Goal: Task Accomplishment & Management: Manage account settings

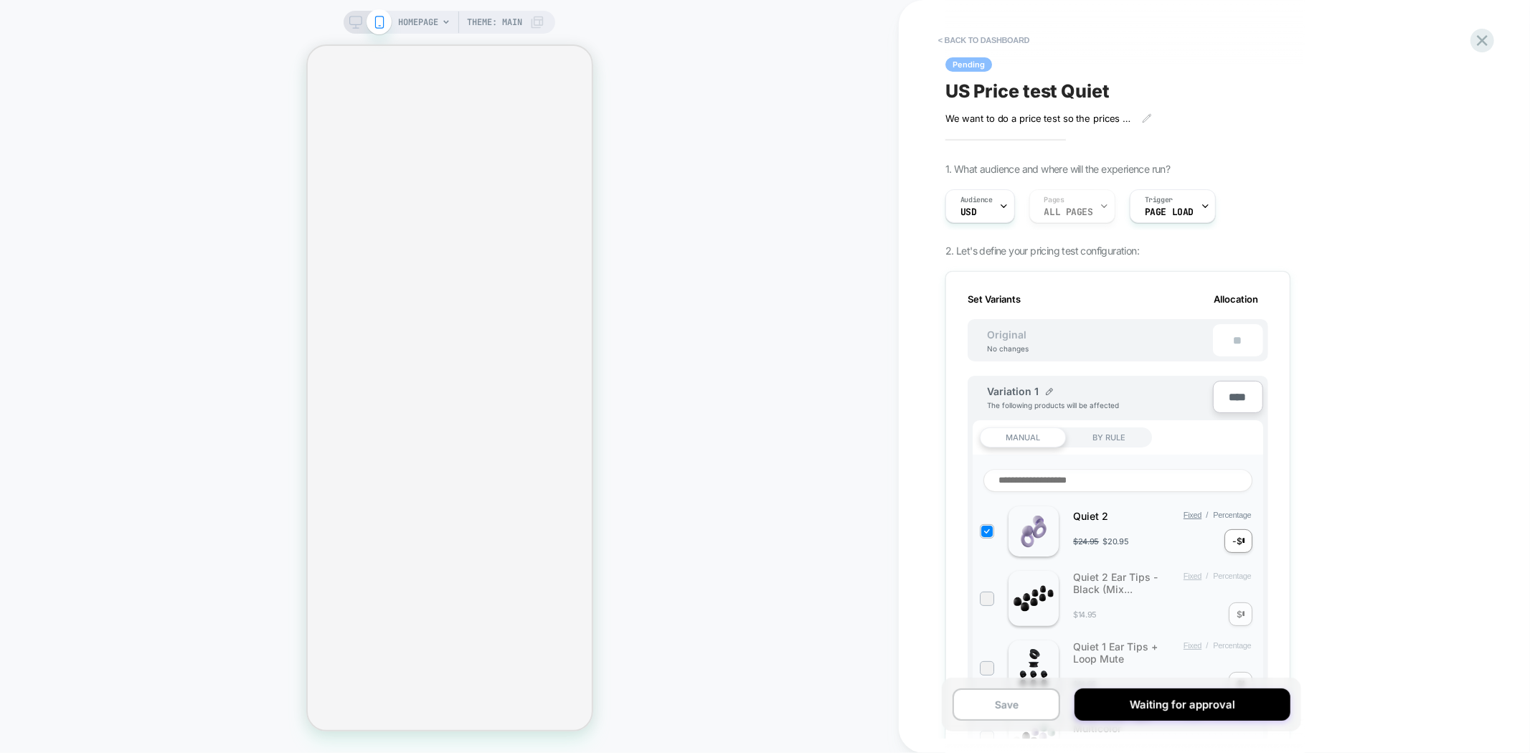
scroll to position [0, 1]
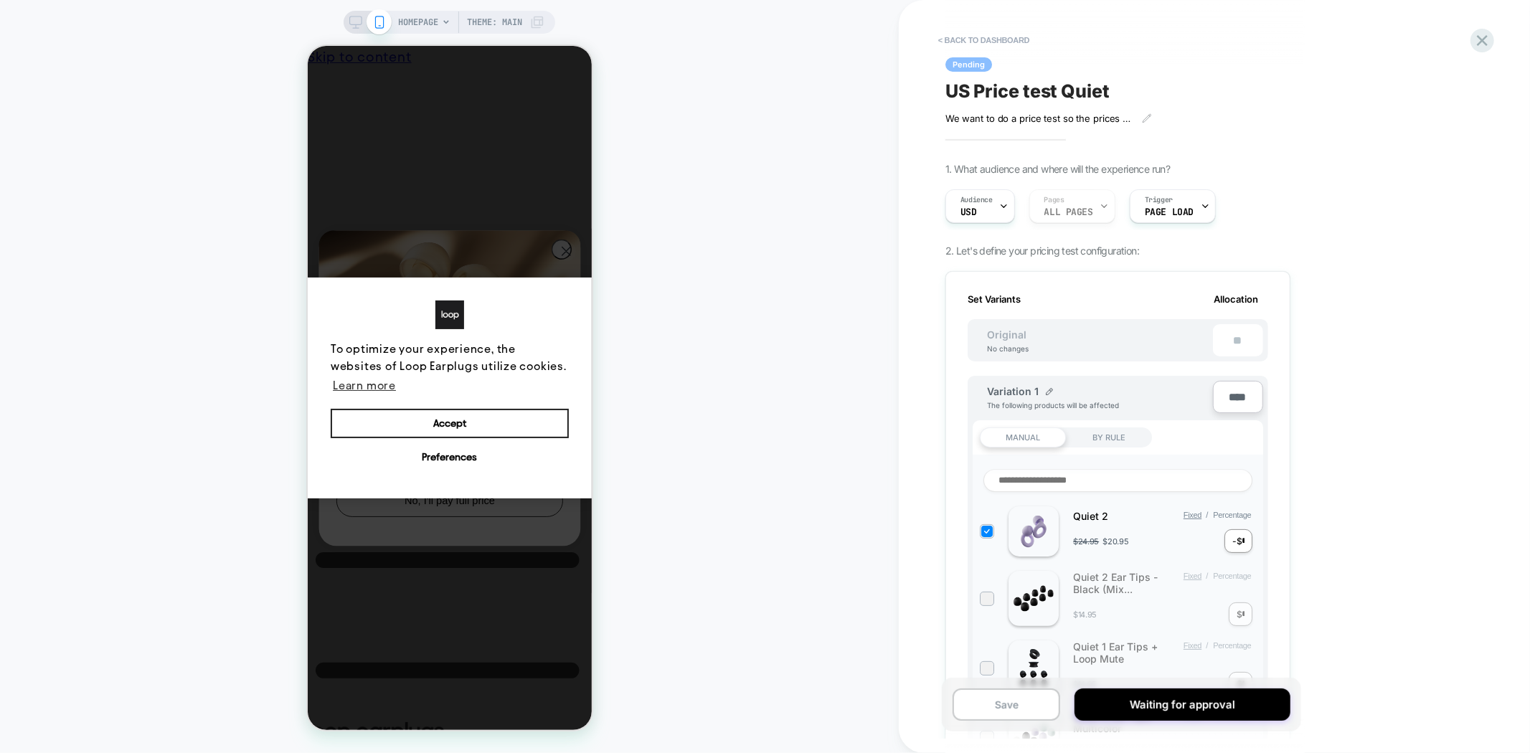
click at [489, 408] on button "Accept" at bounding box center [449, 423] width 238 height 30
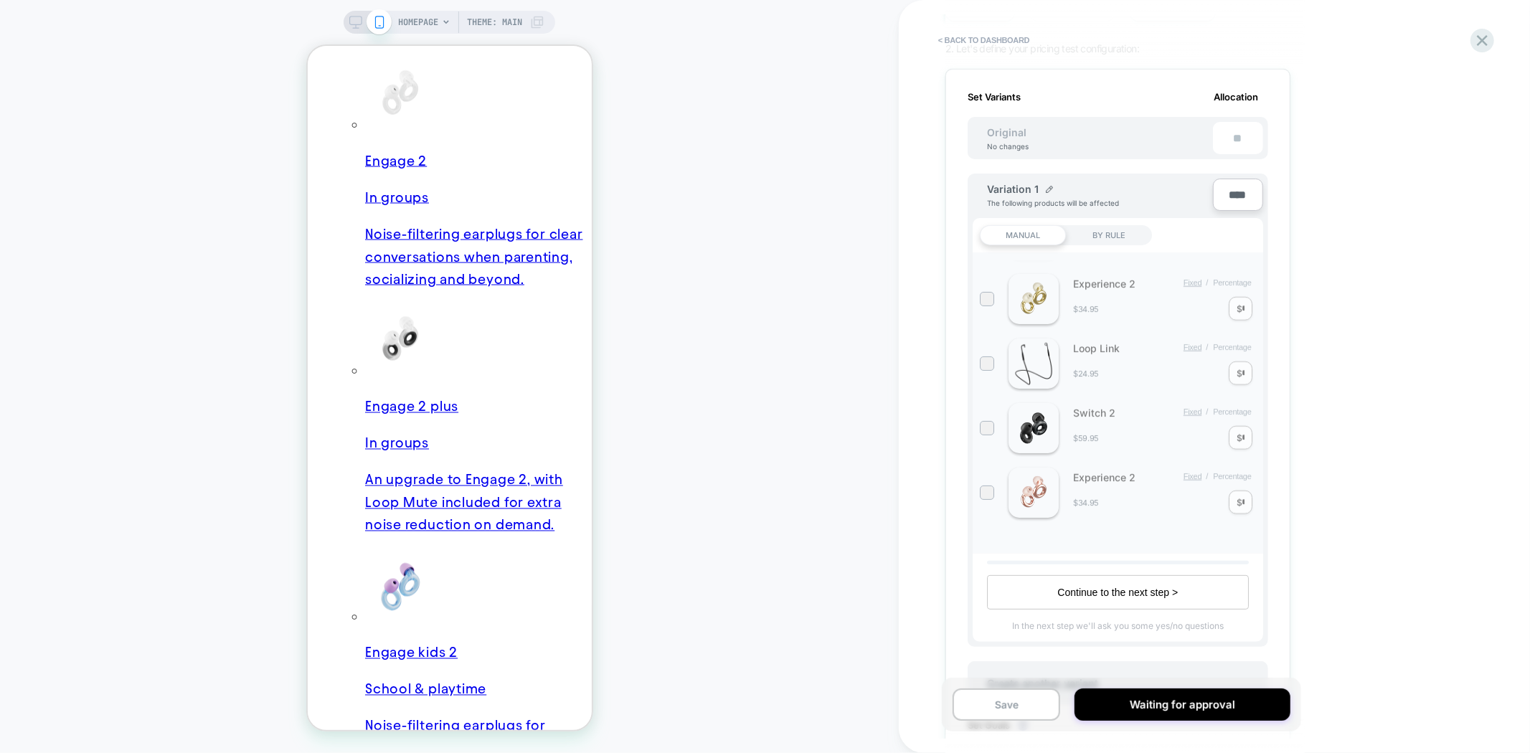
scroll to position [239, 0]
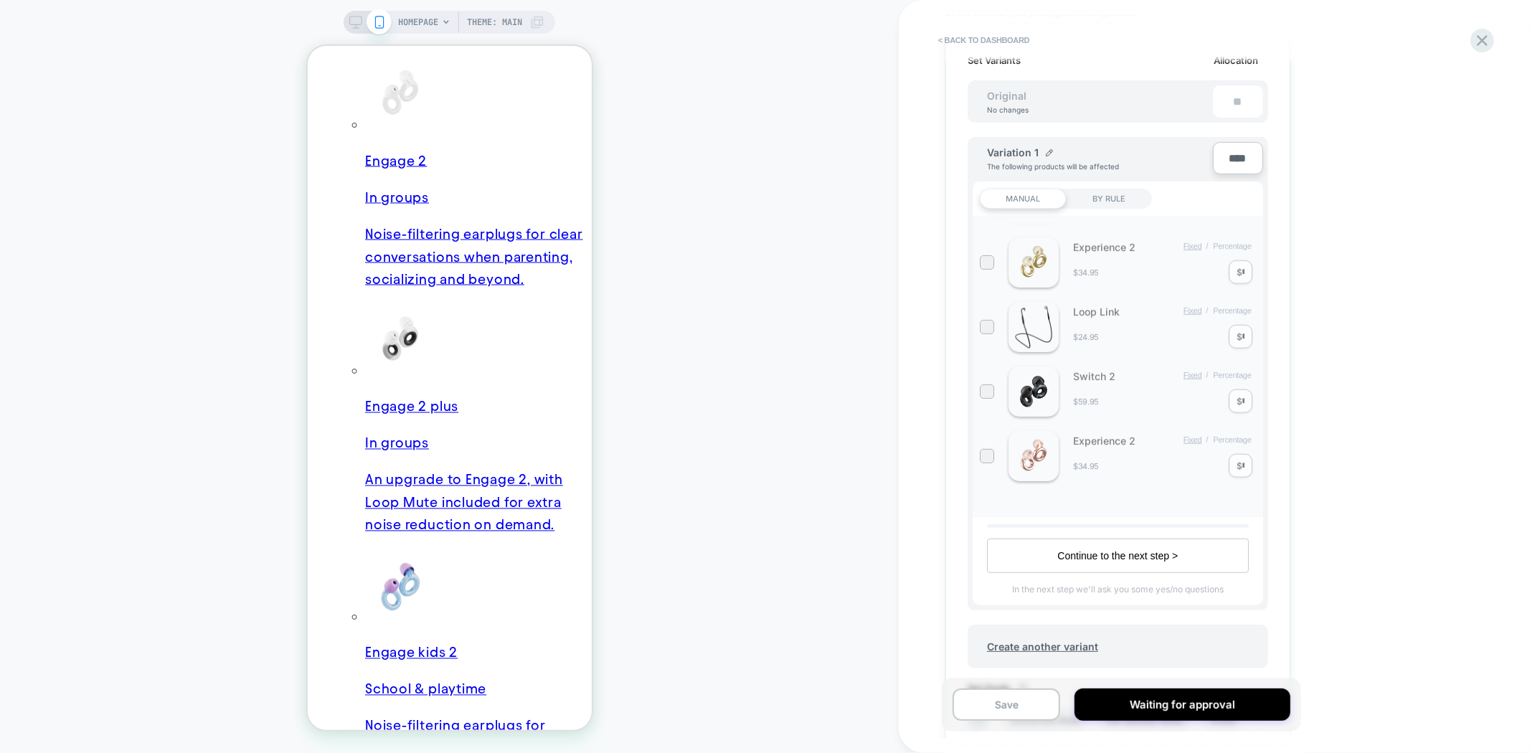
click at [0, 0] on div "< back to dashboard Pending US Price test Quiet We want to do a price test so t…" at bounding box center [0, 0] width 0 height 0
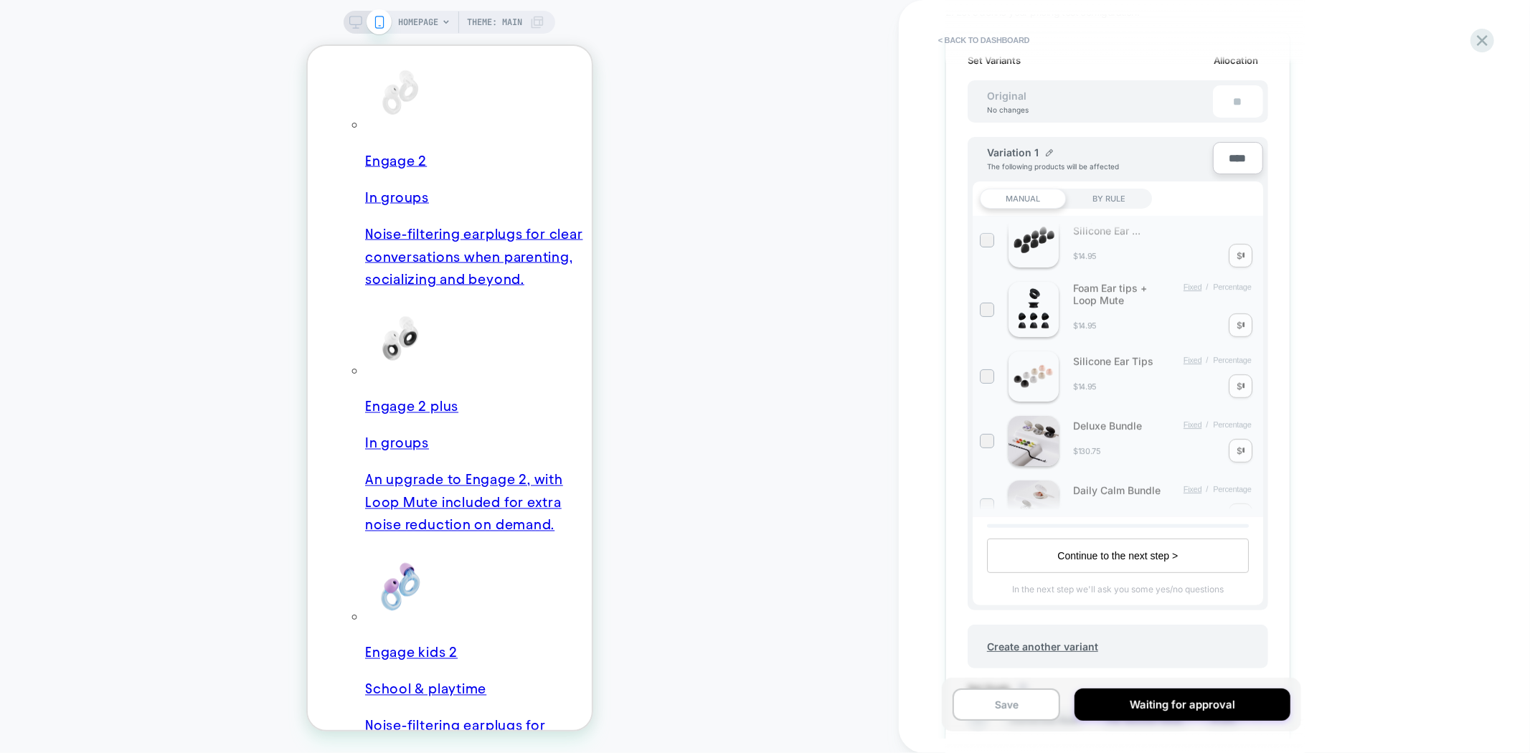
scroll to position [637, 0]
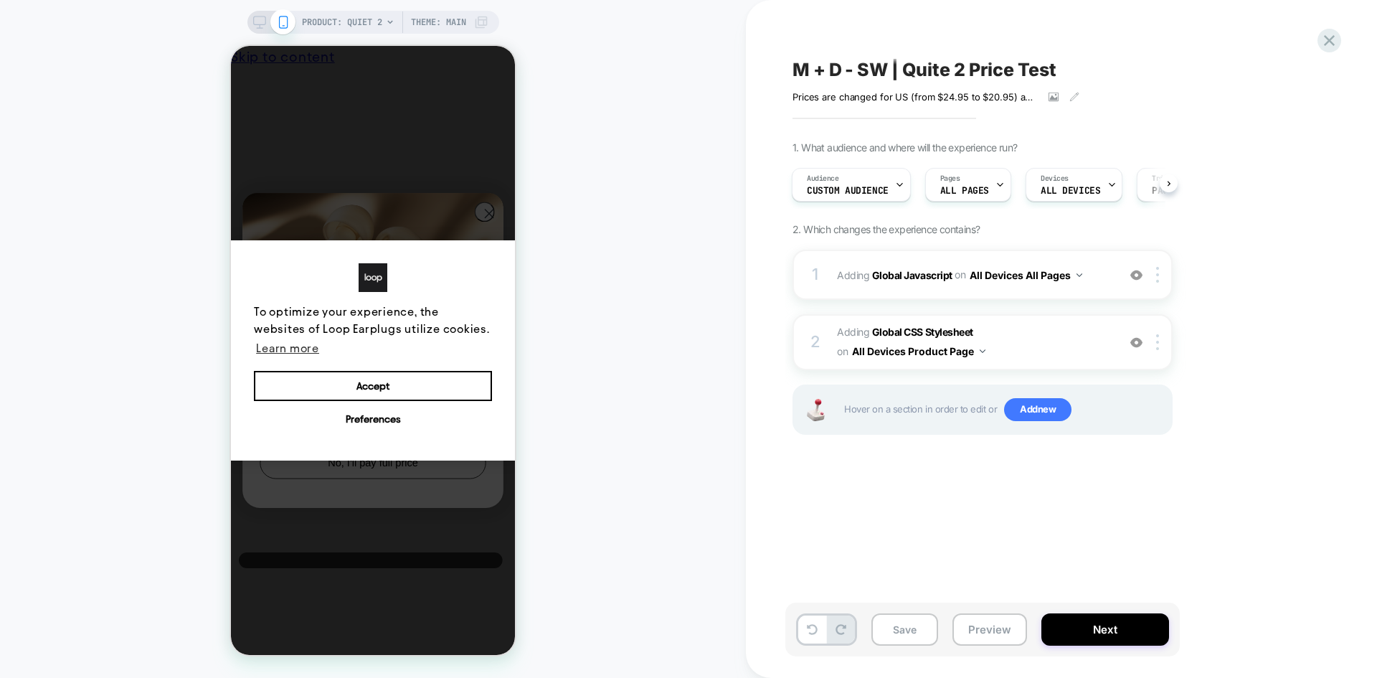
scroll to position [0, 11]
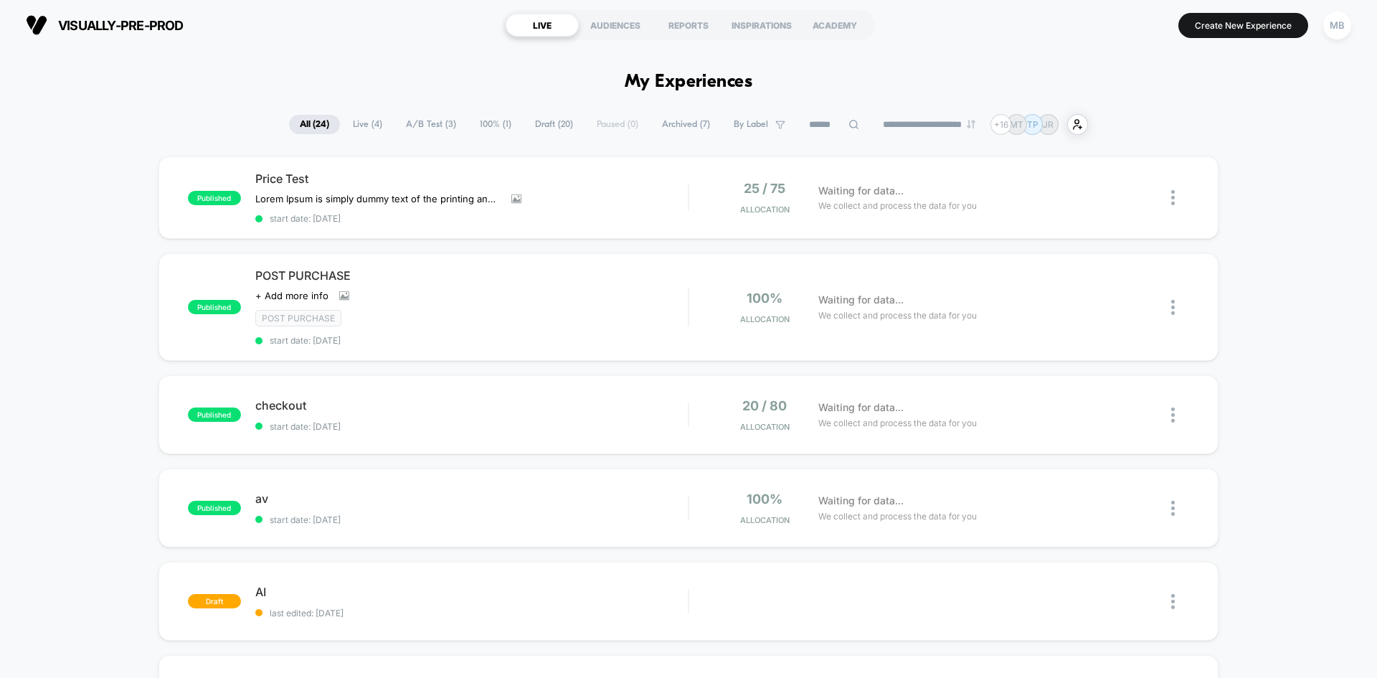
drag, startPoint x: 1328, startPoint y: 29, endPoint x: 1325, endPoint y: 42, distance: 13.2
click at [1329, 29] on div "MB" at bounding box center [1338, 25] width 28 height 28
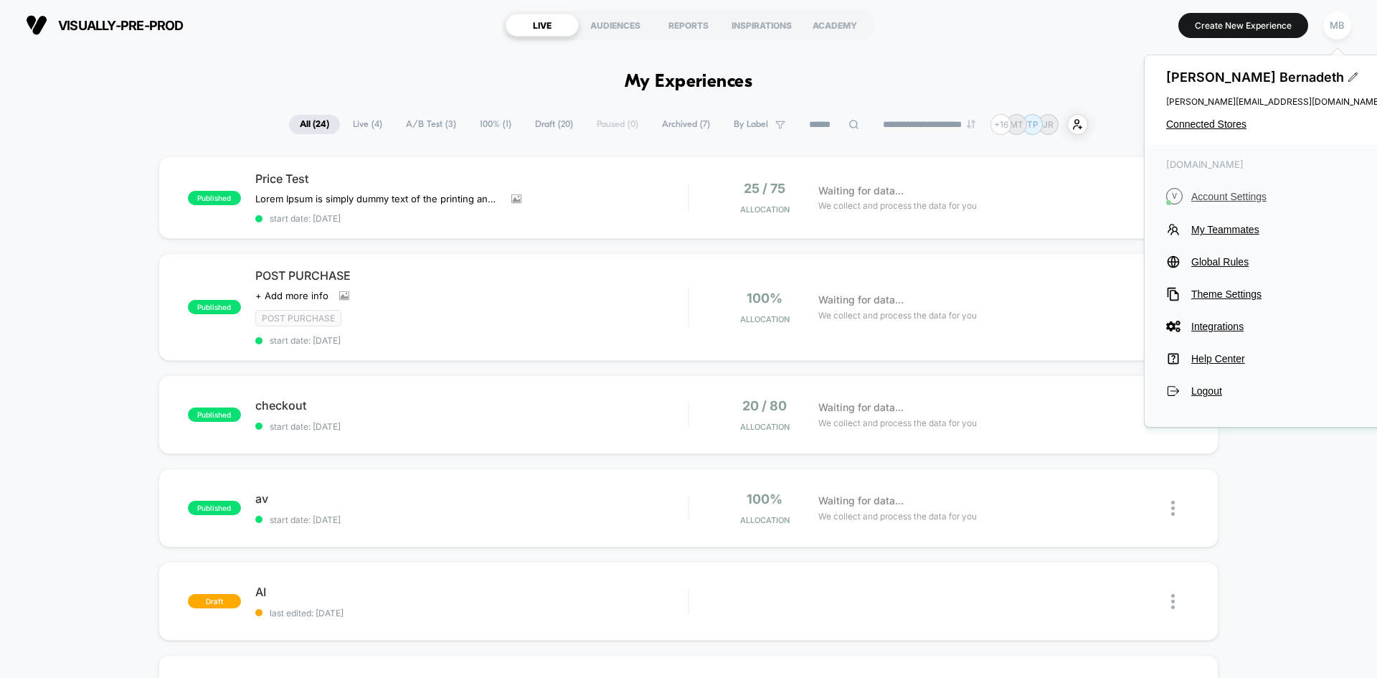
click at [1222, 199] on span "Account Settings" at bounding box center [1287, 196] width 190 height 11
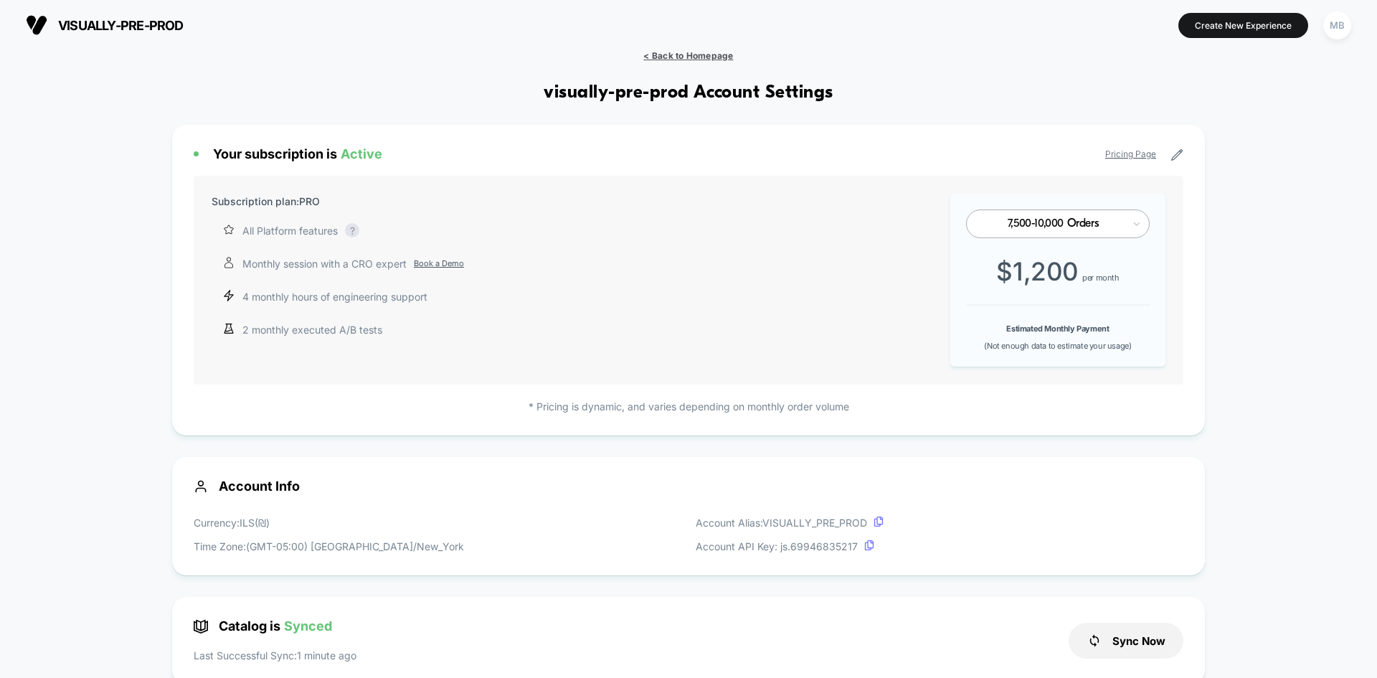
click at [715, 54] on span "< Back to Homepage" at bounding box center [688, 55] width 90 height 11
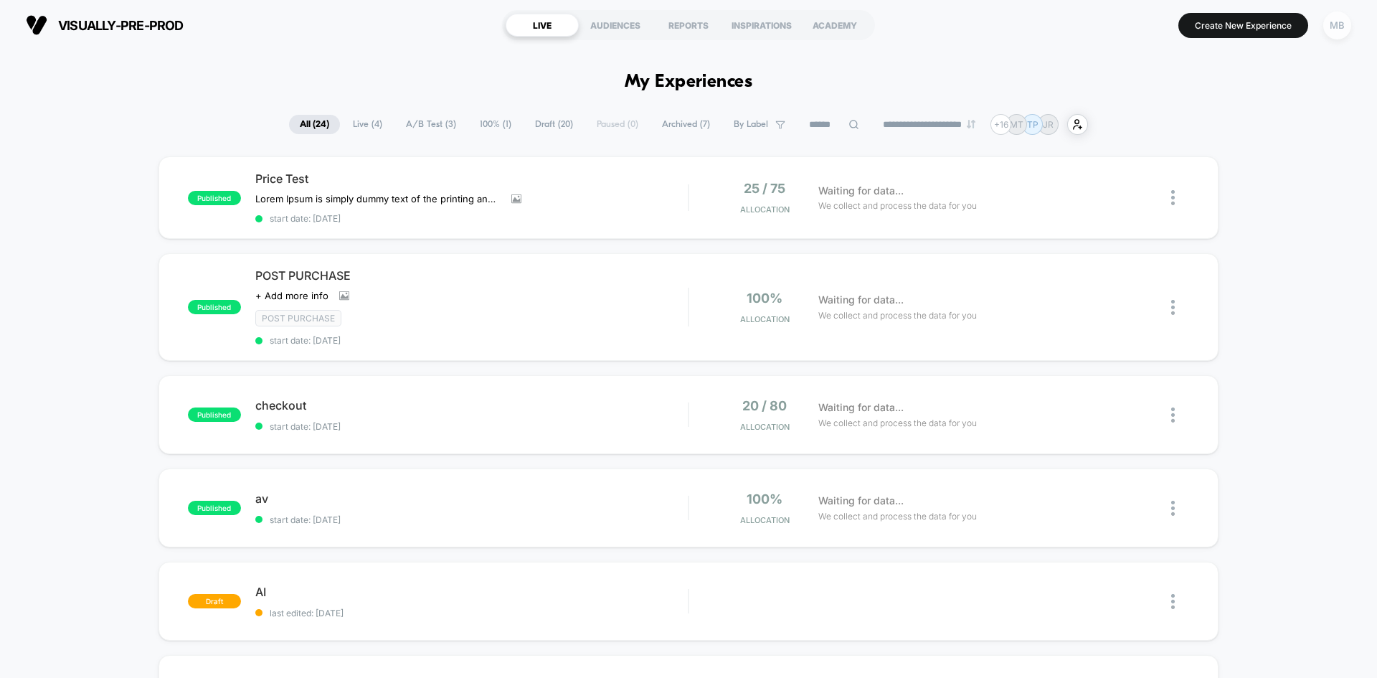
click at [1344, 27] on div "MB" at bounding box center [1338, 25] width 28 height 28
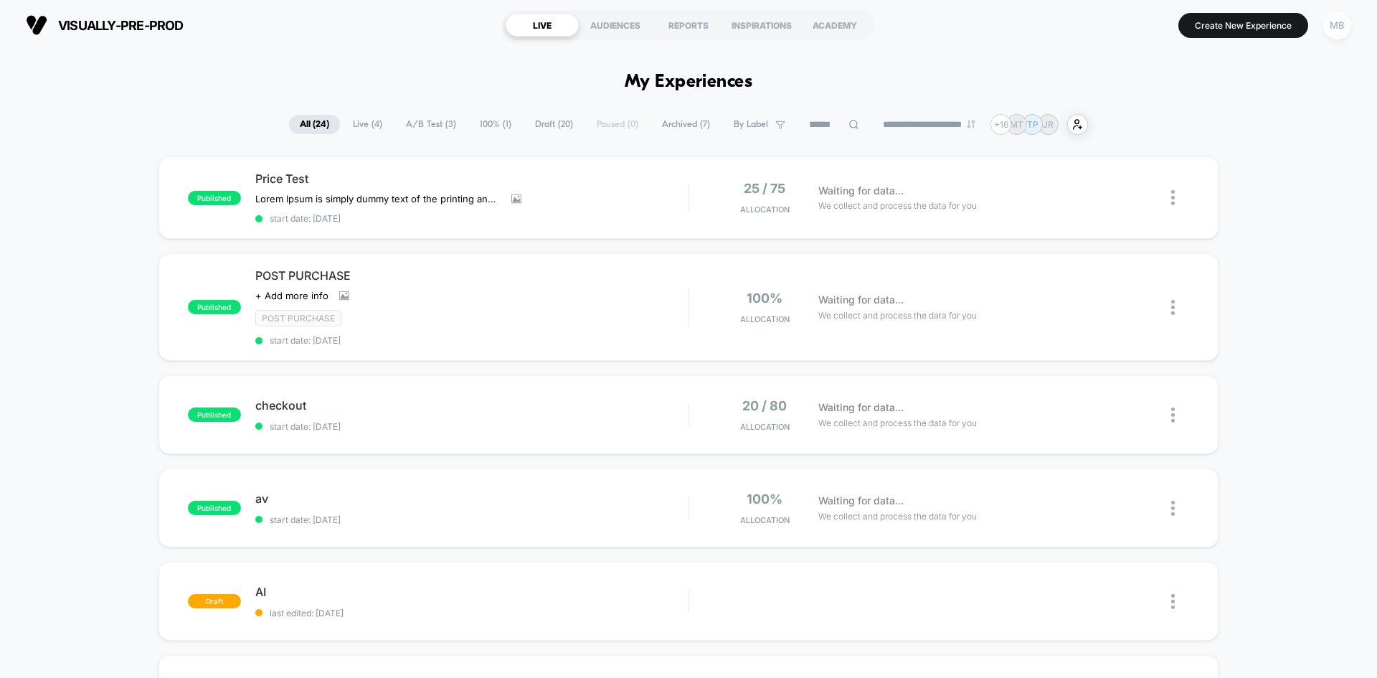
click at [1350, 25] on div "MB" at bounding box center [1338, 25] width 28 height 28
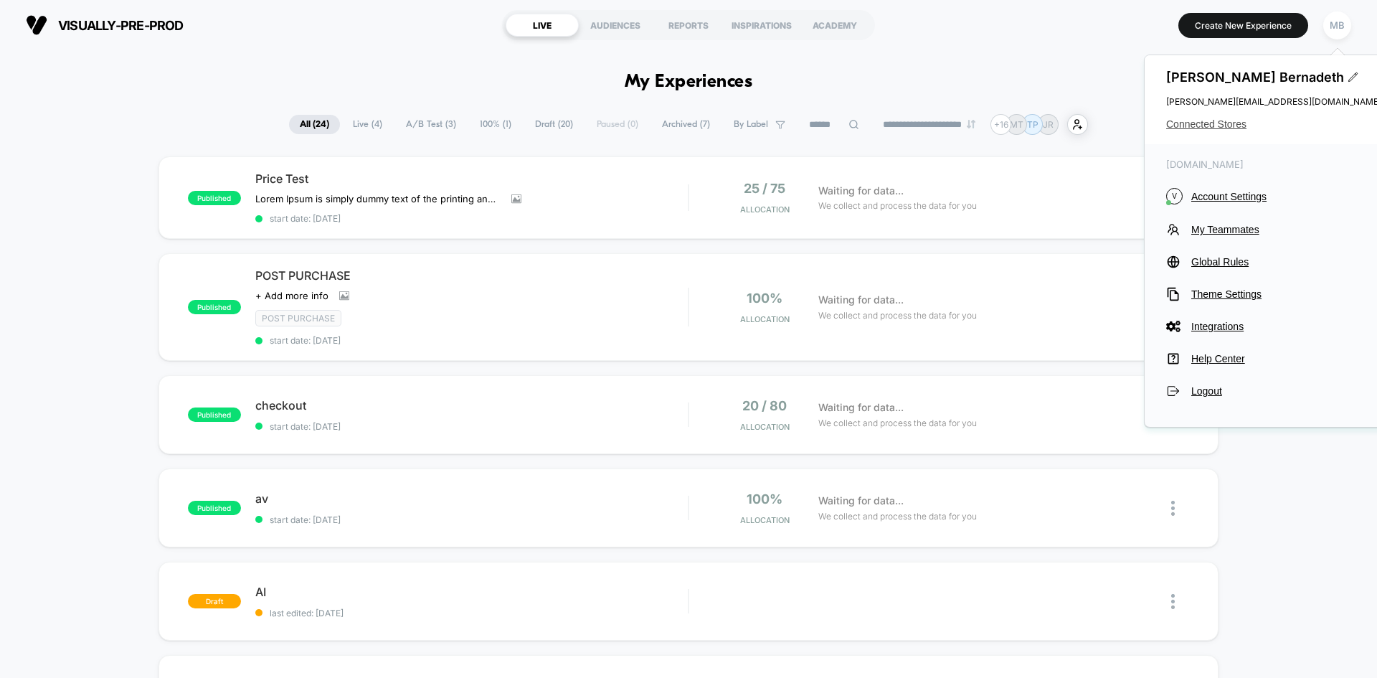
click at [1204, 121] on span "Connected Stores" at bounding box center [1273, 123] width 215 height 11
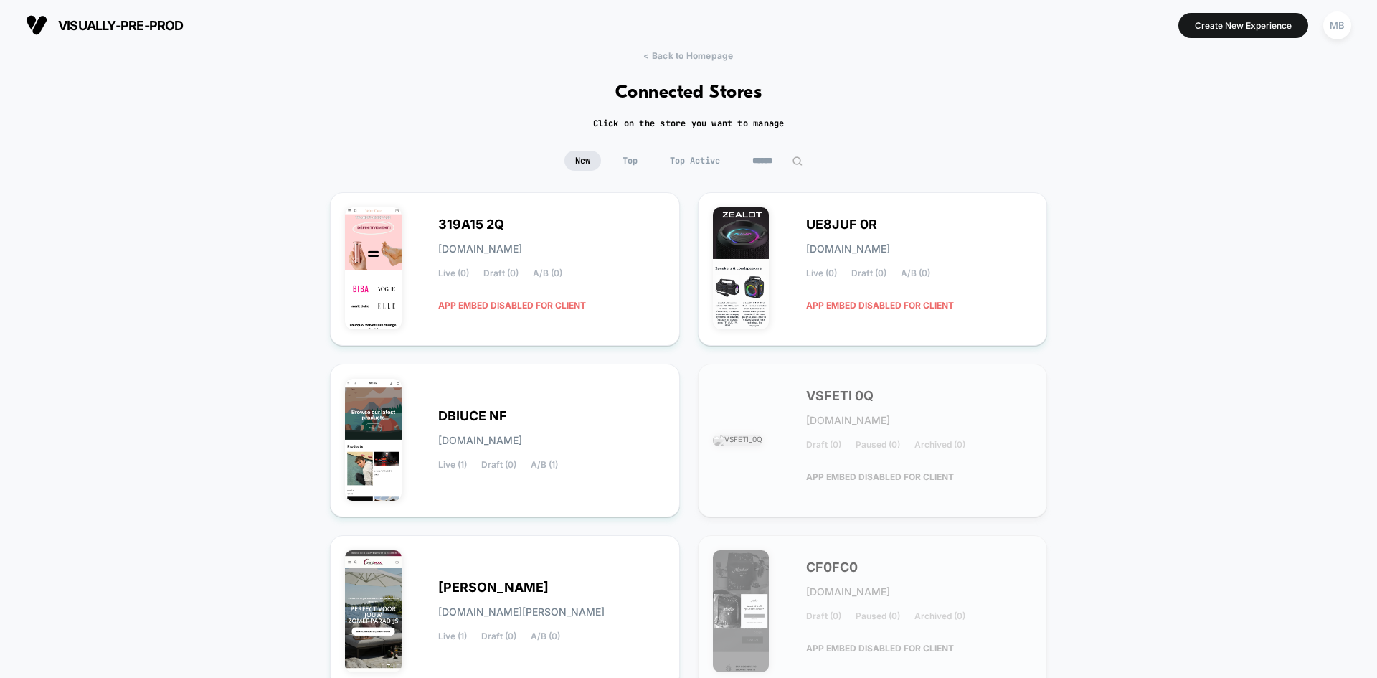
click at [773, 148] on div "< Back to Homepage Connected Stores Click on the store you want to manage New T…" at bounding box center [688, 591] width 1377 height 1083
click at [773, 152] on input at bounding box center [777, 161] width 143 height 20
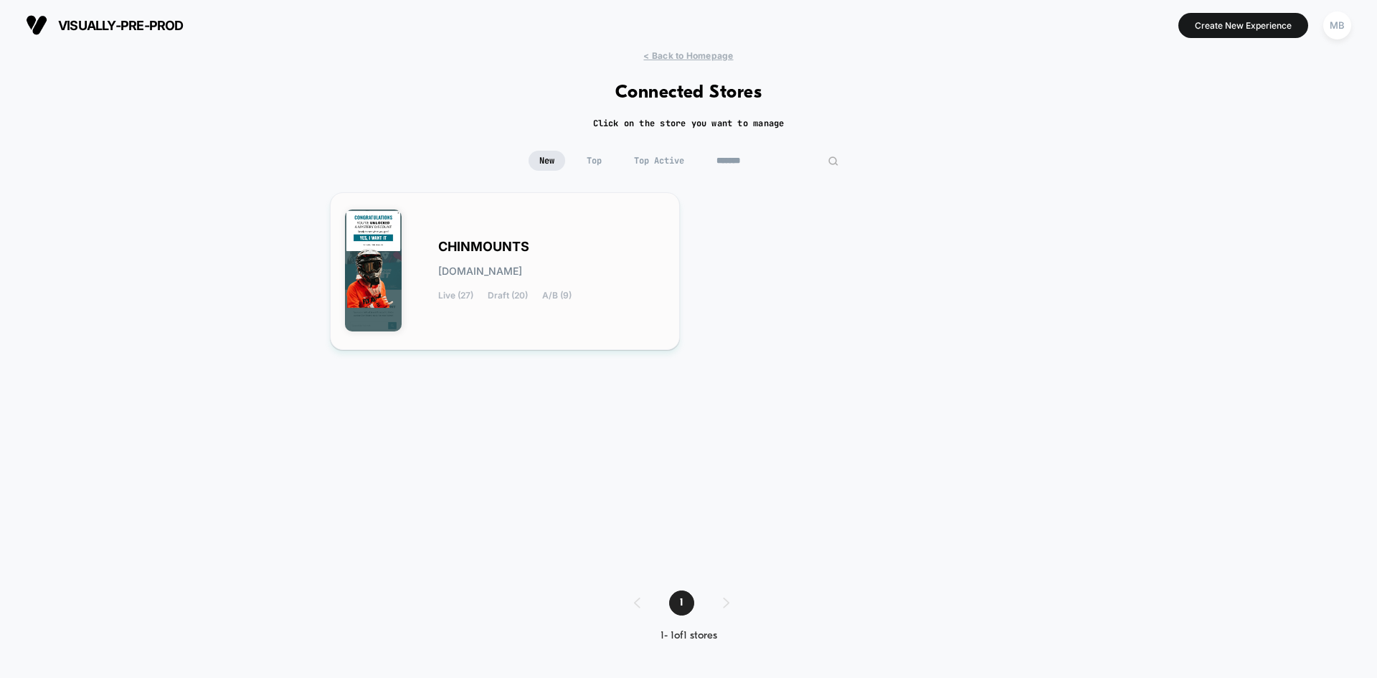
type input "*******"
click at [598, 288] on div "CHINMOUNTS chinmounts.myshopify.com Live (27) Draft (20) A/B (9)" at bounding box center [551, 271] width 227 height 59
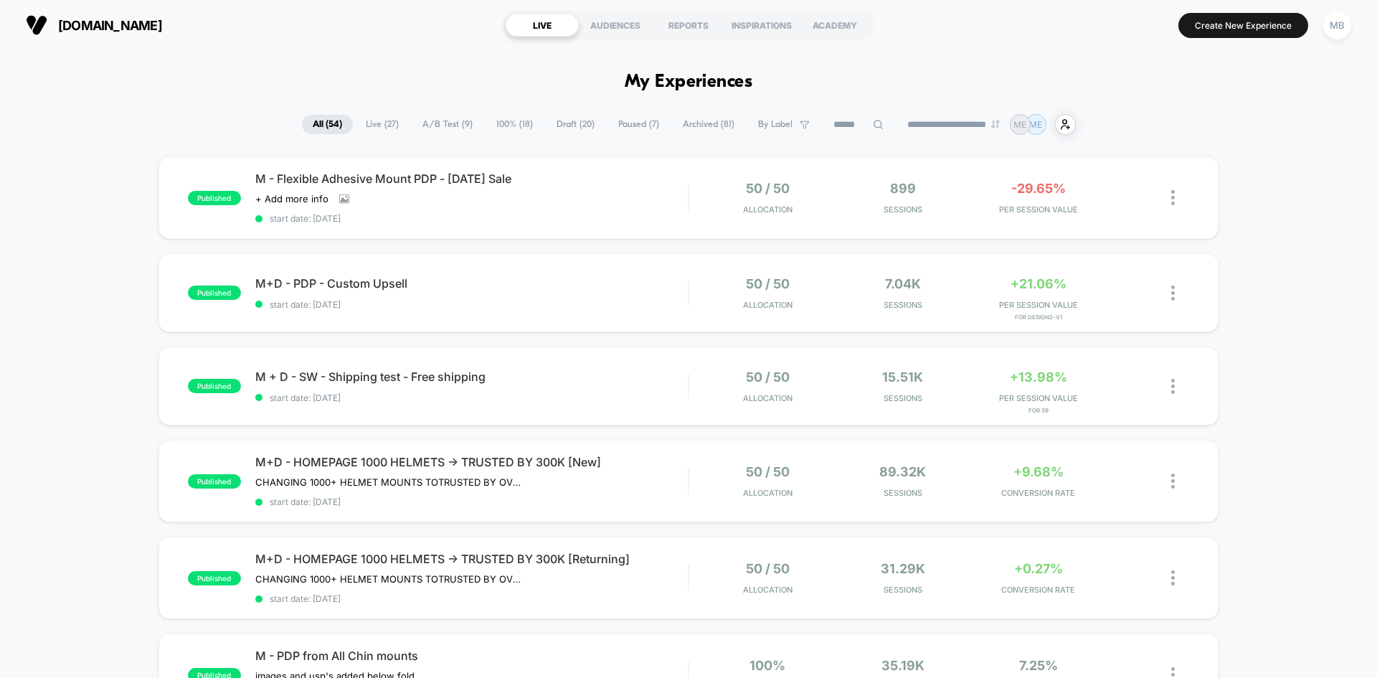
drag, startPoint x: 1306, startPoint y: 293, endPoint x: 1236, endPoint y: 295, distance: 69.6
click at [703, 123] on span "Archived ( 81 )" at bounding box center [708, 124] width 73 height 19
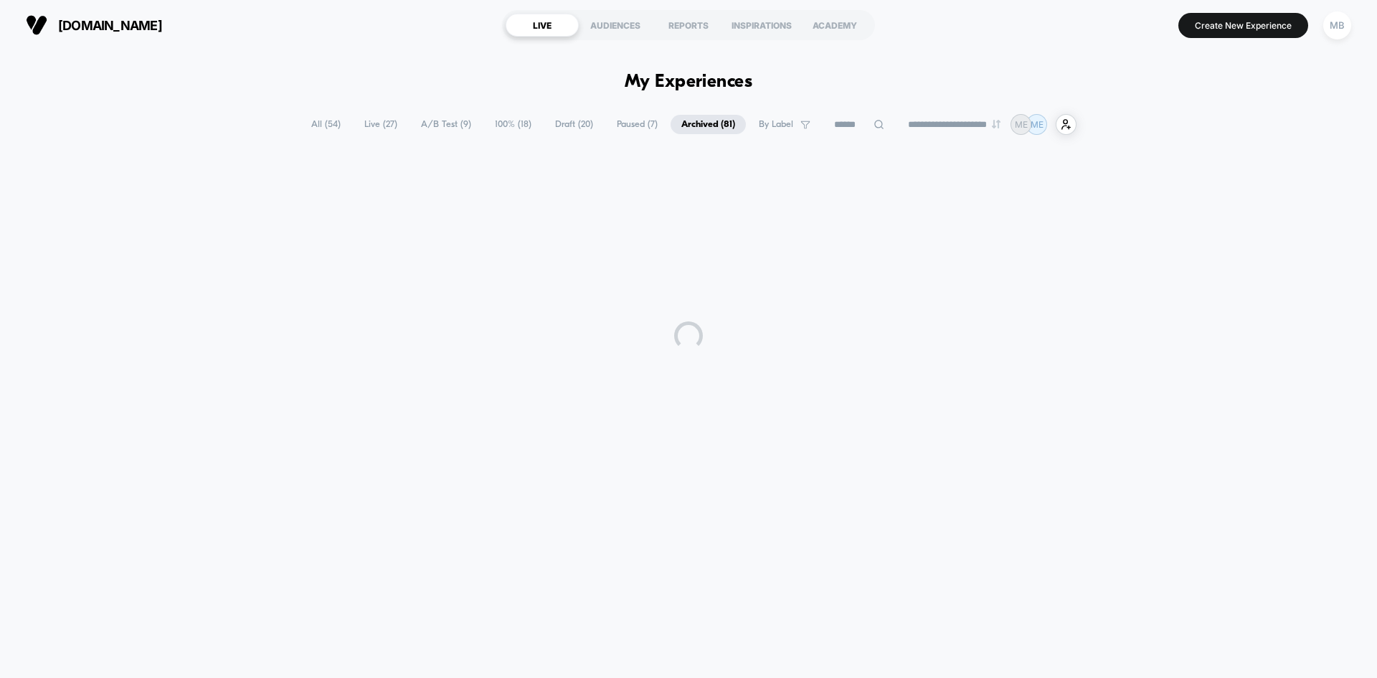
click at [844, 128] on input at bounding box center [860, 124] width 72 height 17
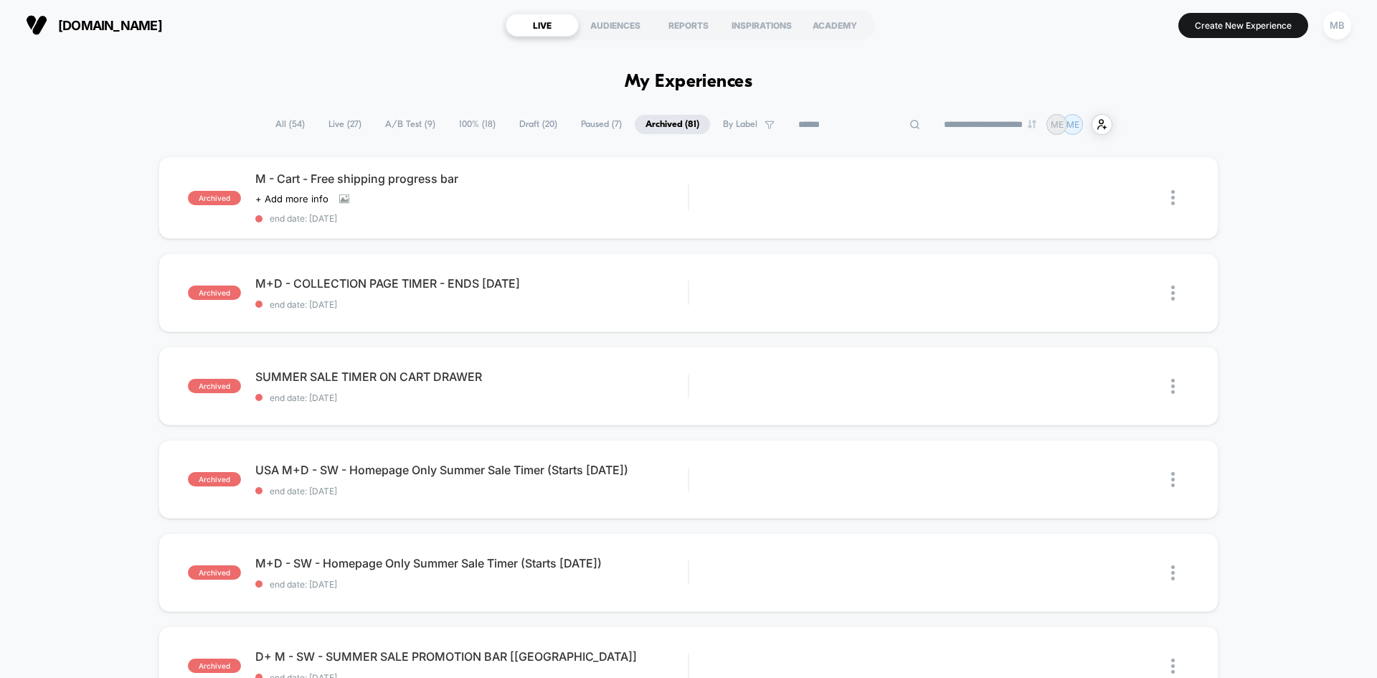
click at [278, 121] on span "All ( 54 )" at bounding box center [290, 124] width 51 height 19
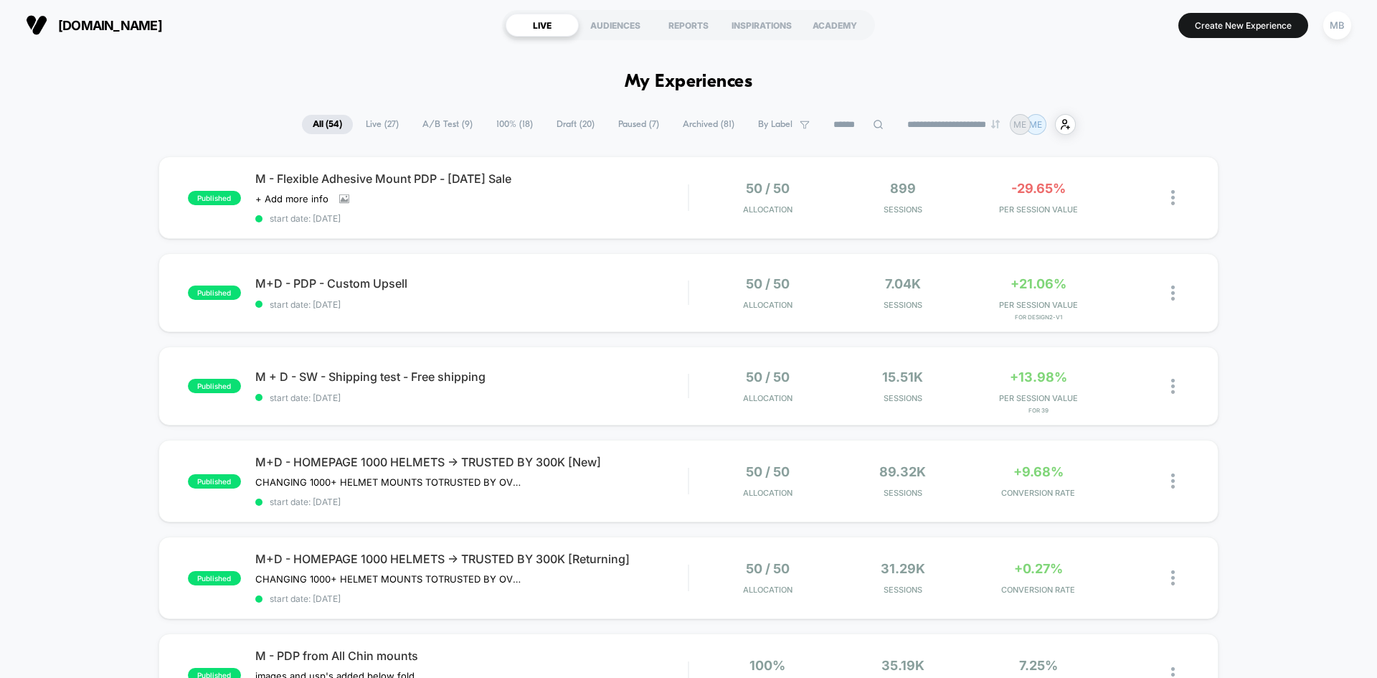
click at [835, 121] on input at bounding box center [859, 124] width 72 height 17
type input "**"
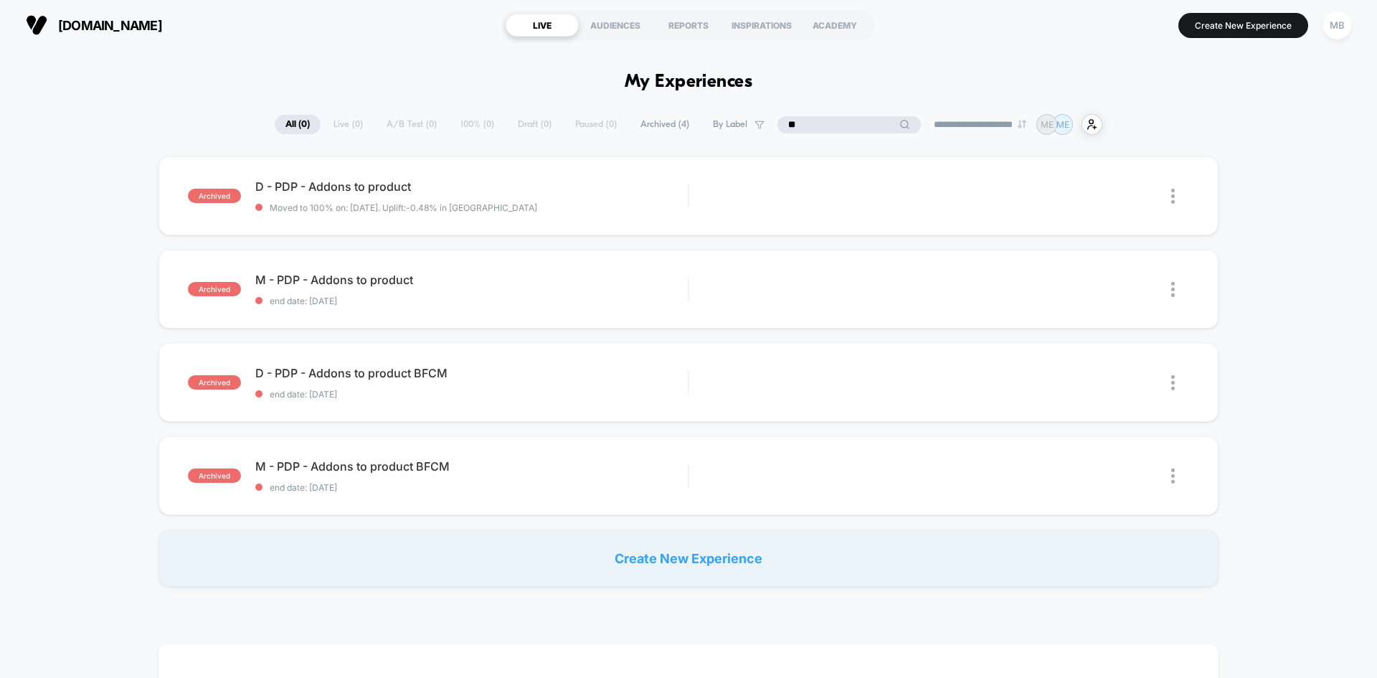
click at [814, 119] on input "**" at bounding box center [849, 124] width 143 height 17
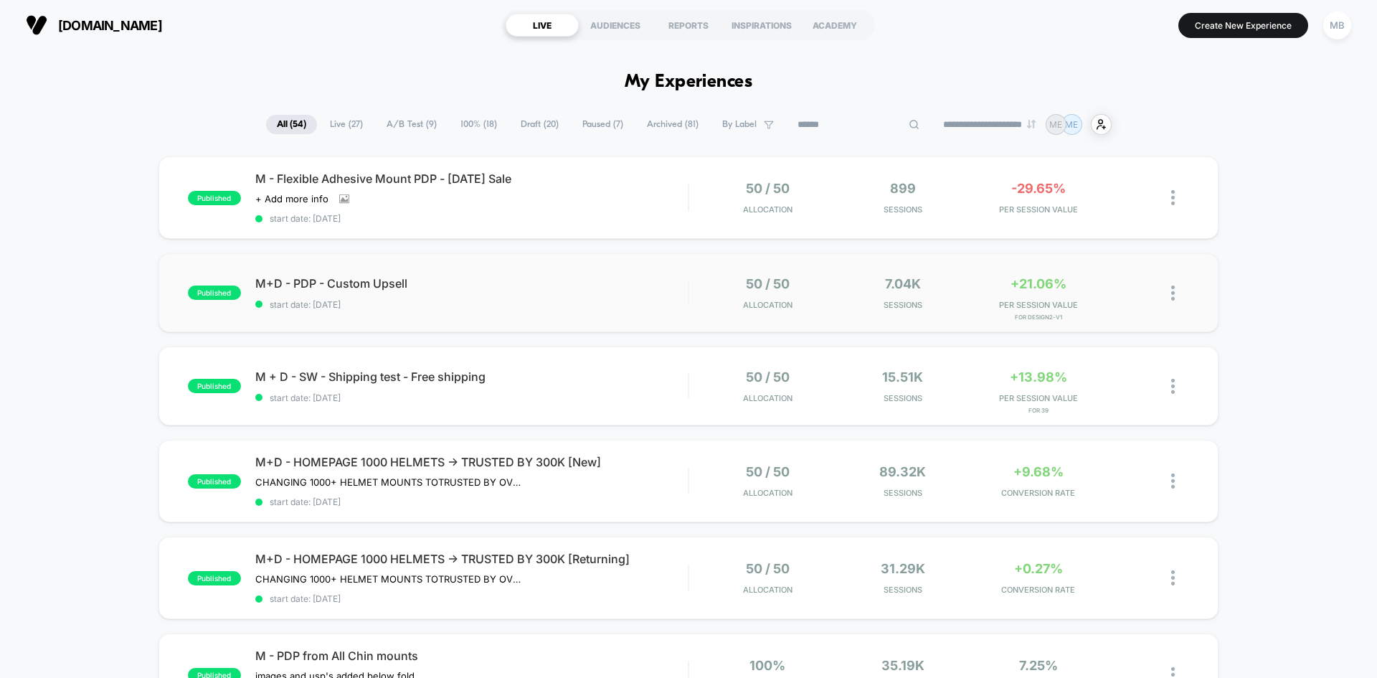
click at [423, 314] on div "published M+D - PDP - Custom Upsell start date: 8/20/2025 50 / 50 Allocation 7.…" at bounding box center [689, 292] width 1060 height 79
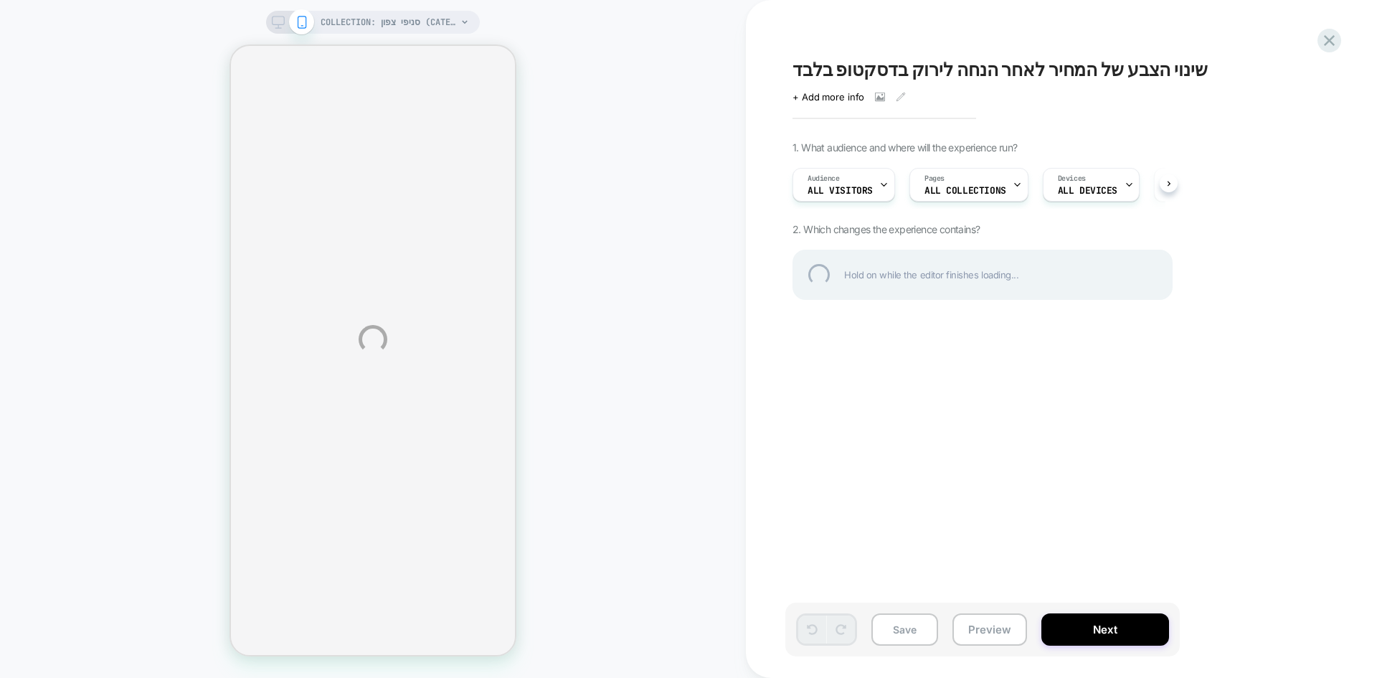
select select "******"
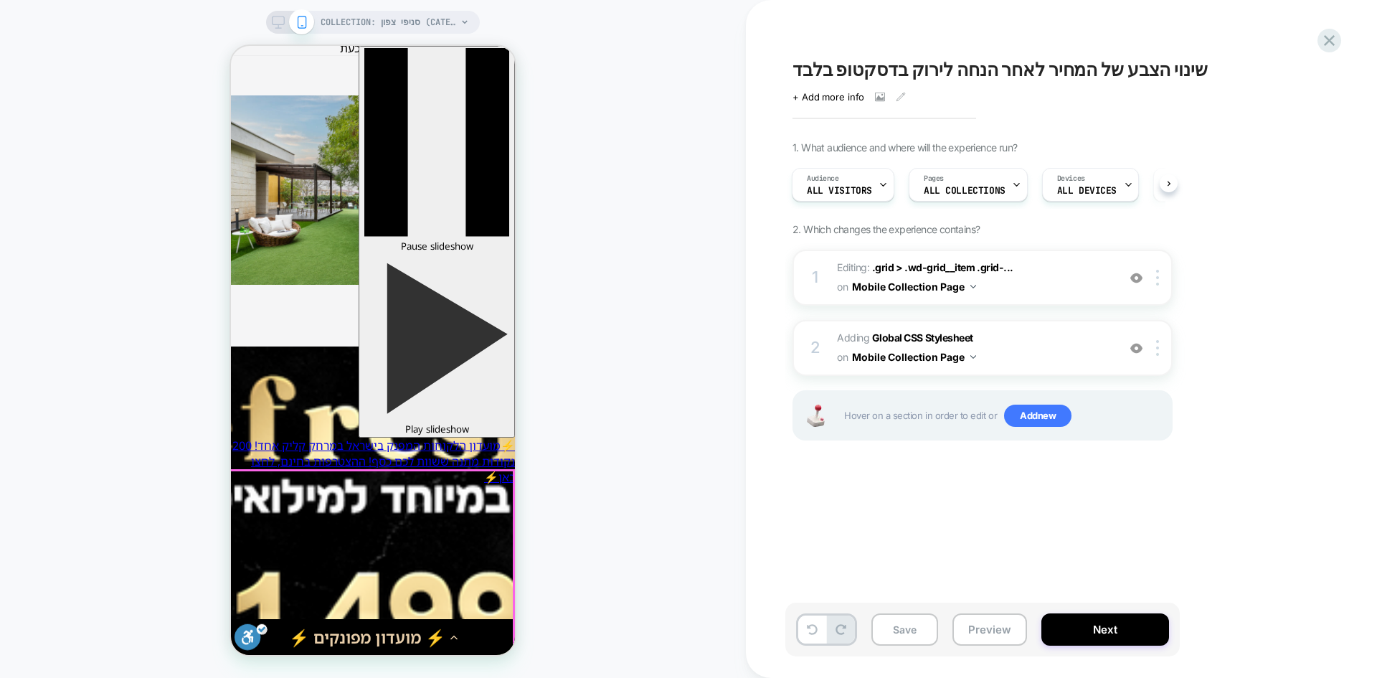
scroll to position [1363, 0]
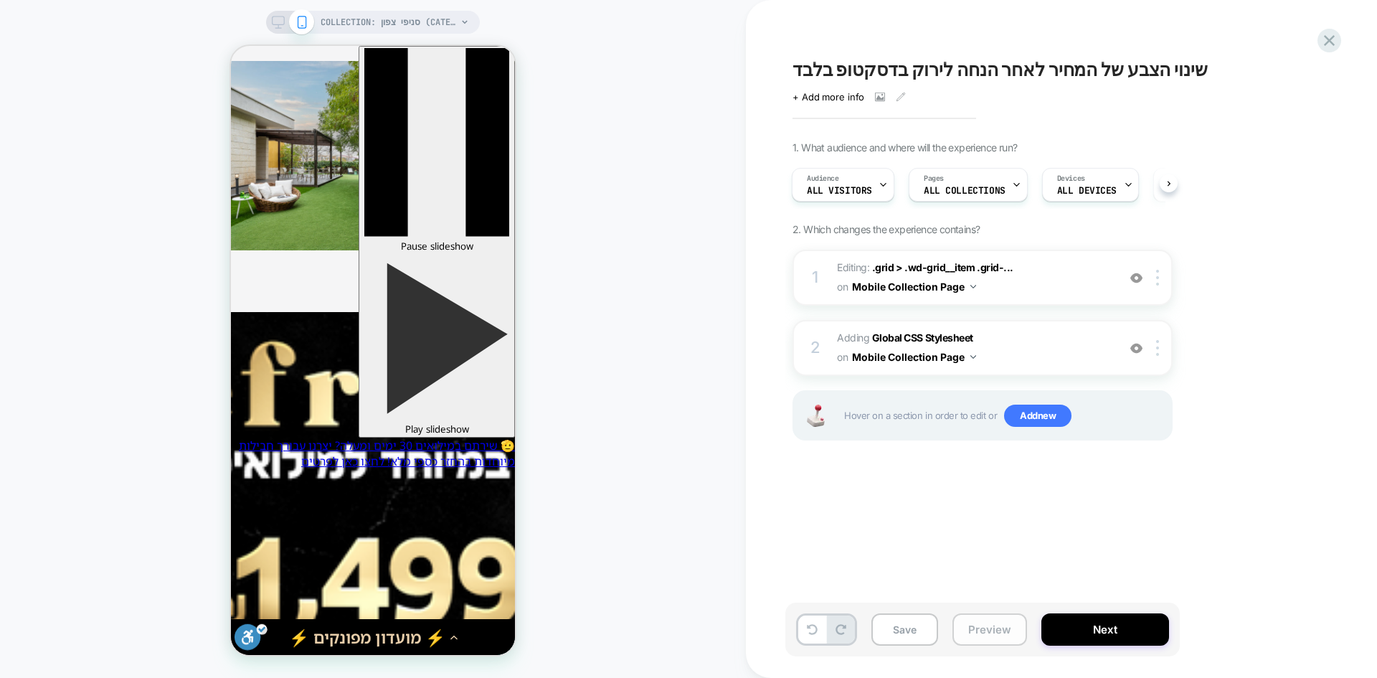
click at [0, 0] on button "Preview" at bounding box center [0, 0] width 0 height 0
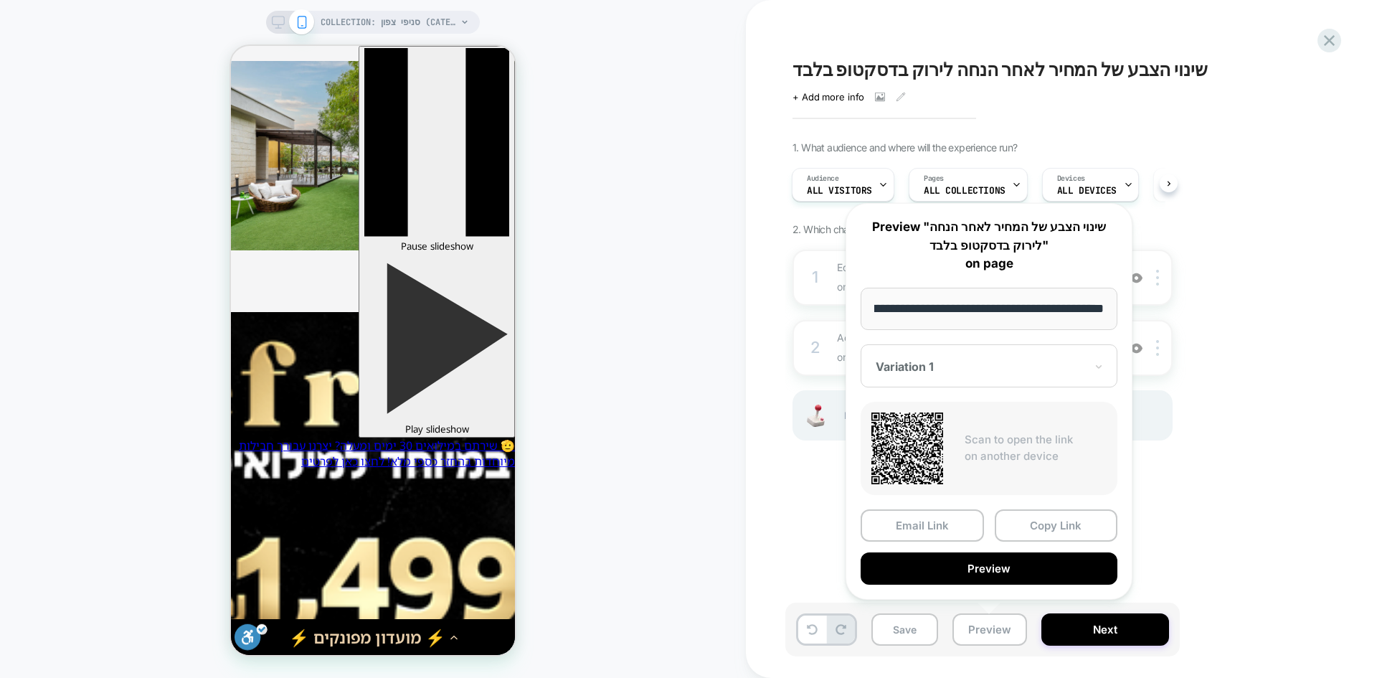
scroll to position [0, 0]
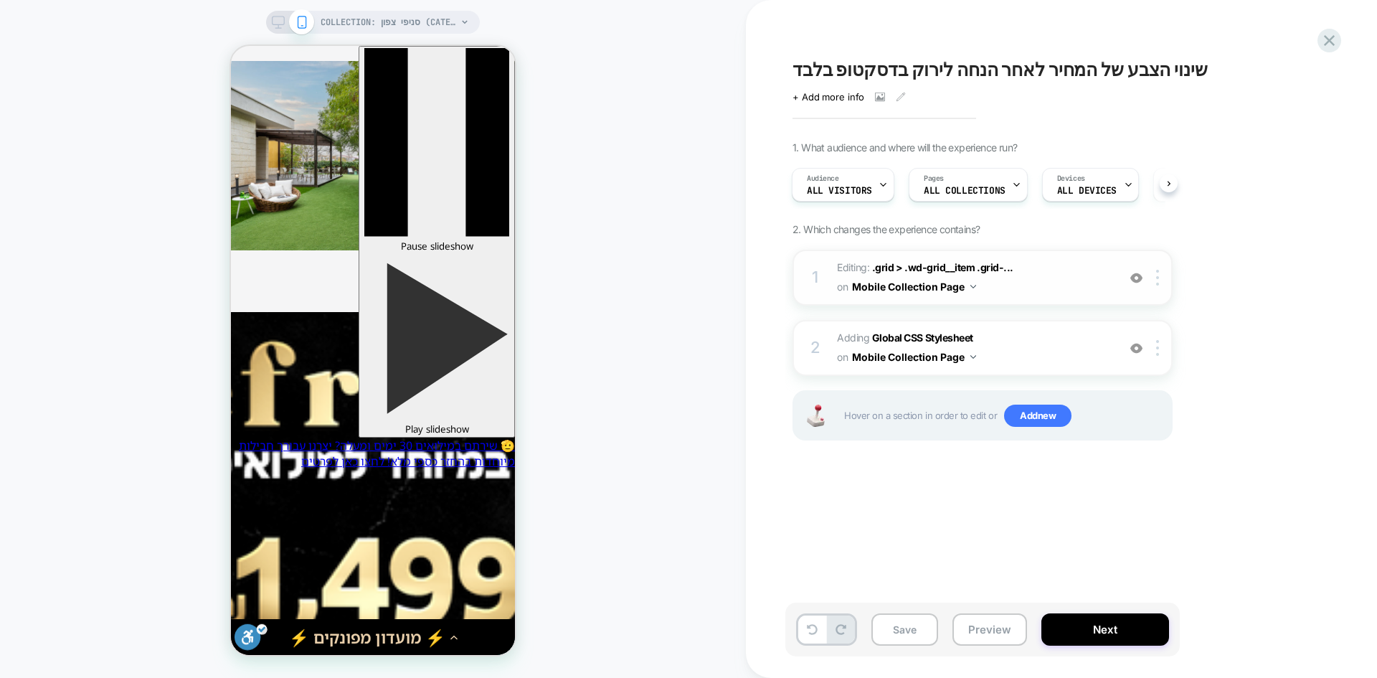
click at [284, 392] on img at bounding box center [146, 408] width 276 height 32
click at [1138, 276] on img at bounding box center [1137, 278] width 12 height 12
click at [1138, 351] on img at bounding box center [1137, 348] width 12 height 12
click at [0, 0] on b "Global CSS Stylesheet" at bounding box center [0, 0] width 0 height 0
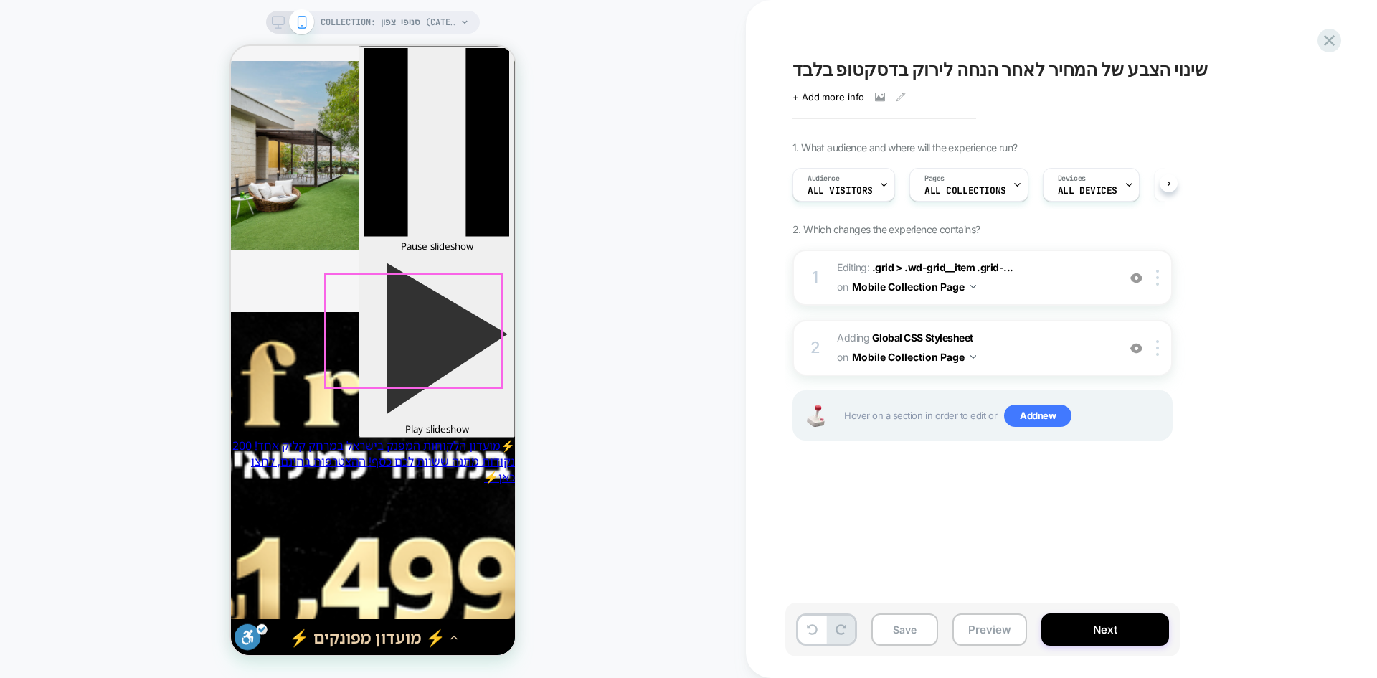
scroll to position [0, 1]
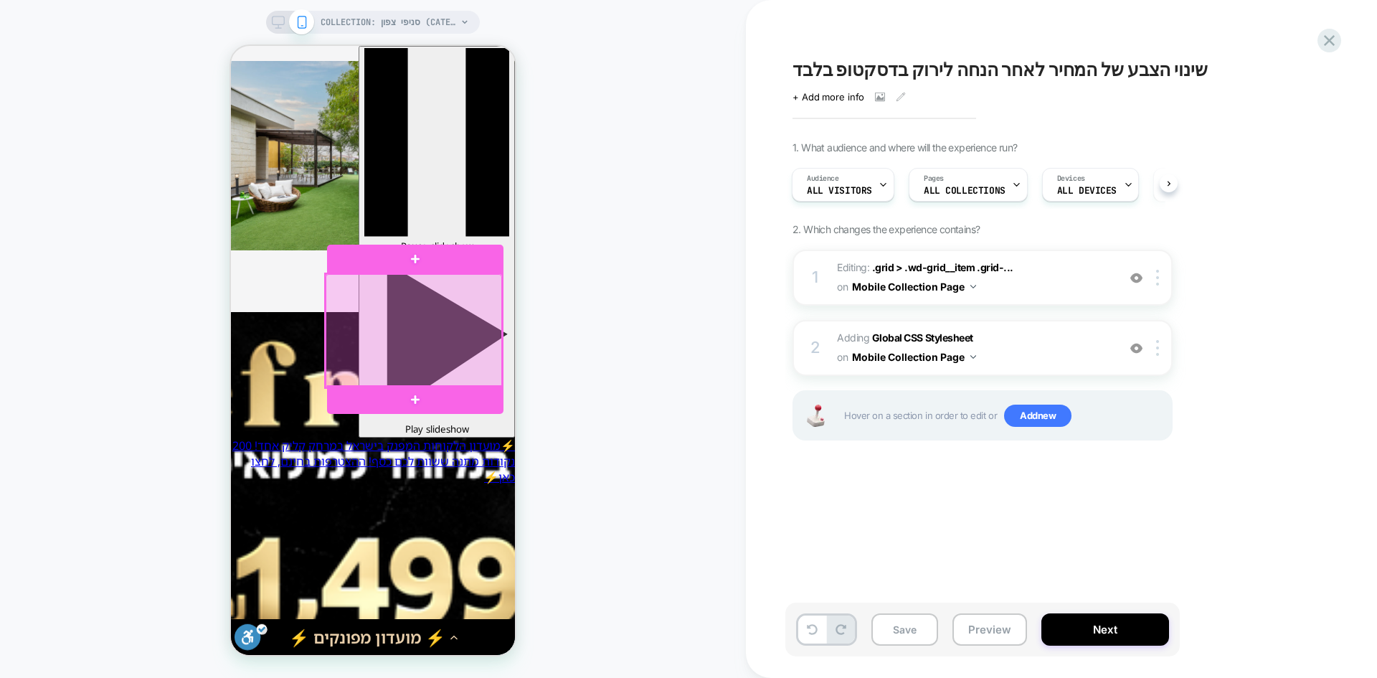
click at [348, 292] on div at bounding box center [414, 331] width 176 height 114
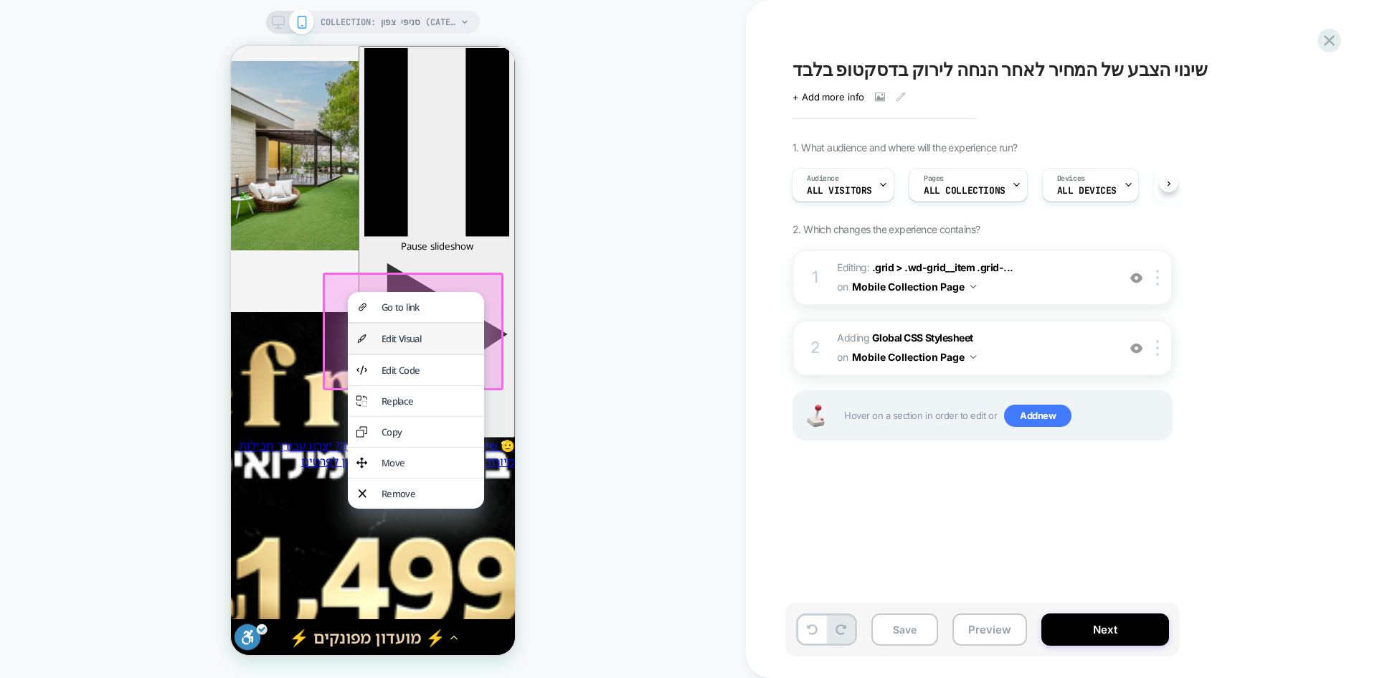
drag, startPoint x: 387, startPoint y: 344, endPoint x: 1037, endPoint y: 358, distance: 650.1
click at [387, 344] on div "Edit Visual" at bounding box center [429, 338] width 94 height 13
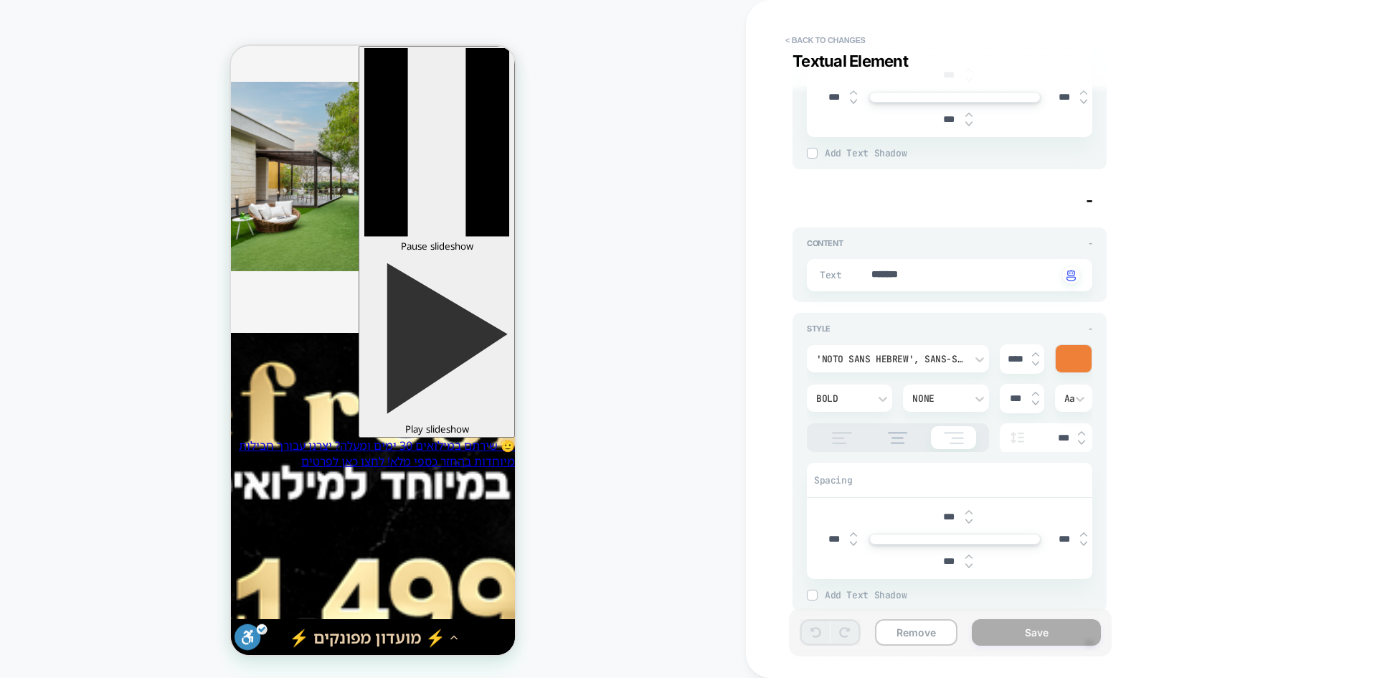
scroll to position [2439, 0]
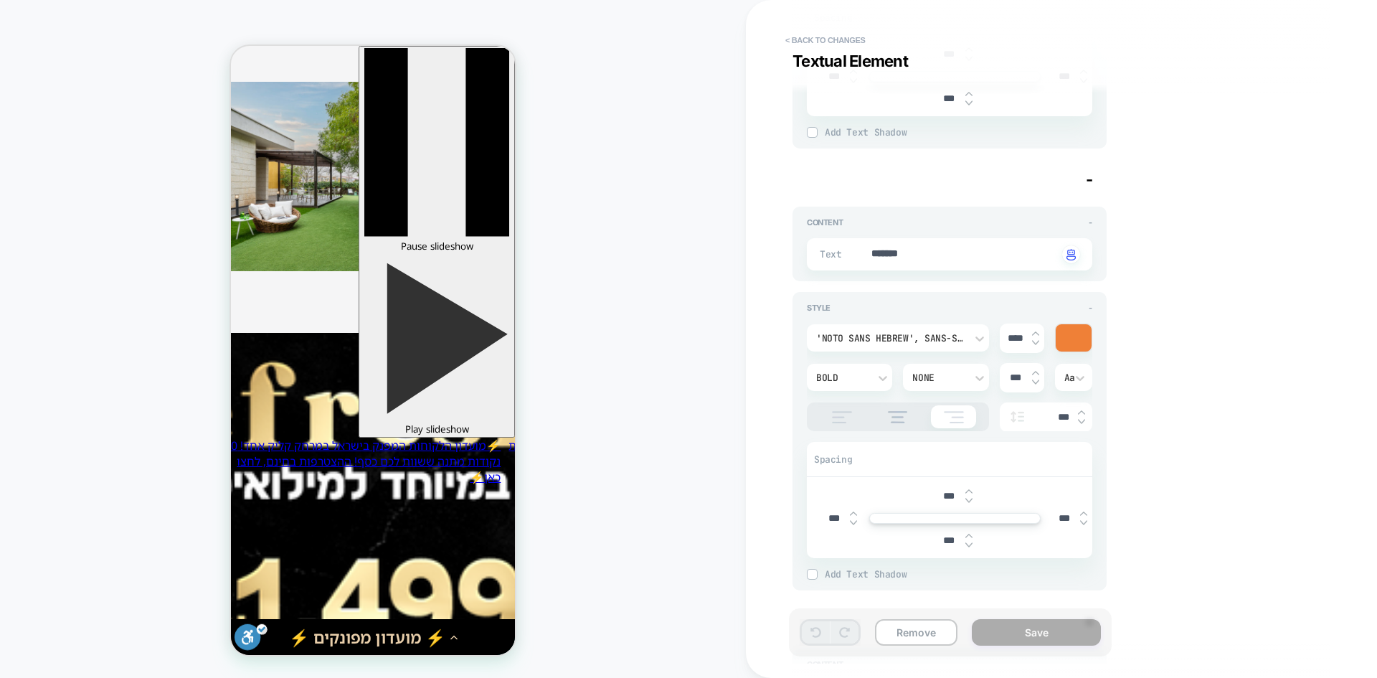
type textarea "*"
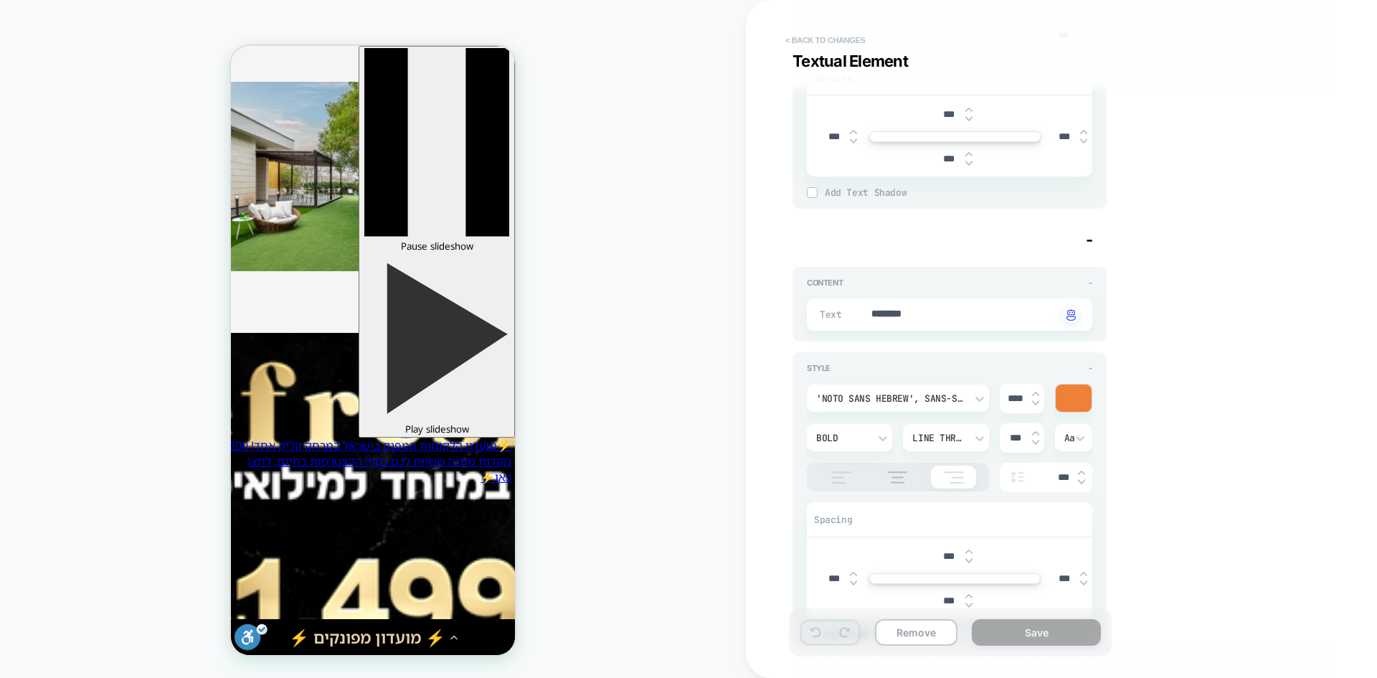
click at [802, 30] on button "< Back to changes" at bounding box center [825, 40] width 95 height 23
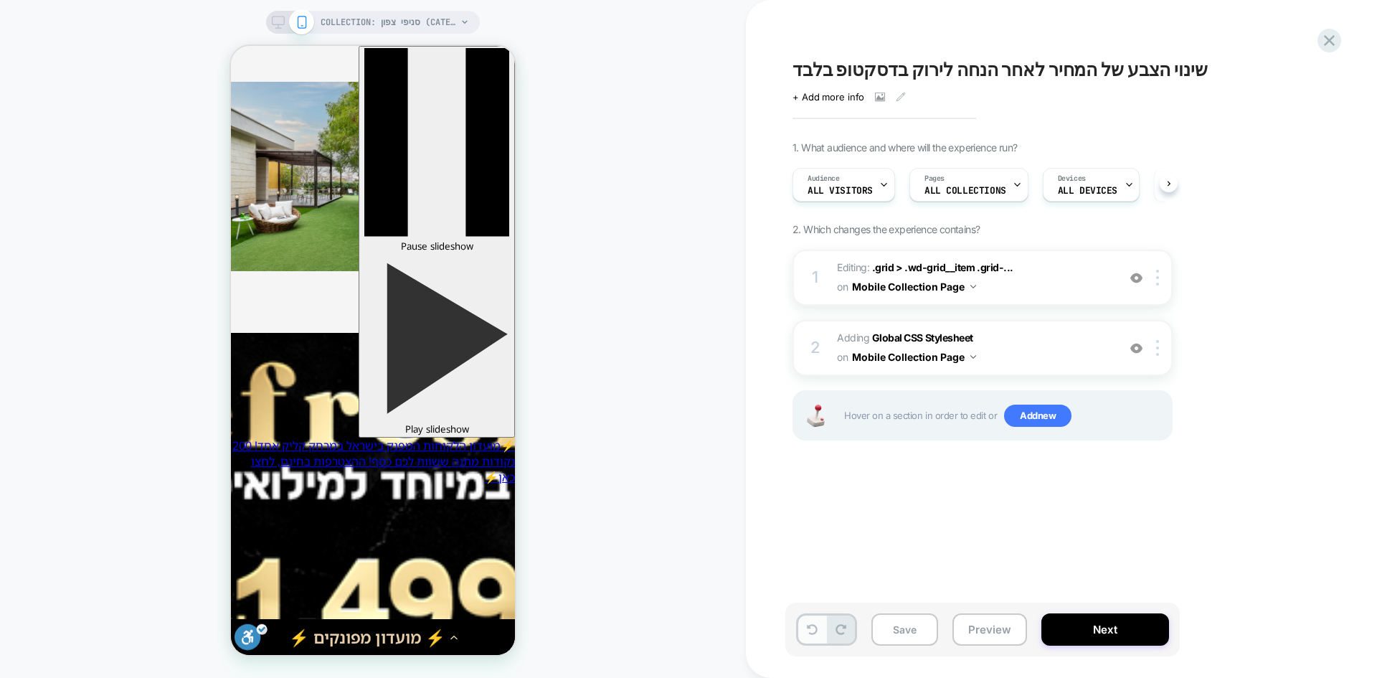
scroll to position [0, 1]
click at [1034, 423] on span "Add new" at bounding box center [1037, 416] width 67 height 23
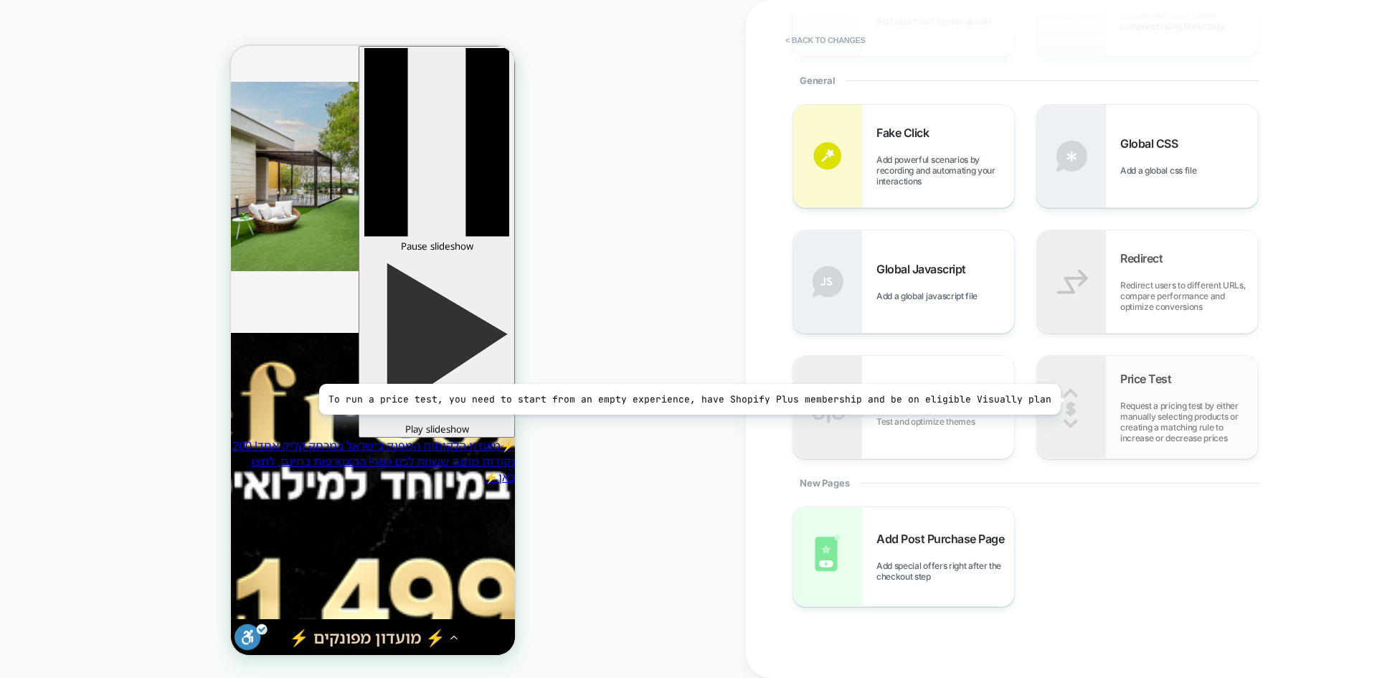
scroll to position [287, 0]
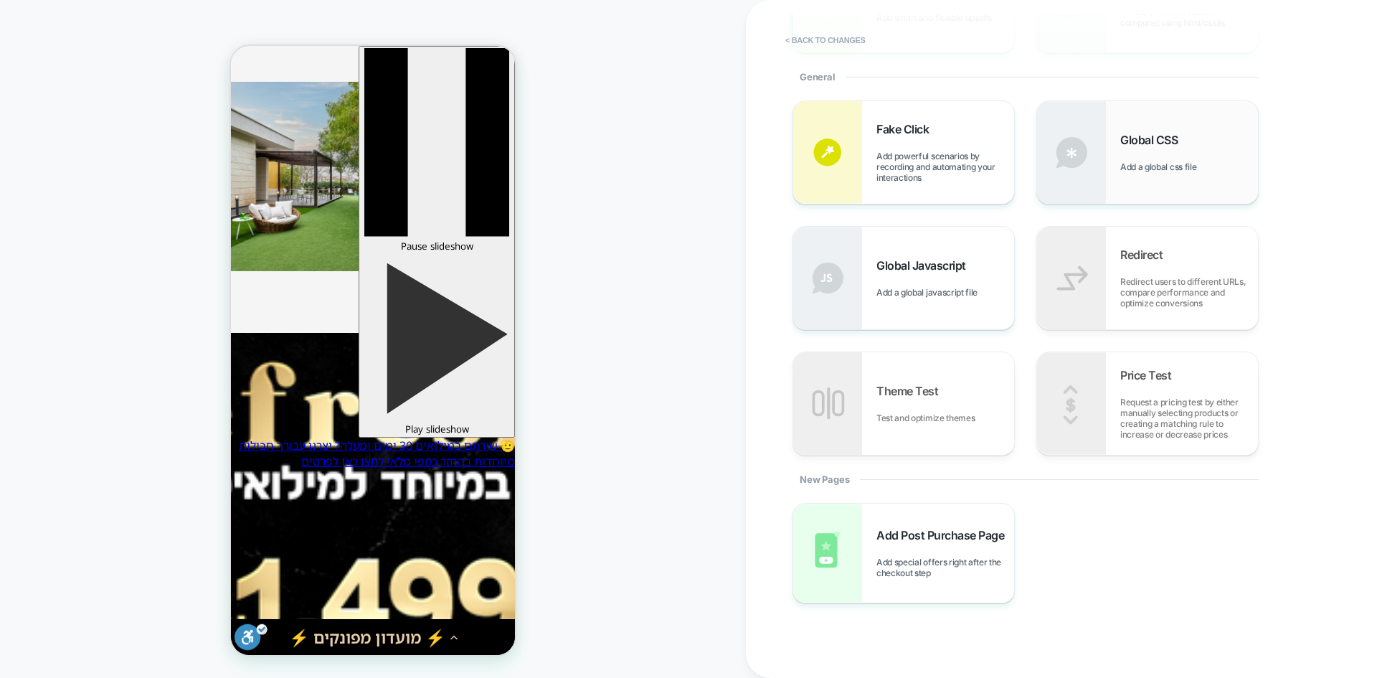
click at [1179, 165] on span "Add a global css file" at bounding box center [1162, 166] width 83 height 11
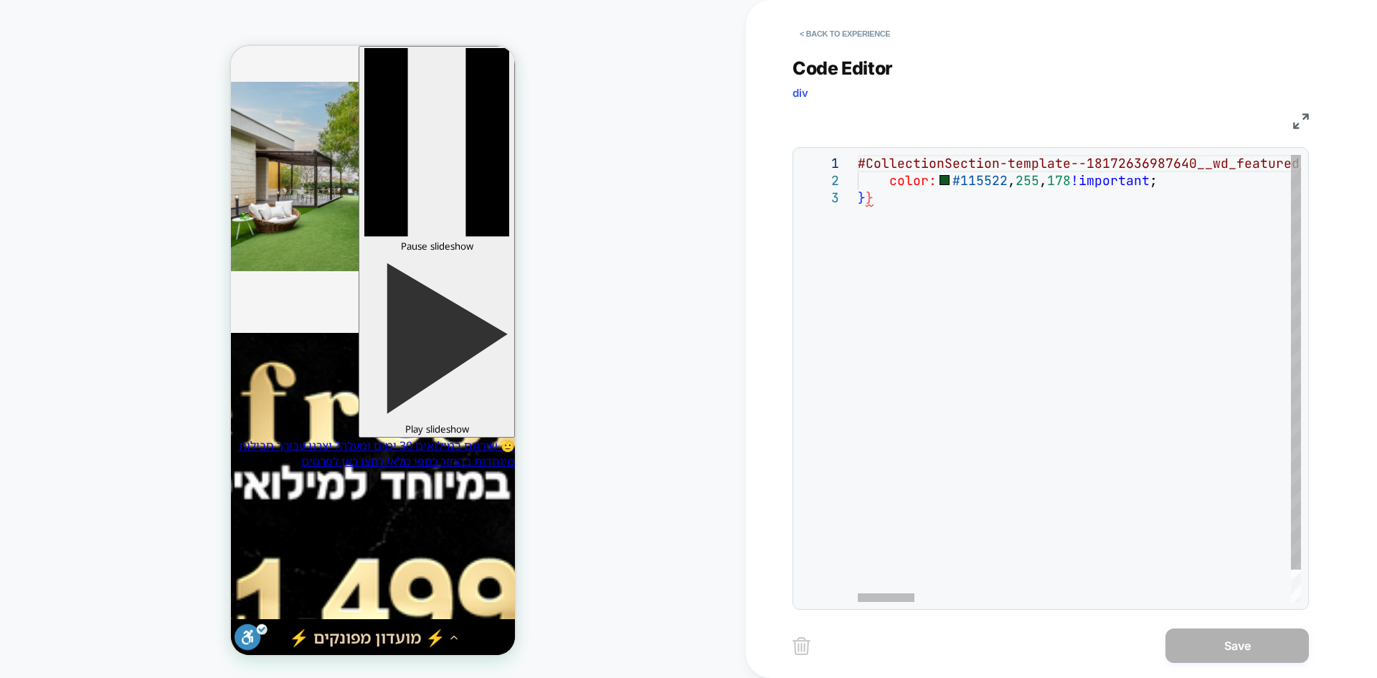
scroll to position [0, 14]
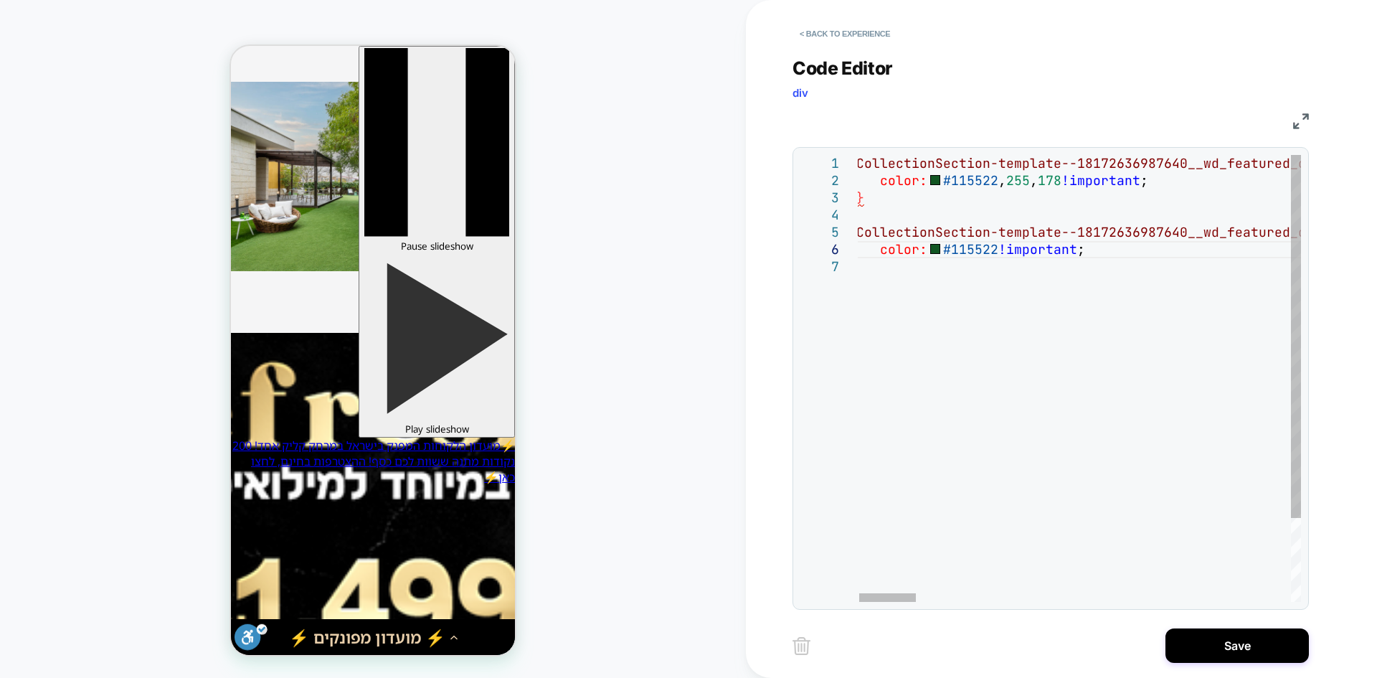
scroll to position [86, 224]
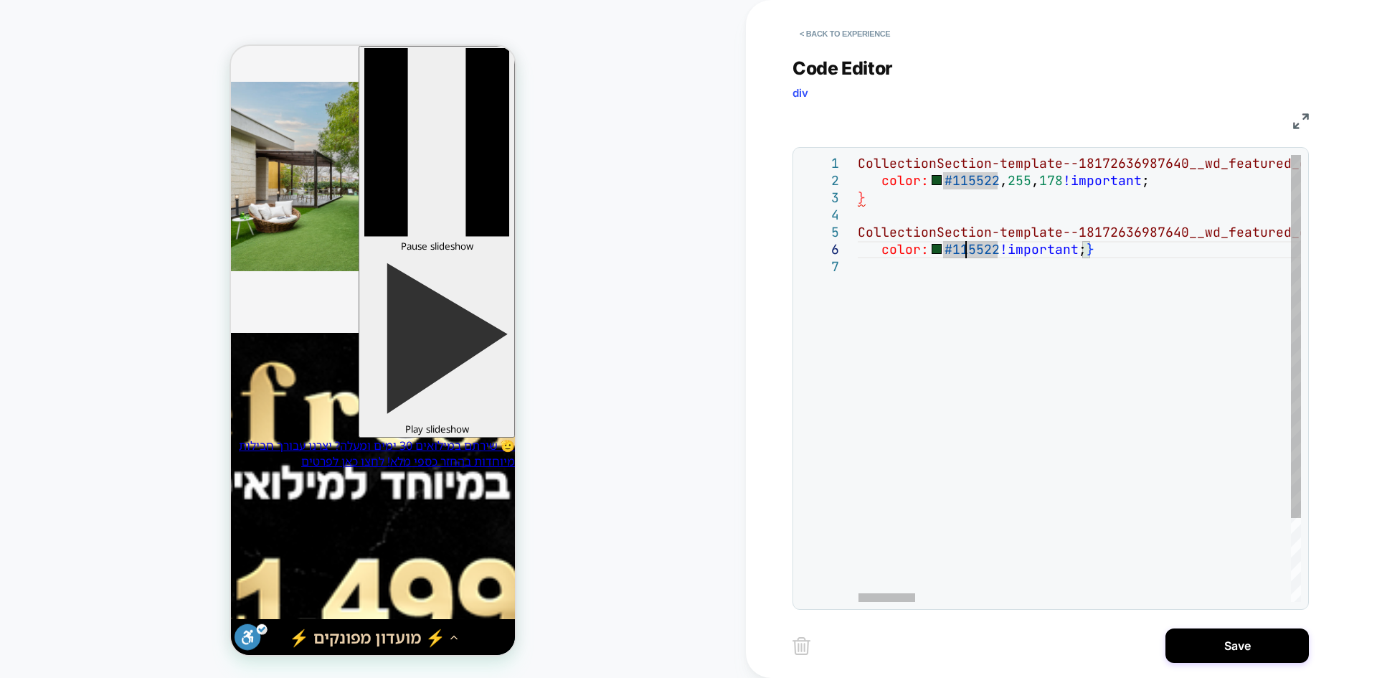
drag, startPoint x: 895, startPoint y: 602, endPoint x: 1008, endPoint y: 598, distance: 113.4
click at [1008, 598] on div "1 2 3 4 5 6 7 #CollectionSection-template--18172636987640__wd_fe atured_collect…" at bounding box center [1051, 378] width 517 height 463
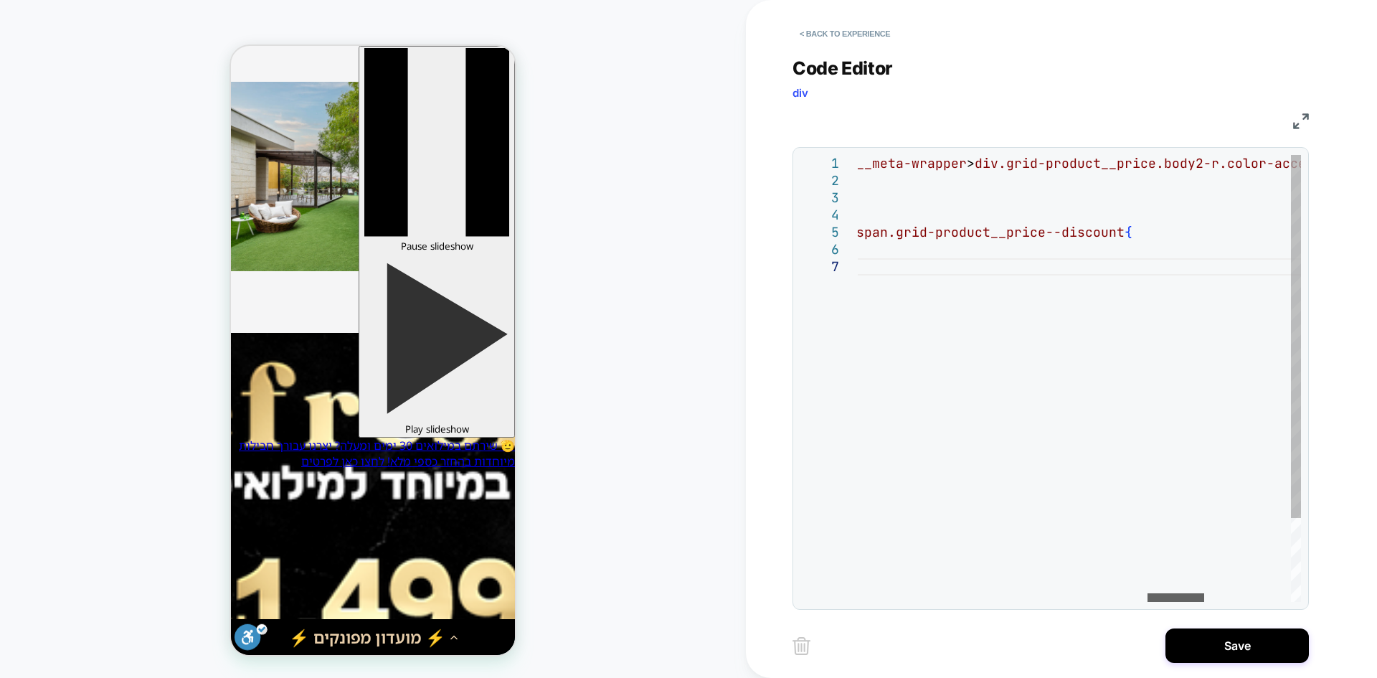
click at [1176, 598] on div at bounding box center [1176, 597] width 57 height 9
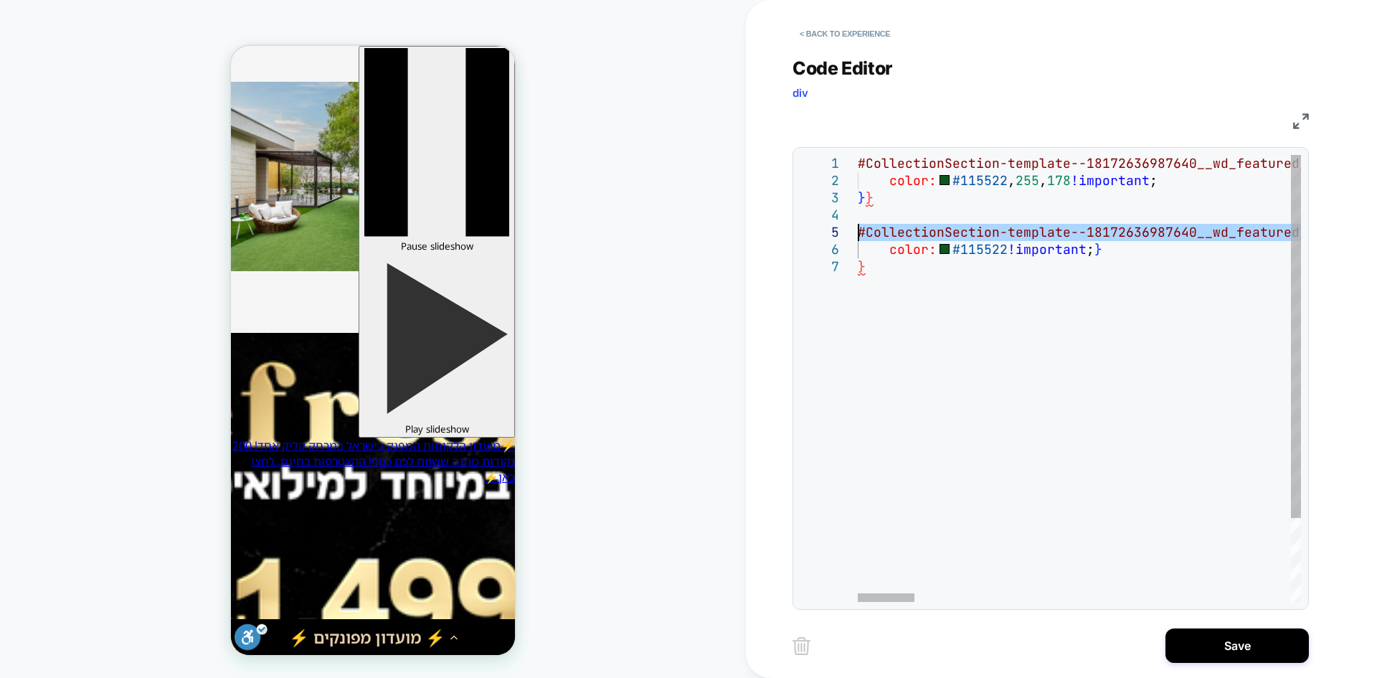
drag, startPoint x: 1274, startPoint y: 233, endPoint x: 514, endPoint y: 237, distance: 760.4
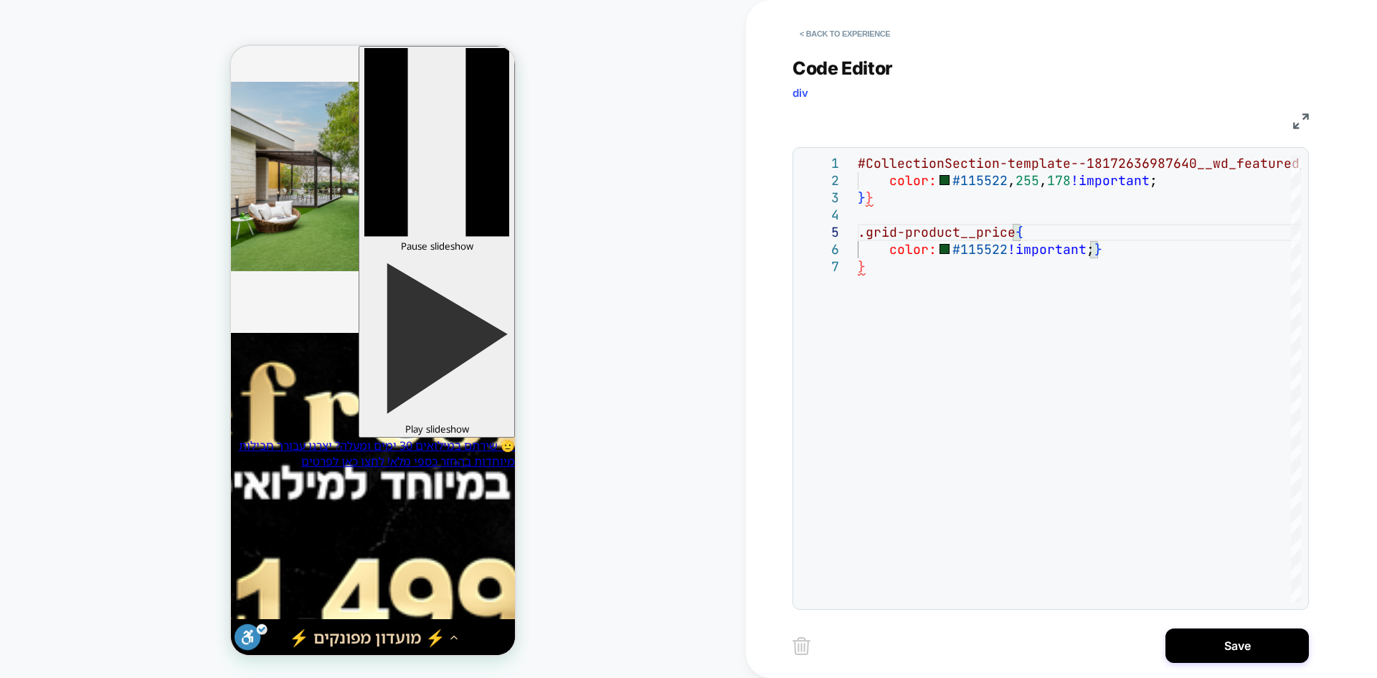
scroll to position [85, 162]
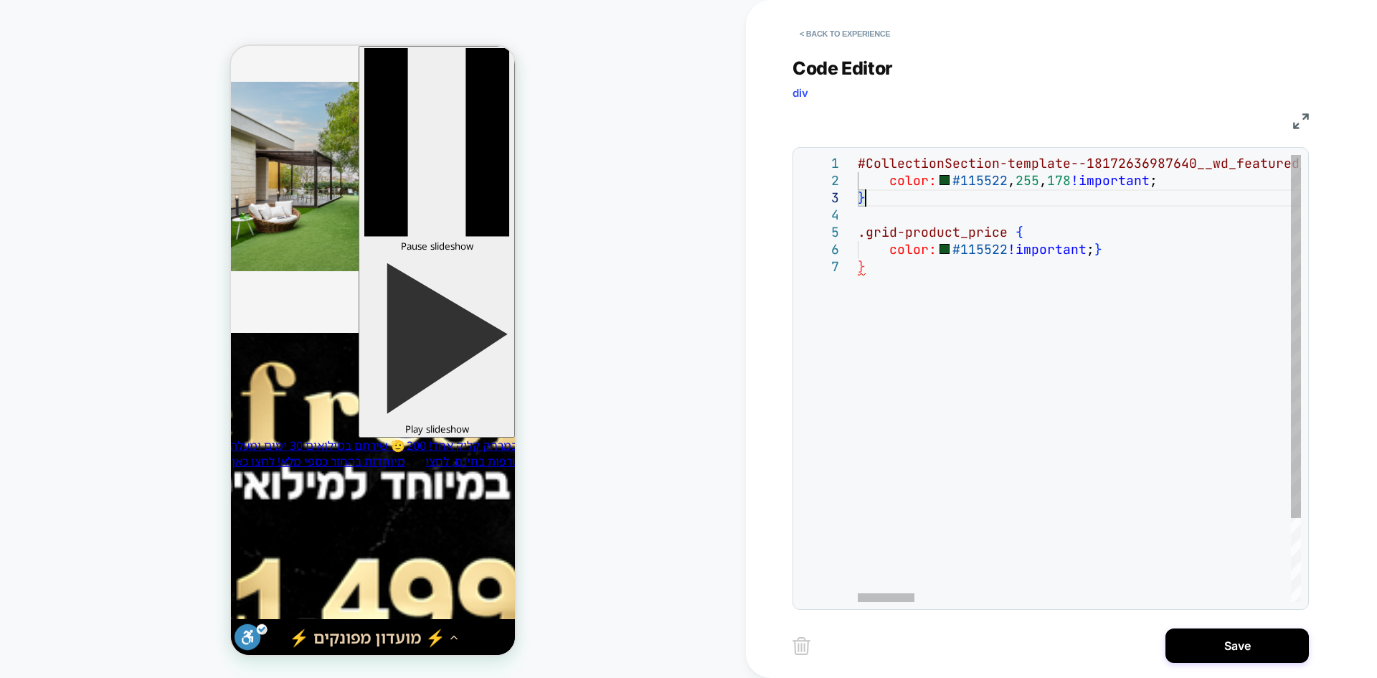
type textarea "**********"
click at [843, 31] on button "< Back to experience" at bounding box center [845, 33] width 105 height 23
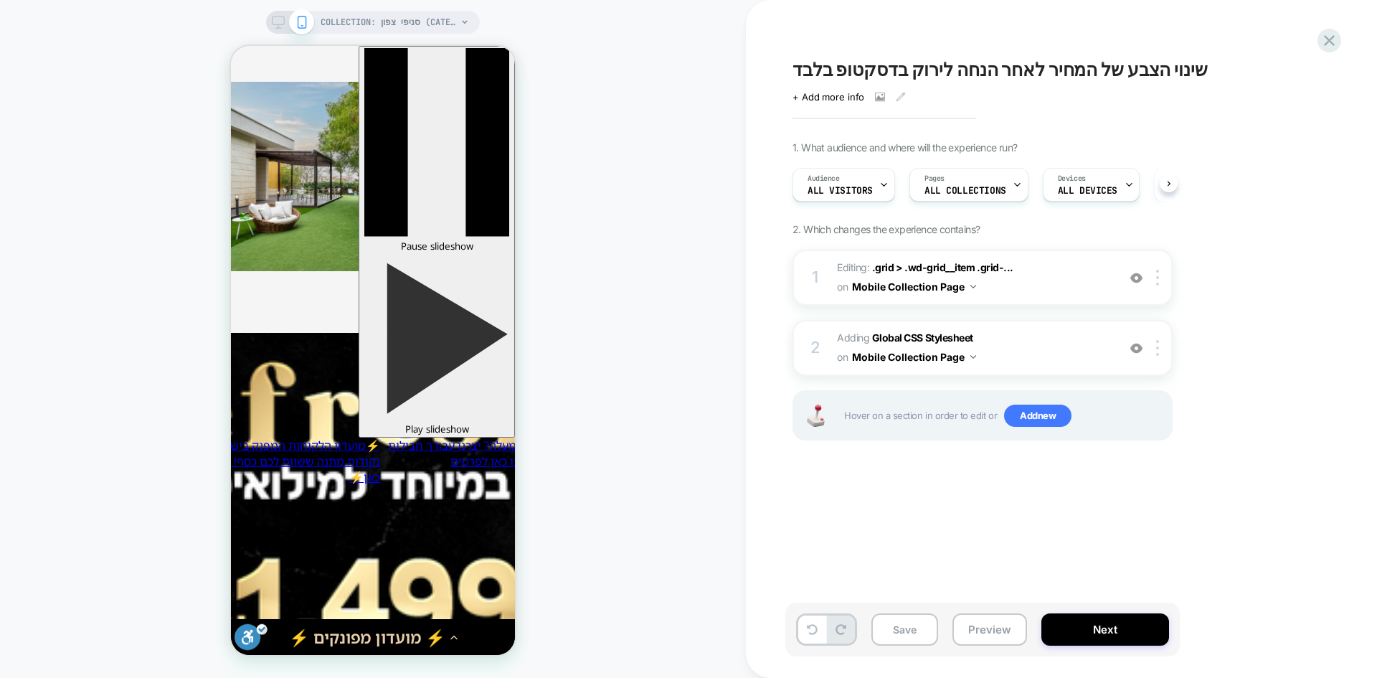
scroll to position [0, 1]
click at [882, 335] on b "Global CSS Stylesheet" at bounding box center [922, 337] width 101 height 12
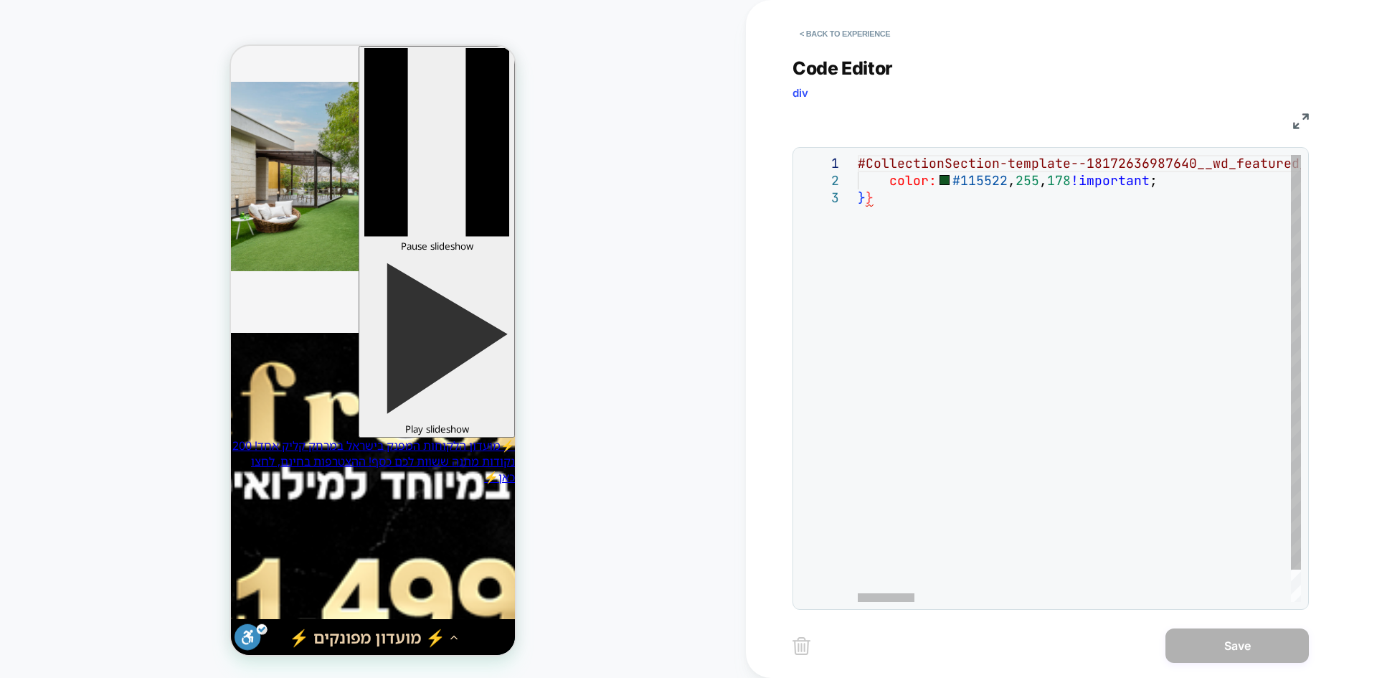
scroll to position [0, 14]
click at [870, 595] on div at bounding box center [886, 597] width 57 height 9
click at [854, 225] on div at bounding box center [829, 232] width 57 height 17
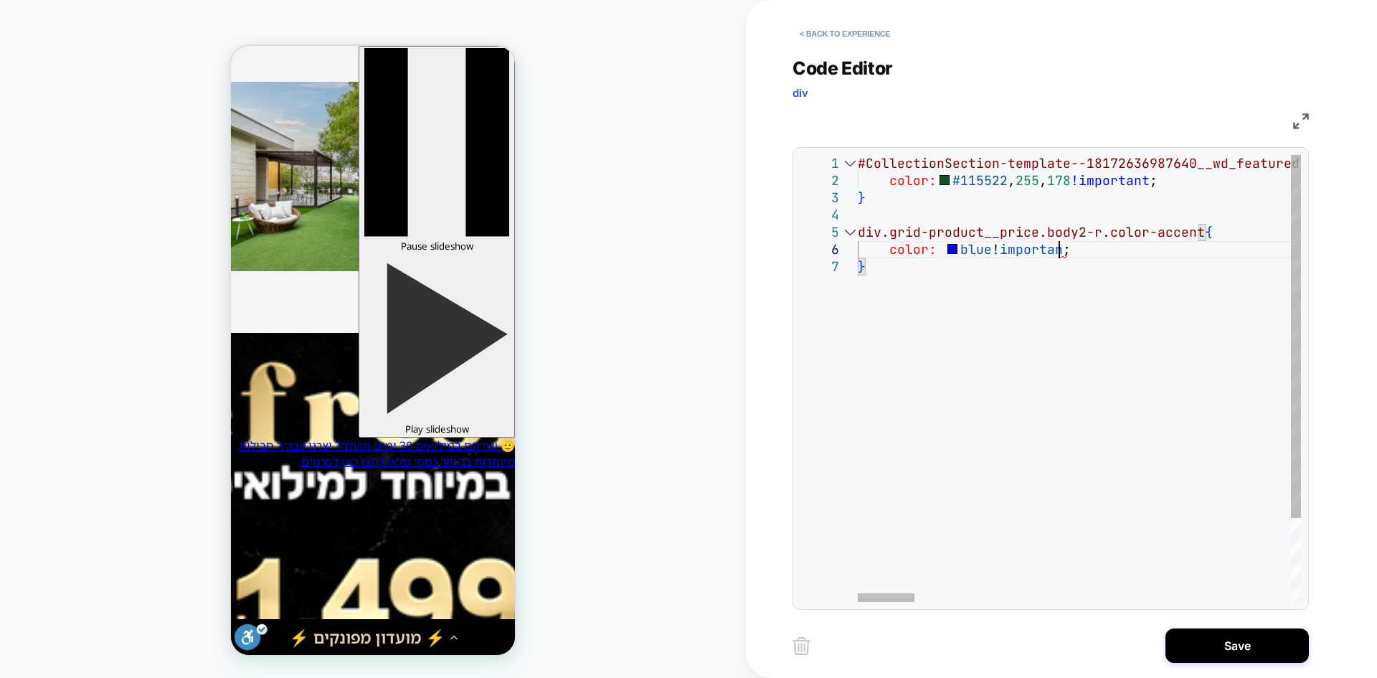
scroll to position [86, 194]
drag, startPoint x: 1035, startPoint y: 230, endPoint x: 1202, endPoint y: 232, distance: 166.4
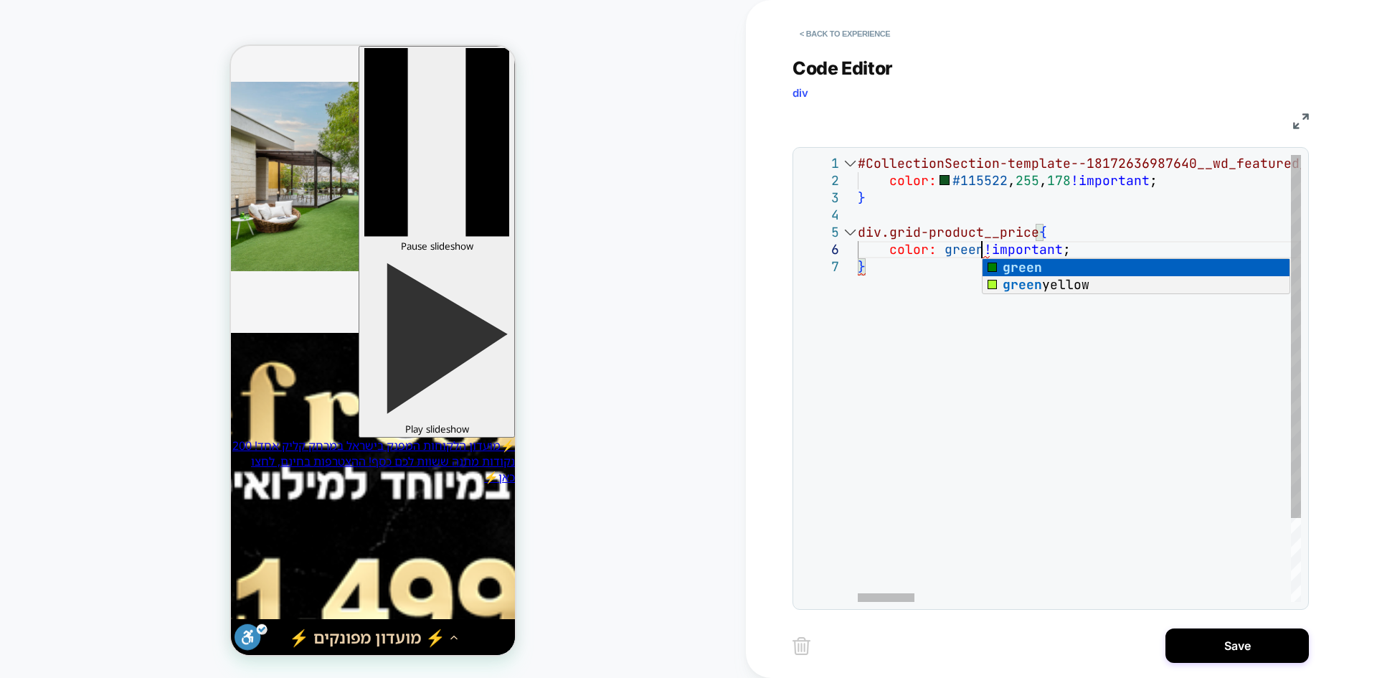
scroll to position [86, 123]
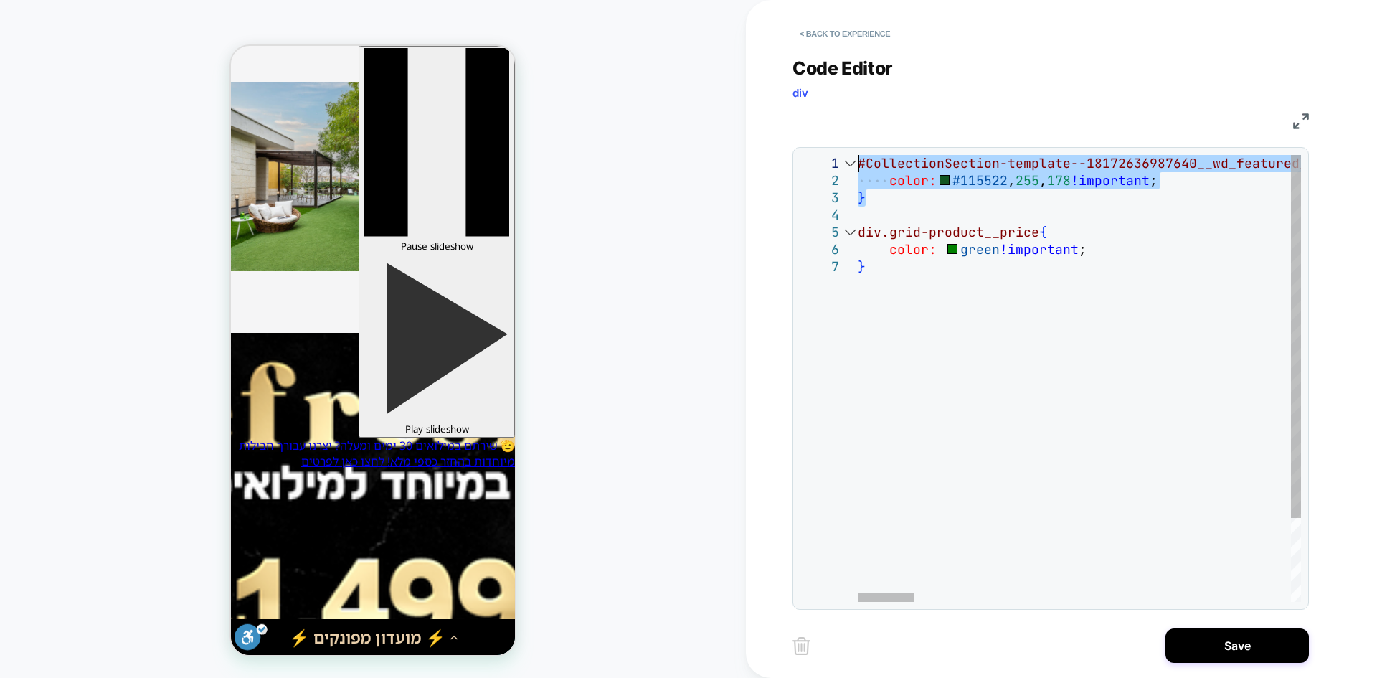
drag, startPoint x: 892, startPoint y: 198, endPoint x: 801, endPoint y: 165, distance: 96.9
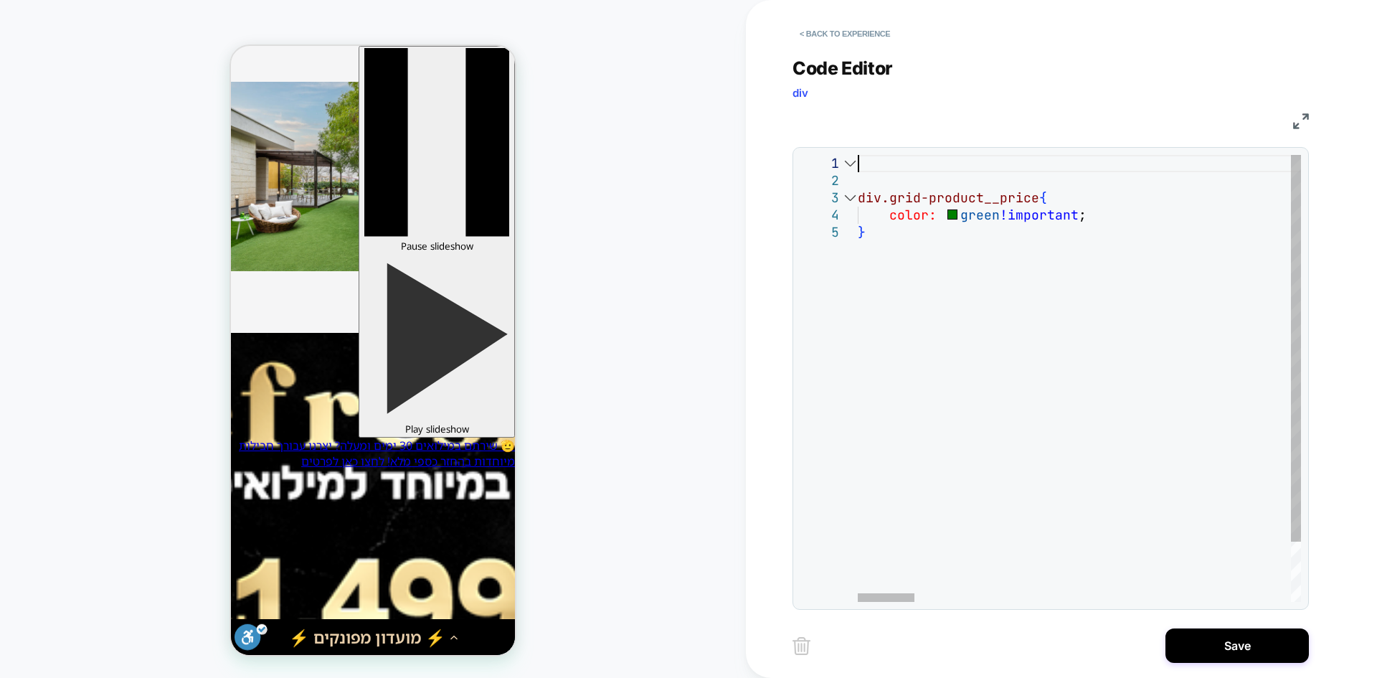
scroll to position [85, 123]
type textarea "**********"
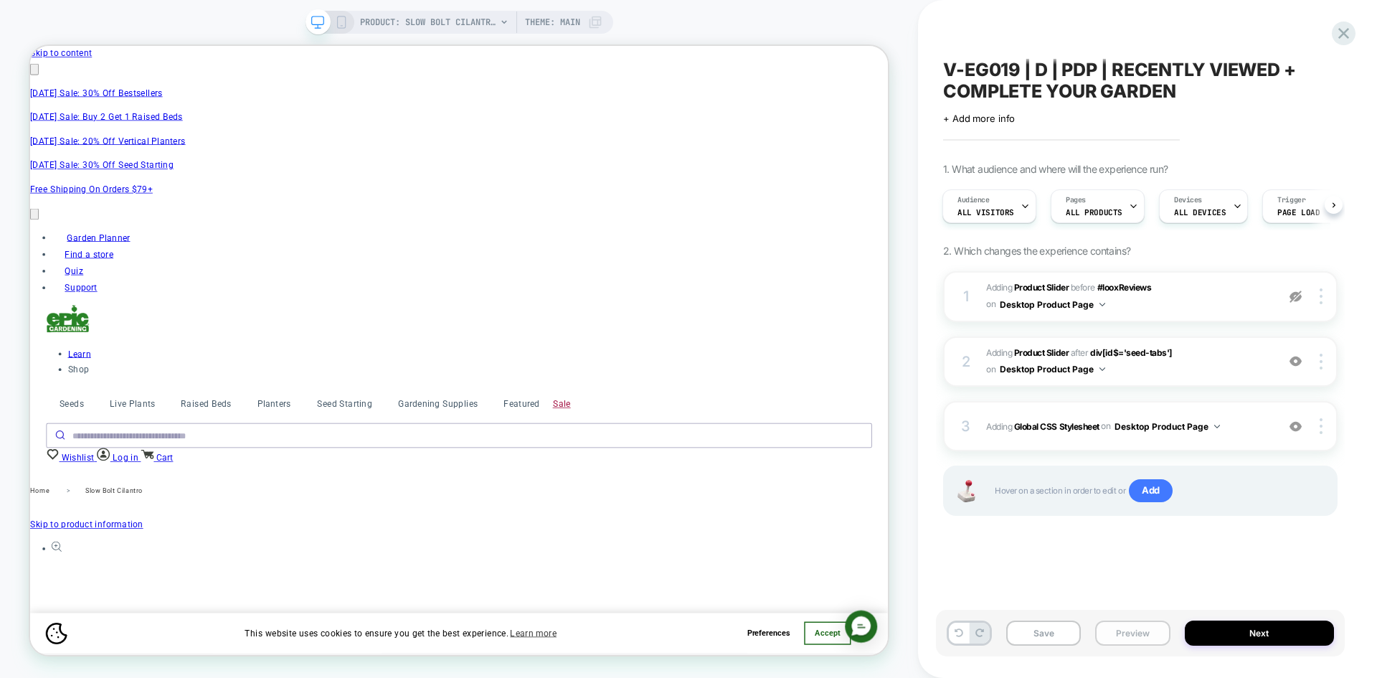
click at [0, 0] on button "Preview" at bounding box center [0, 0] width 0 height 0
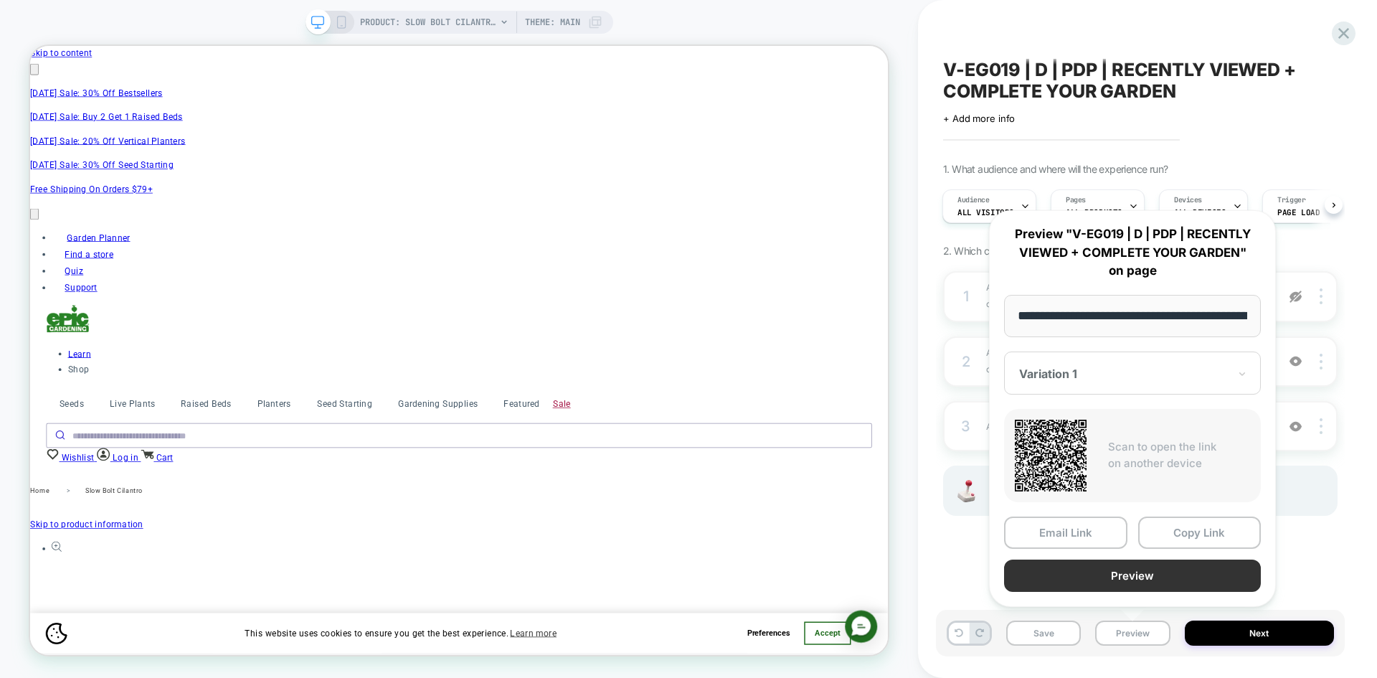
click at [1128, 575] on button "Preview" at bounding box center [1132, 576] width 257 height 32
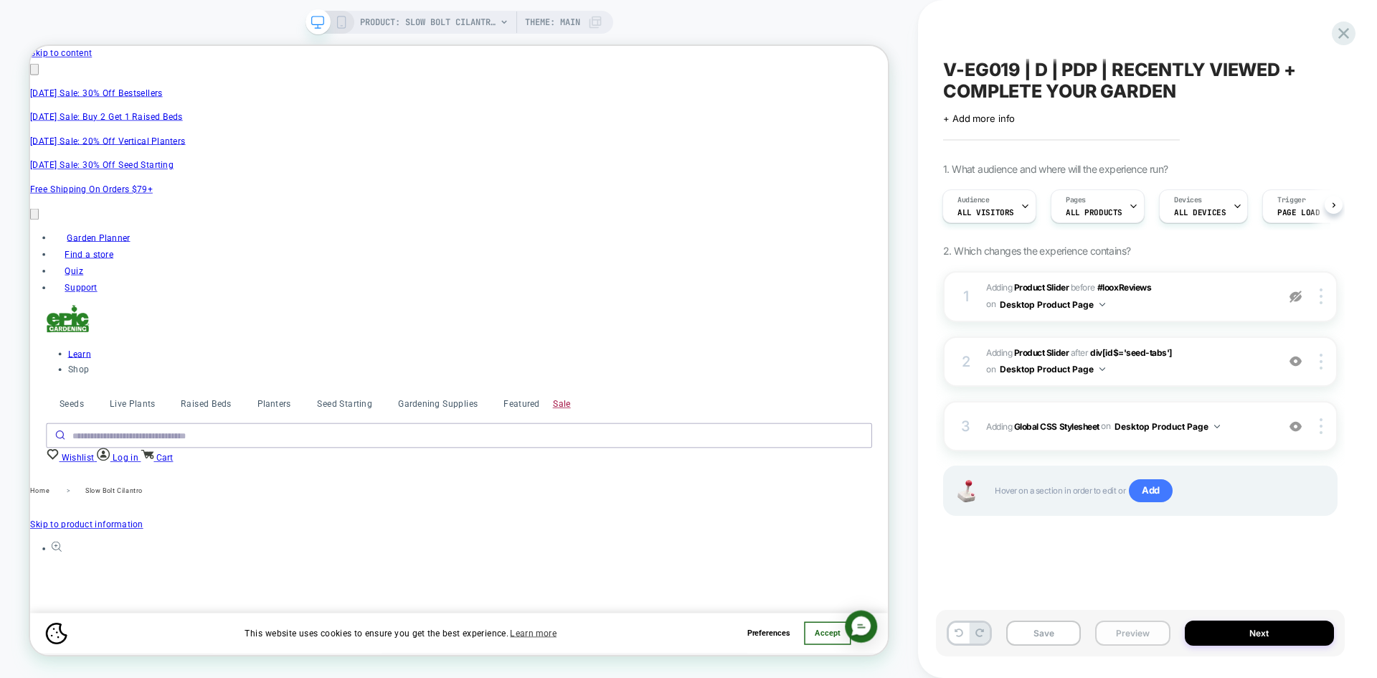
click at [0, 0] on button "Preview" at bounding box center [0, 0] width 0 height 0
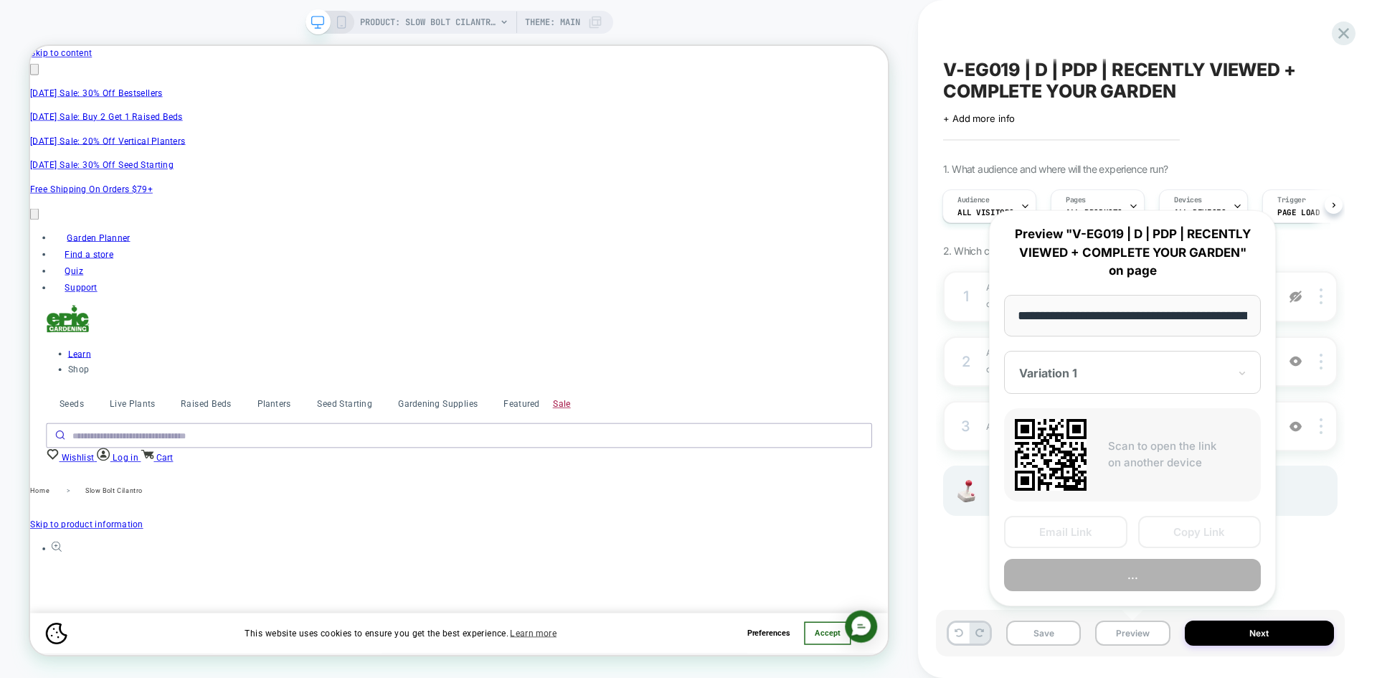
scroll to position [0, 246]
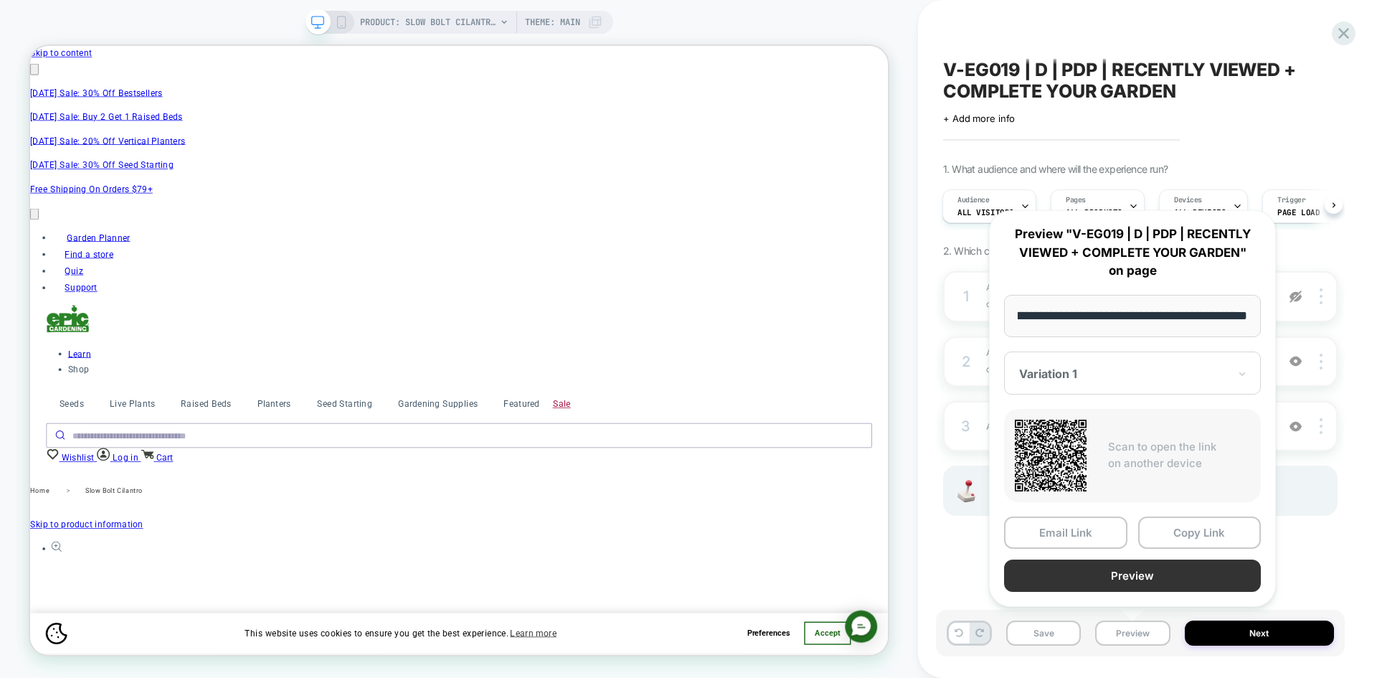
click at [1140, 575] on button "Preview" at bounding box center [1132, 576] width 257 height 32
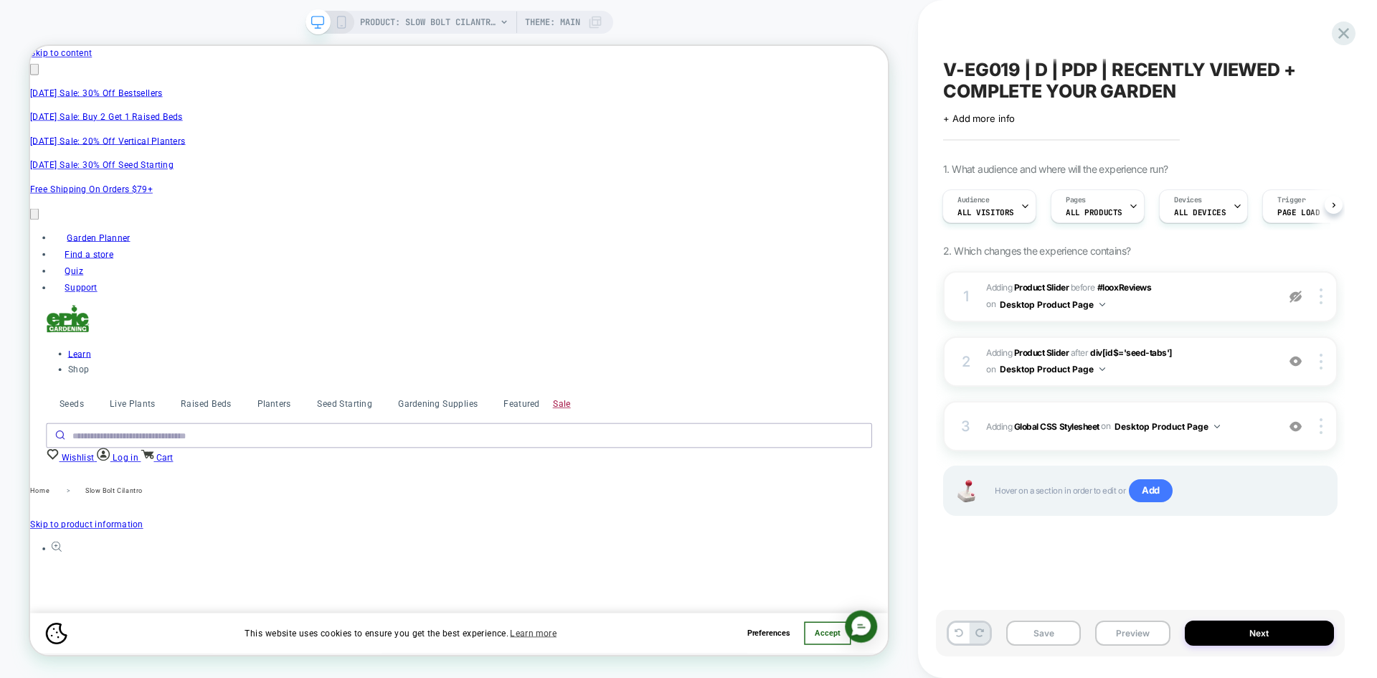
scroll to position [0, 2506]
click at [0, 0] on button "Preview" at bounding box center [0, 0] width 0 height 0
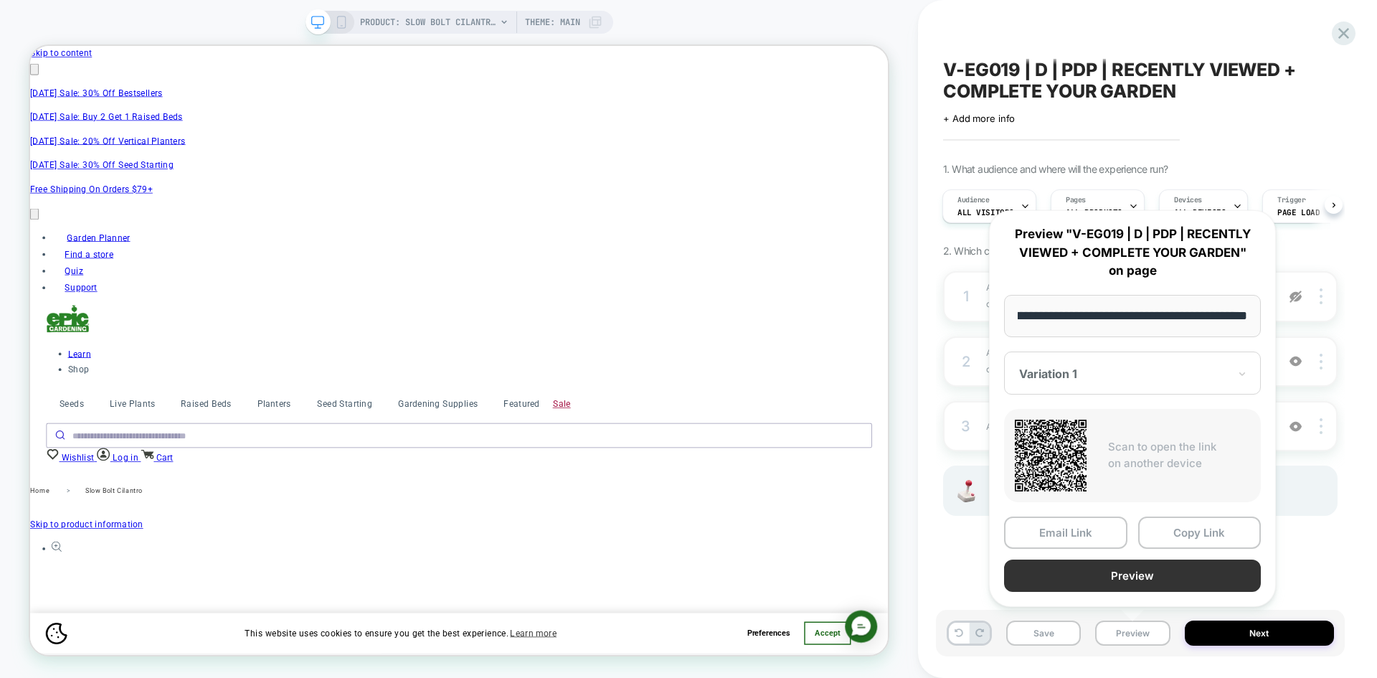
scroll to position [0, 0]
click at [1154, 582] on button "Preview" at bounding box center [1132, 576] width 257 height 32
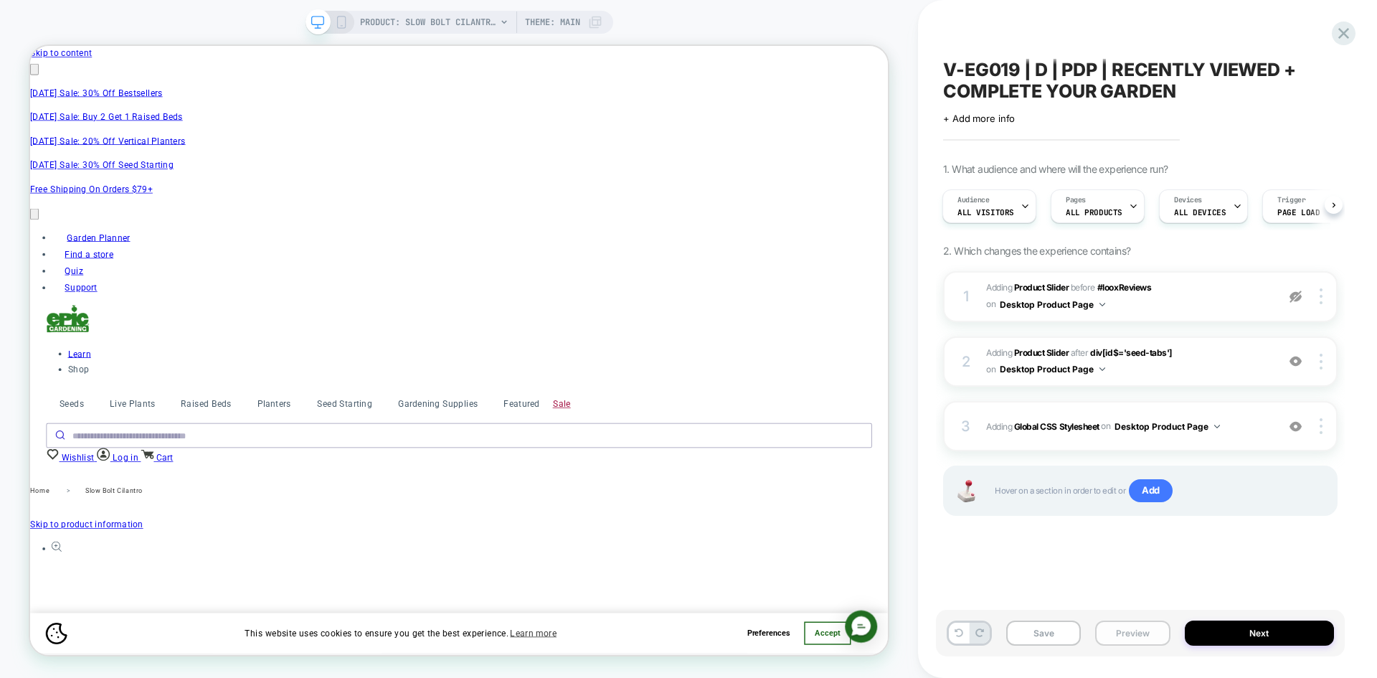
scroll to position [0, 627]
click at [0, 0] on button "Preview" at bounding box center [0, 0] width 0 height 0
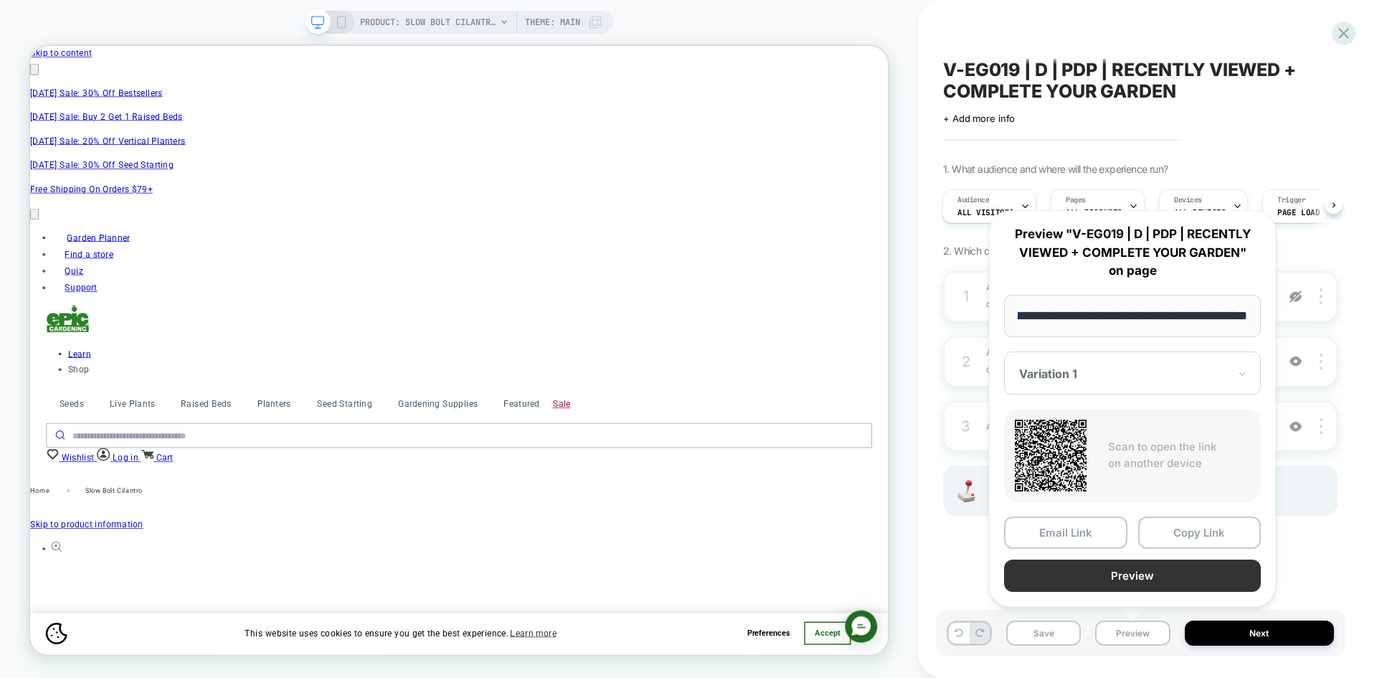
scroll to position [0, 0]
click at [0, 0] on button "Preview" at bounding box center [0, 0] width 0 height 0
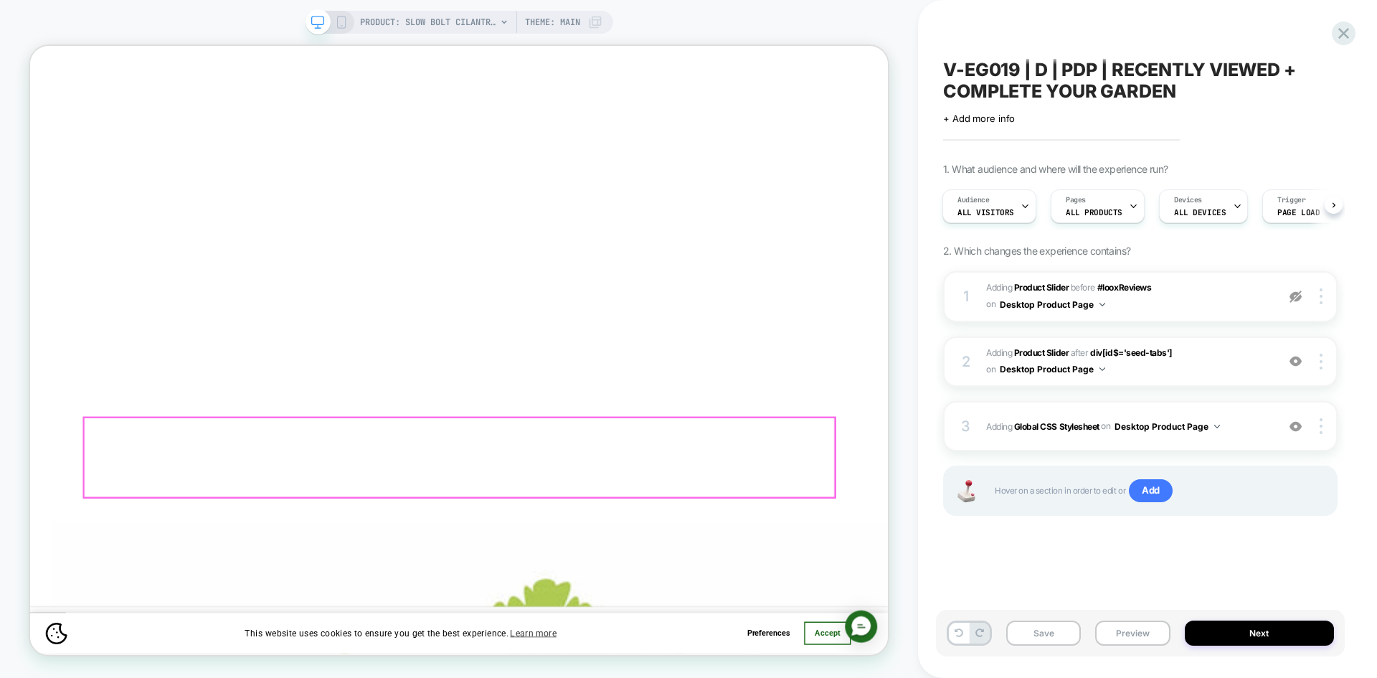
scroll to position [1220, 0]
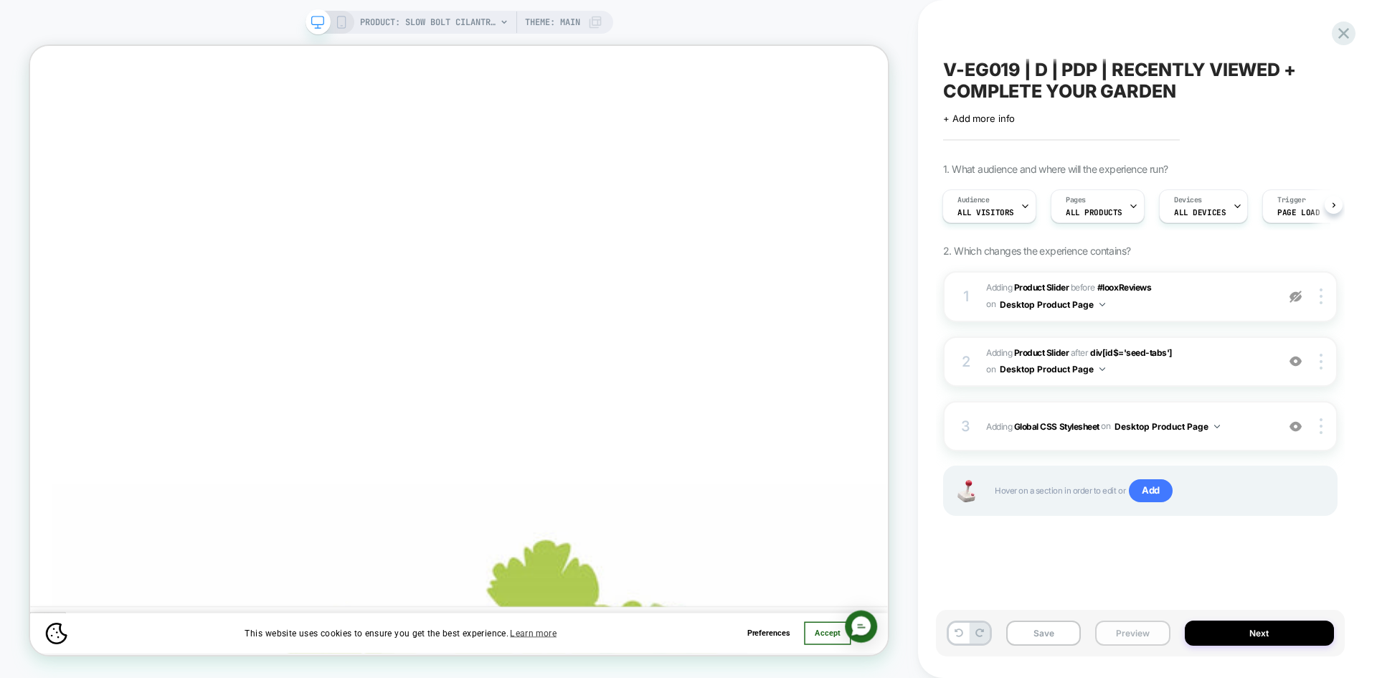
click at [0, 0] on button "Preview" at bounding box center [0, 0] width 0 height 0
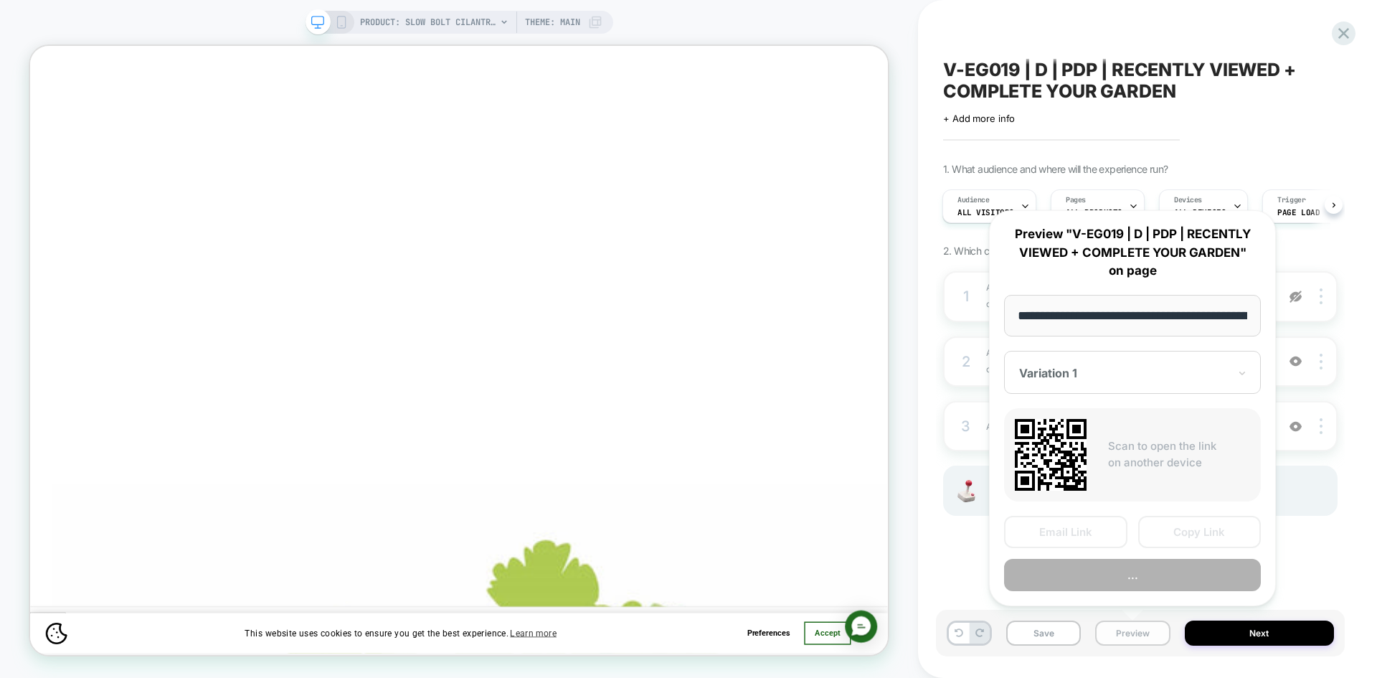
scroll to position [0, 246]
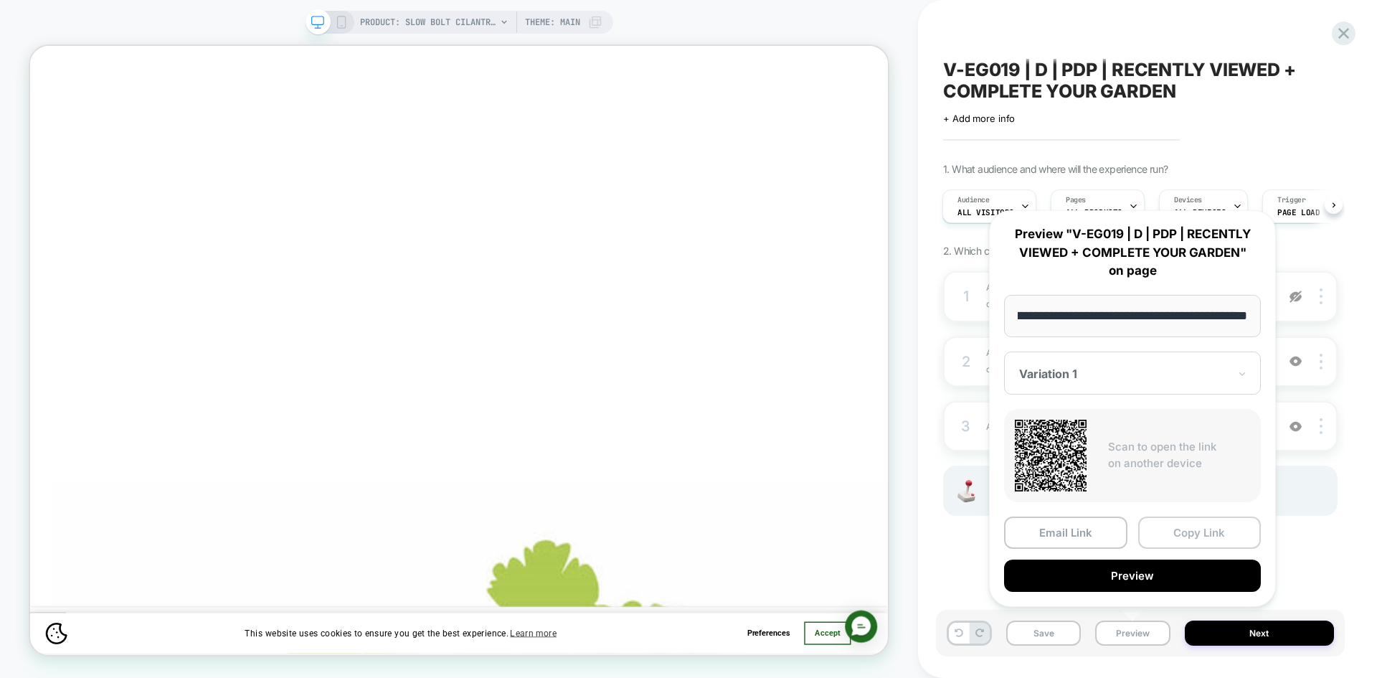
click at [1184, 530] on button "Copy Link" at bounding box center [1199, 533] width 123 height 32
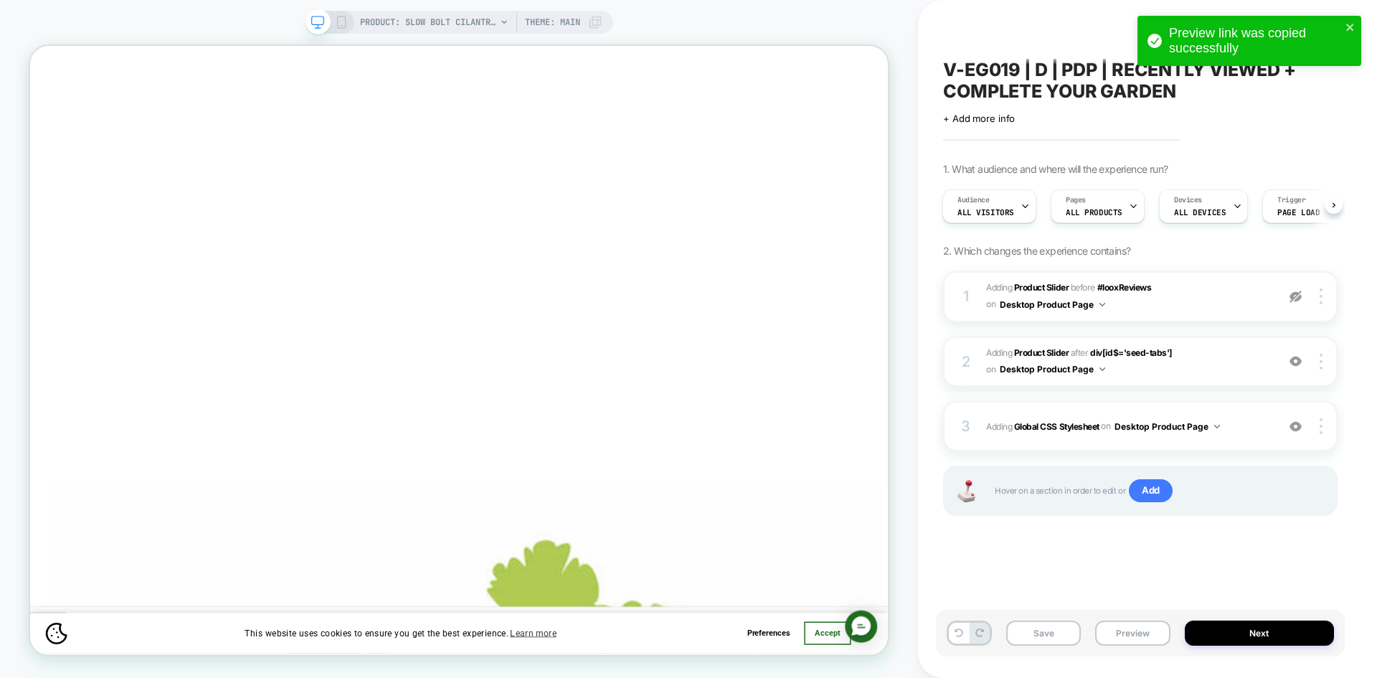
scroll to position [0, 627]
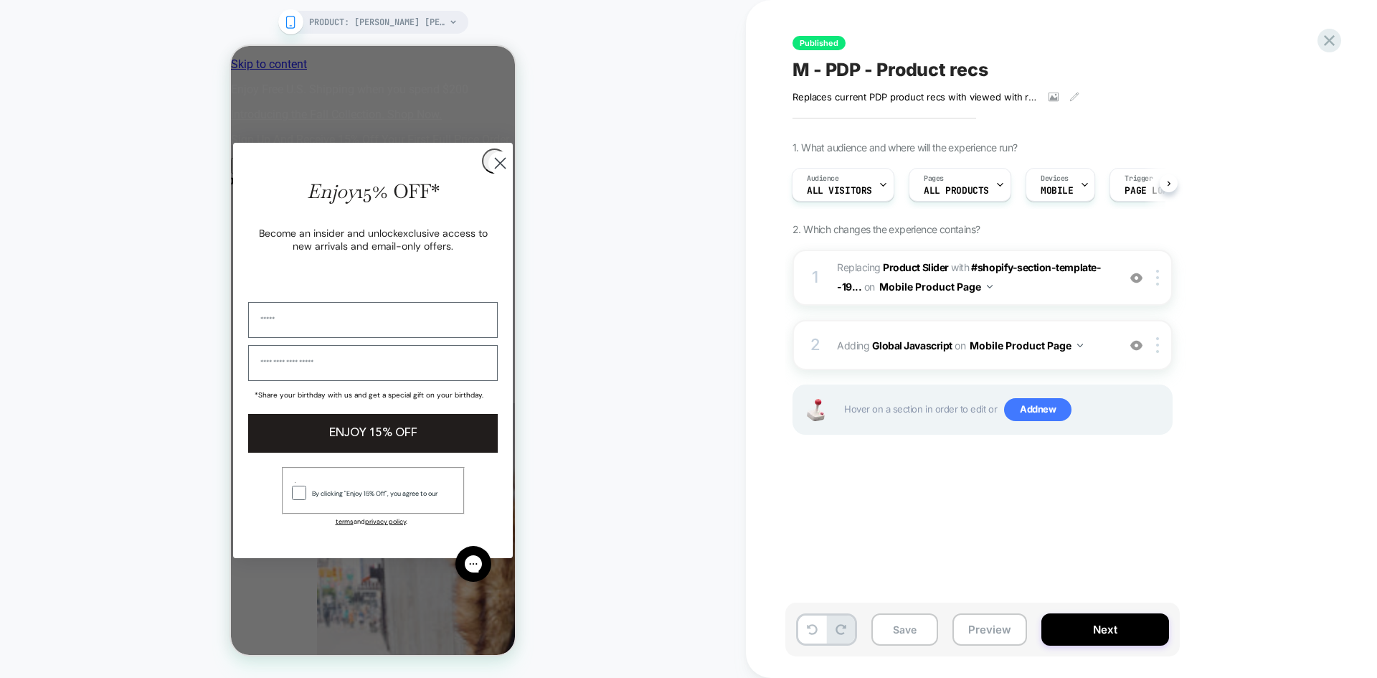
click at [104, 285] on div "PRODUCT: [PERSON_NAME] [PERSON_NAME] Mini Dress [[PERSON_NAME]] PRODUCT: [PERSO…" at bounding box center [373, 338] width 746 height 649
click at [489, 175] on circle "Close dialog" at bounding box center [501, 163] width 24 height 24
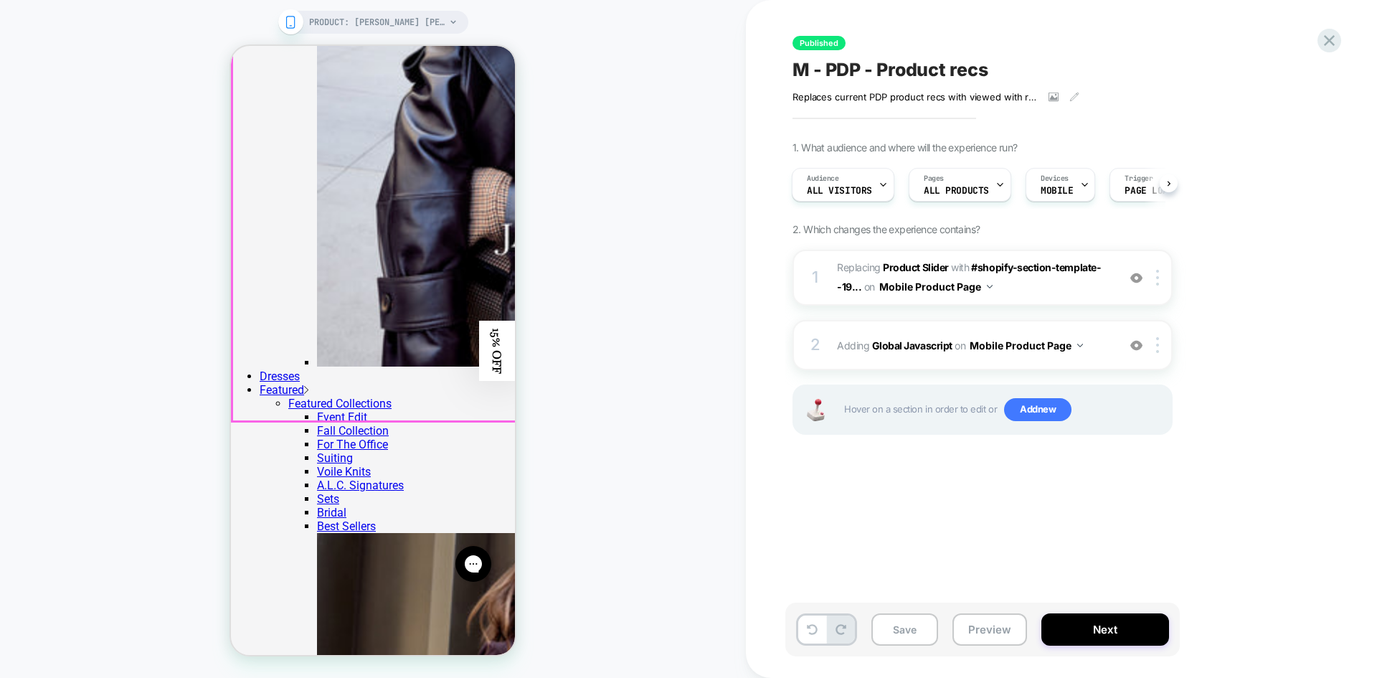
scroll to position [1793, 0]
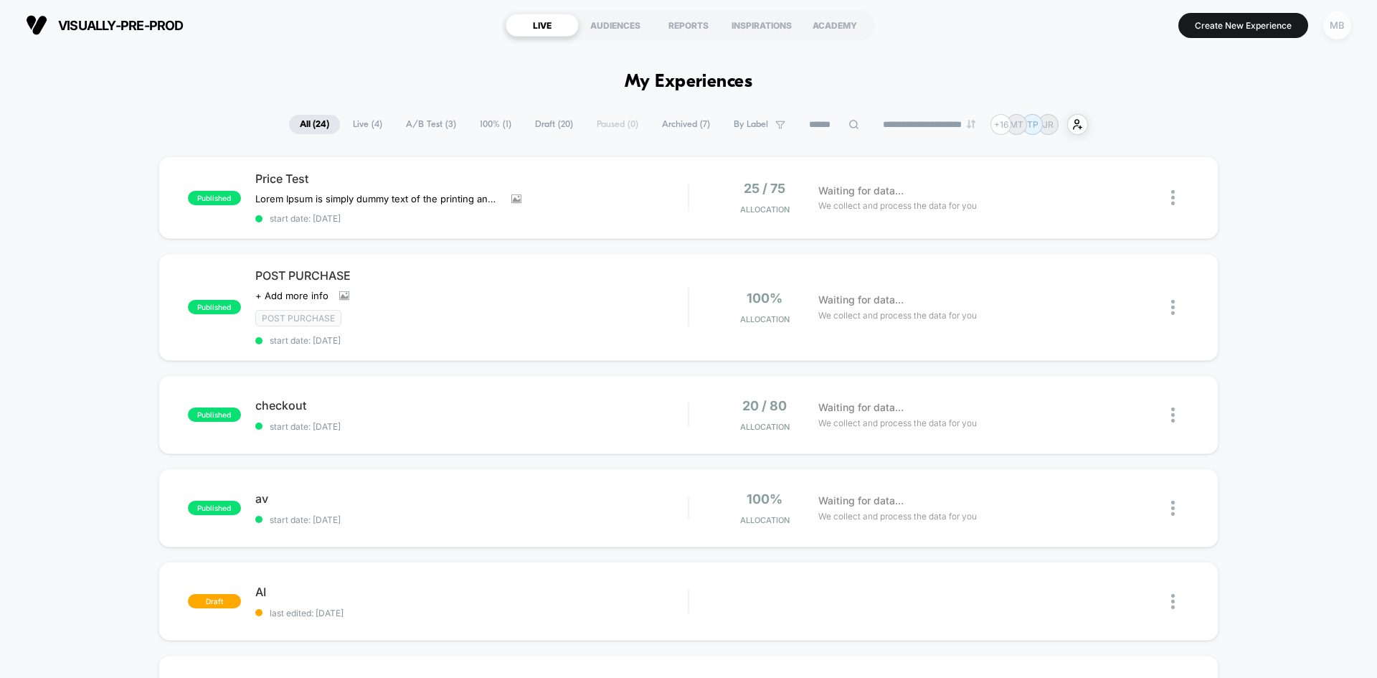
click at [1337, 23] on div "MB" at bounding box center [1338, 25] width 28 height 28
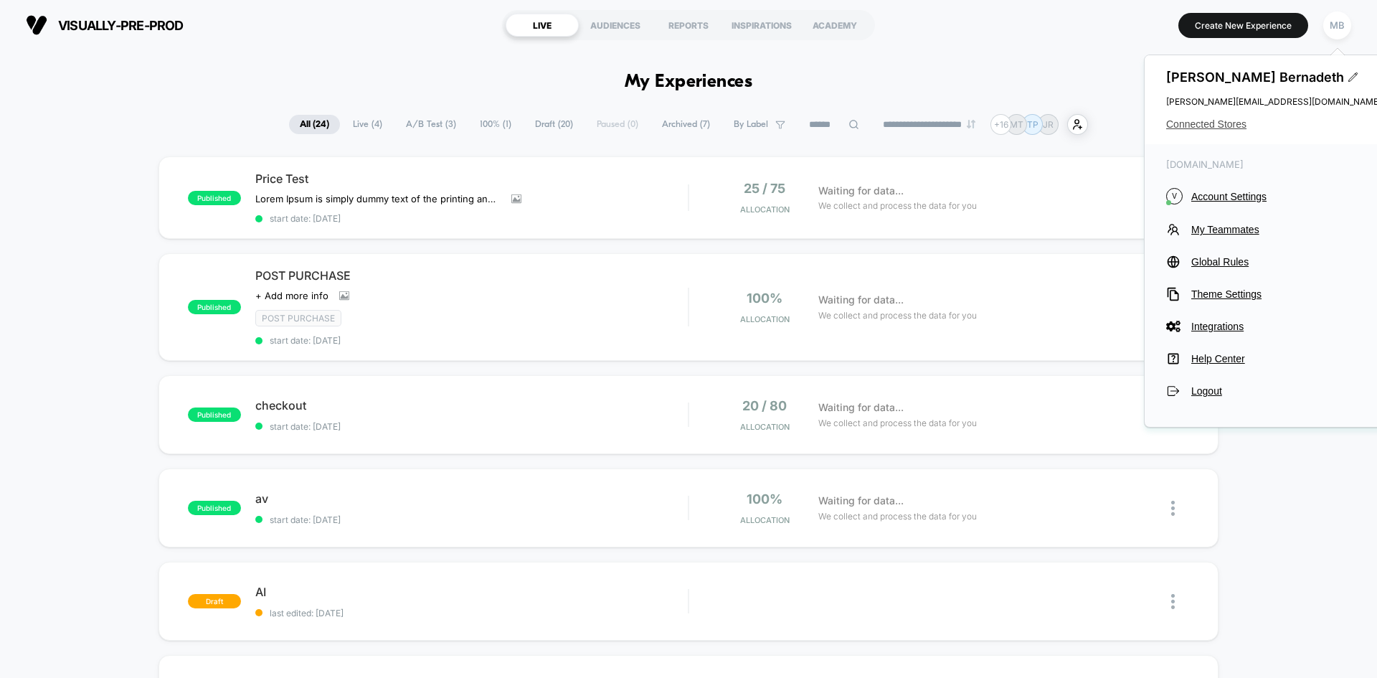
click at [1212, 121] on span "Connected Stores" at bounding box center [1273, 123] width 215 height 11
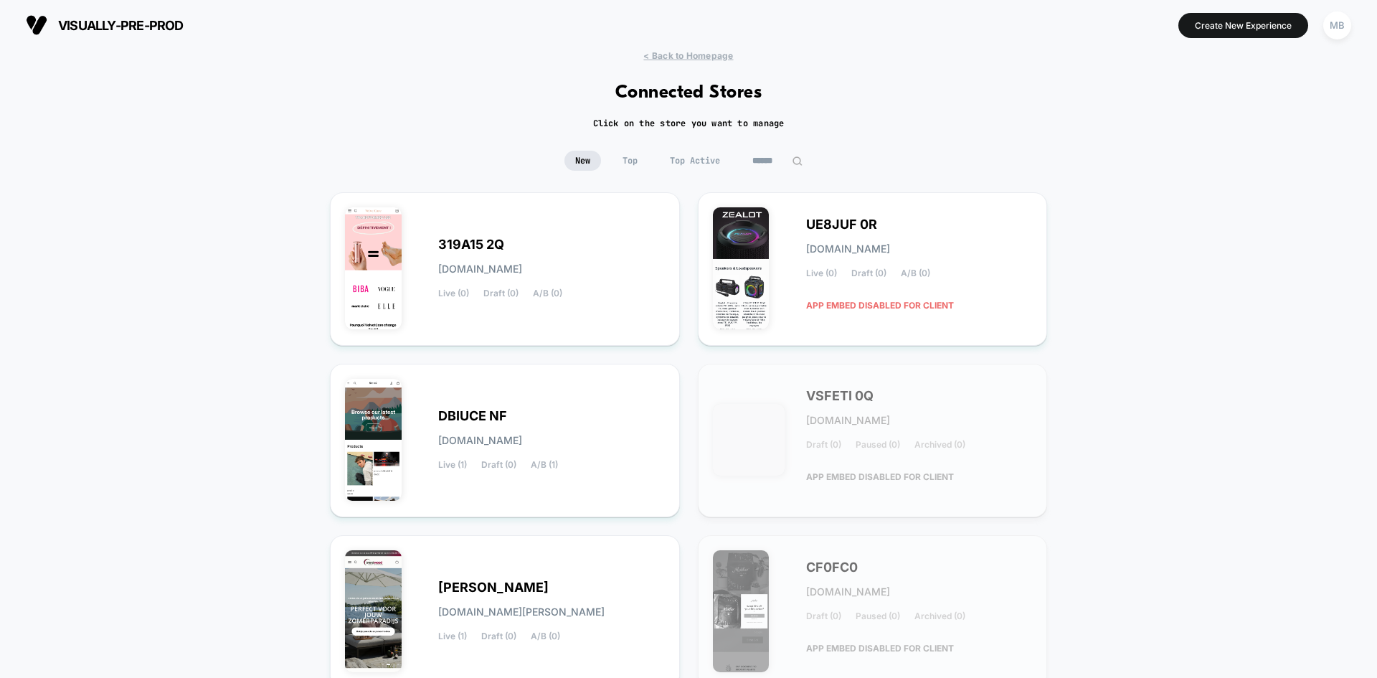
click at [773, 154] on input at bounding box center [778, 161] width 72 height 20
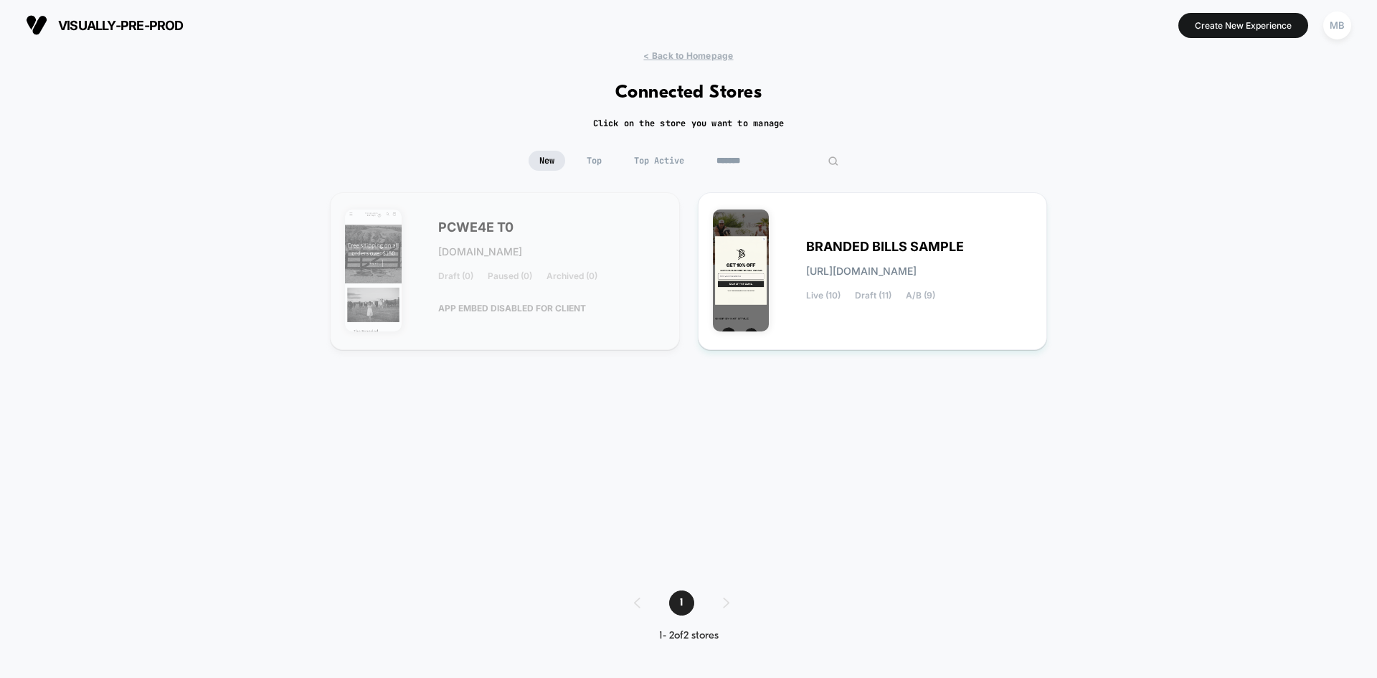
type input "*******"
drag, startPoint x: 523, startPoint y: 227, endPoint x: 445, endPoint y: 228, distance: 77.5
click at [445, 228] on div "PCWE4E T0 pcwe4e-t0.myshopify.com Draft (0) Paused (0) Archived (0) APP EMBED D…" at bounding box center [551, 271] width 227 height 98
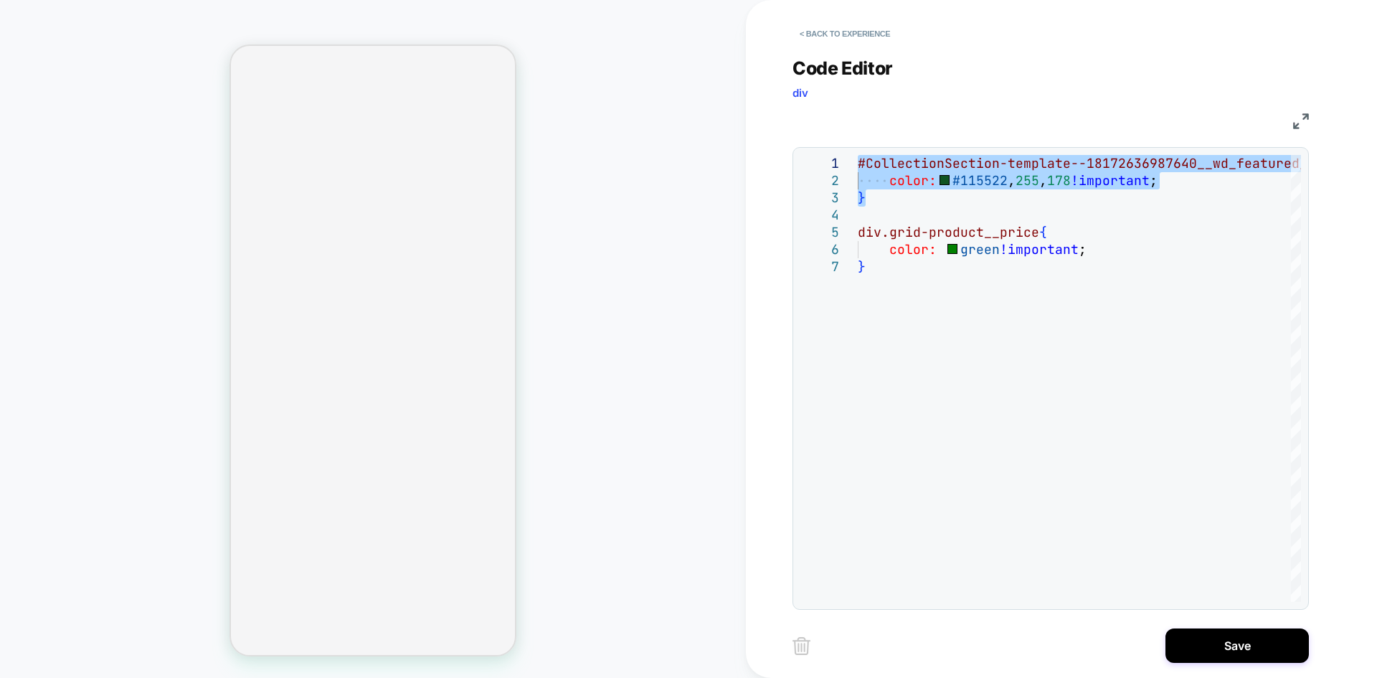
select select "******"
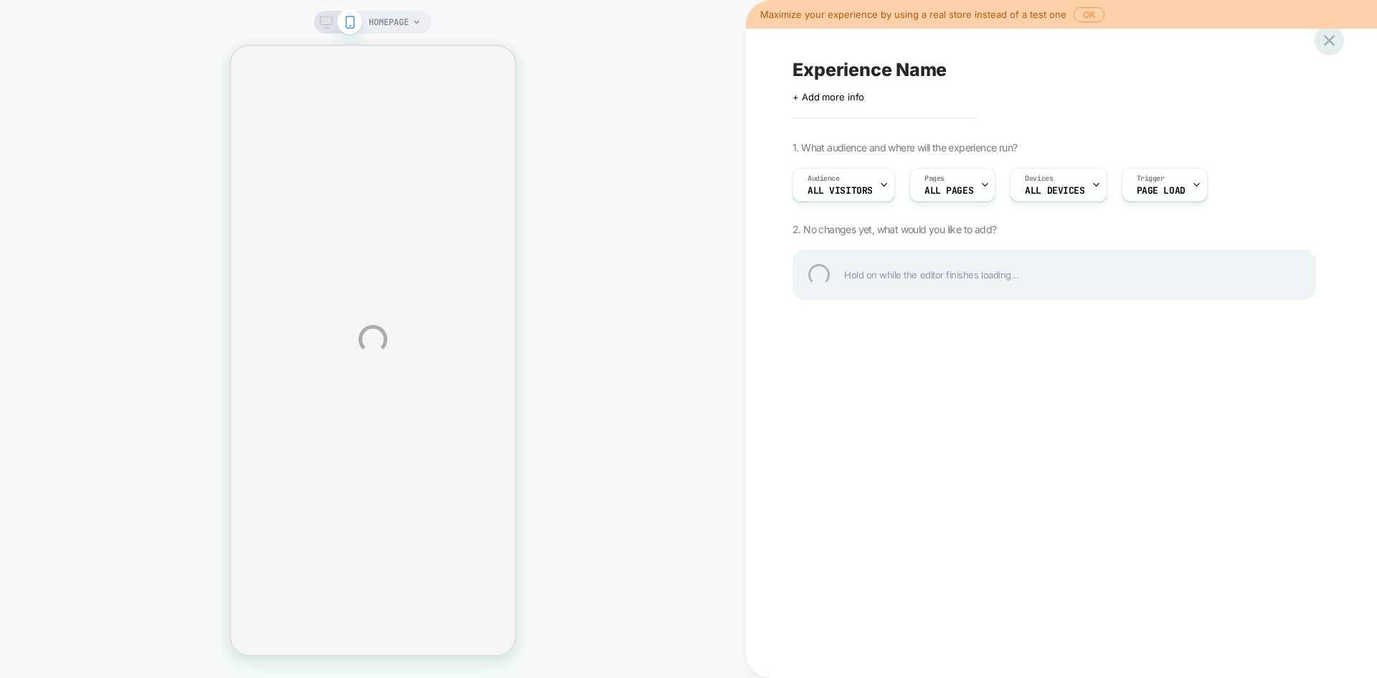
click at [1329, 41] on div at bounding box center [1329, 40] width 29 height 29
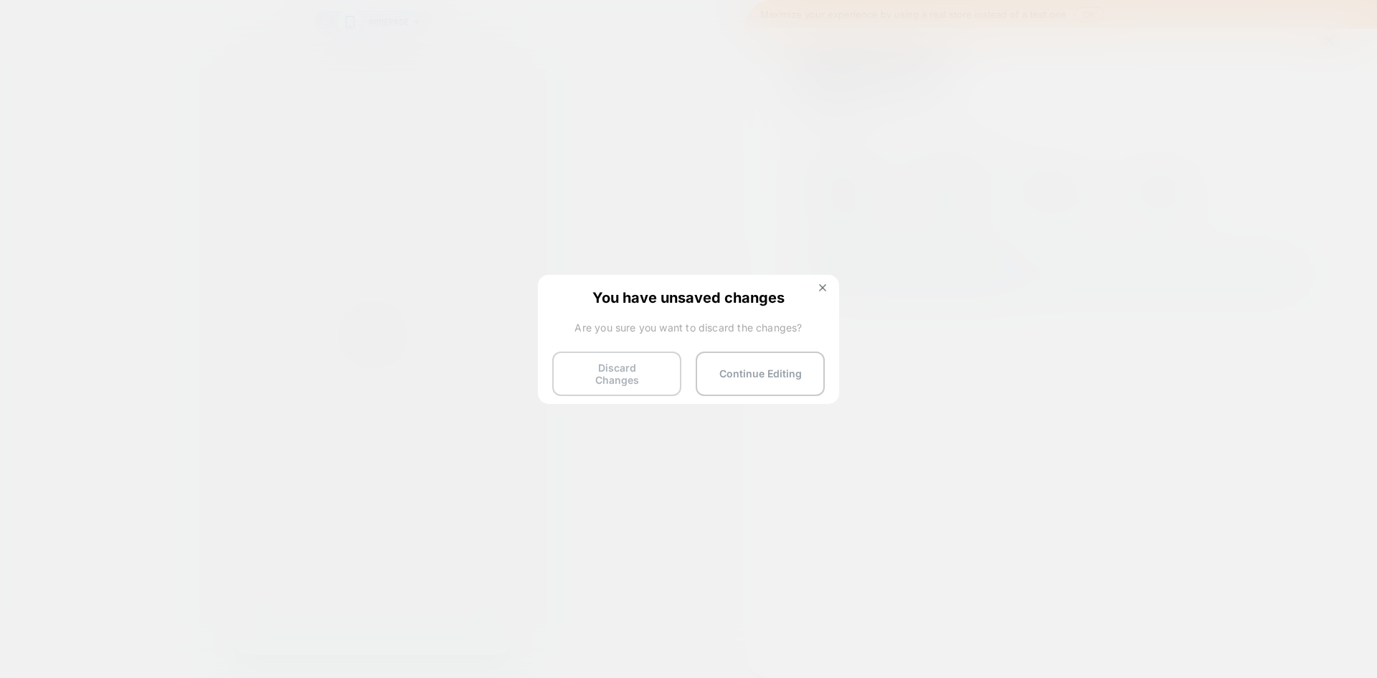
click at [620, 378] on button "Discard Changes" at bounding box center [616, 374] width 129 height 44
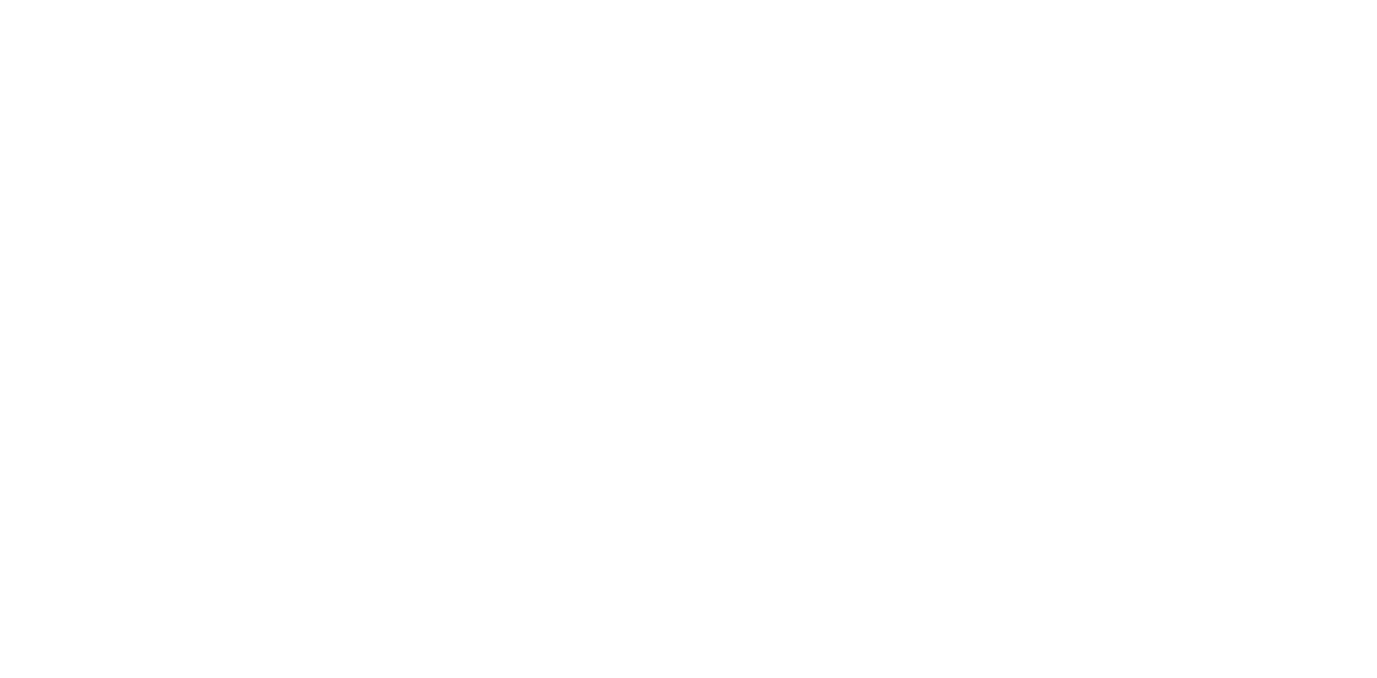
click at [629, 6] on html "Navigated to [DOMAIN_NAME] | No-code CRO for Shopify" at bounding box center [688, 3] width 1377 height 6
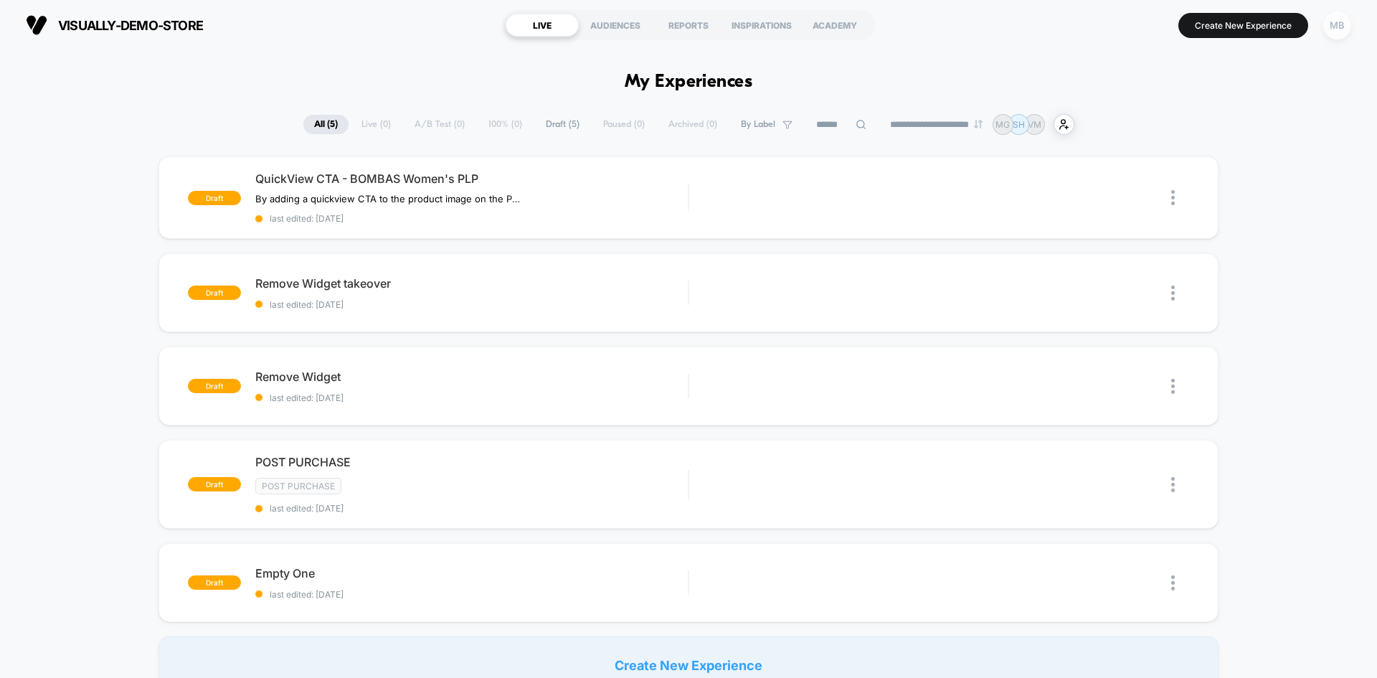
click at [1342, 27] on div "MB" at bounding box center [1338, 25] width 28 height 28
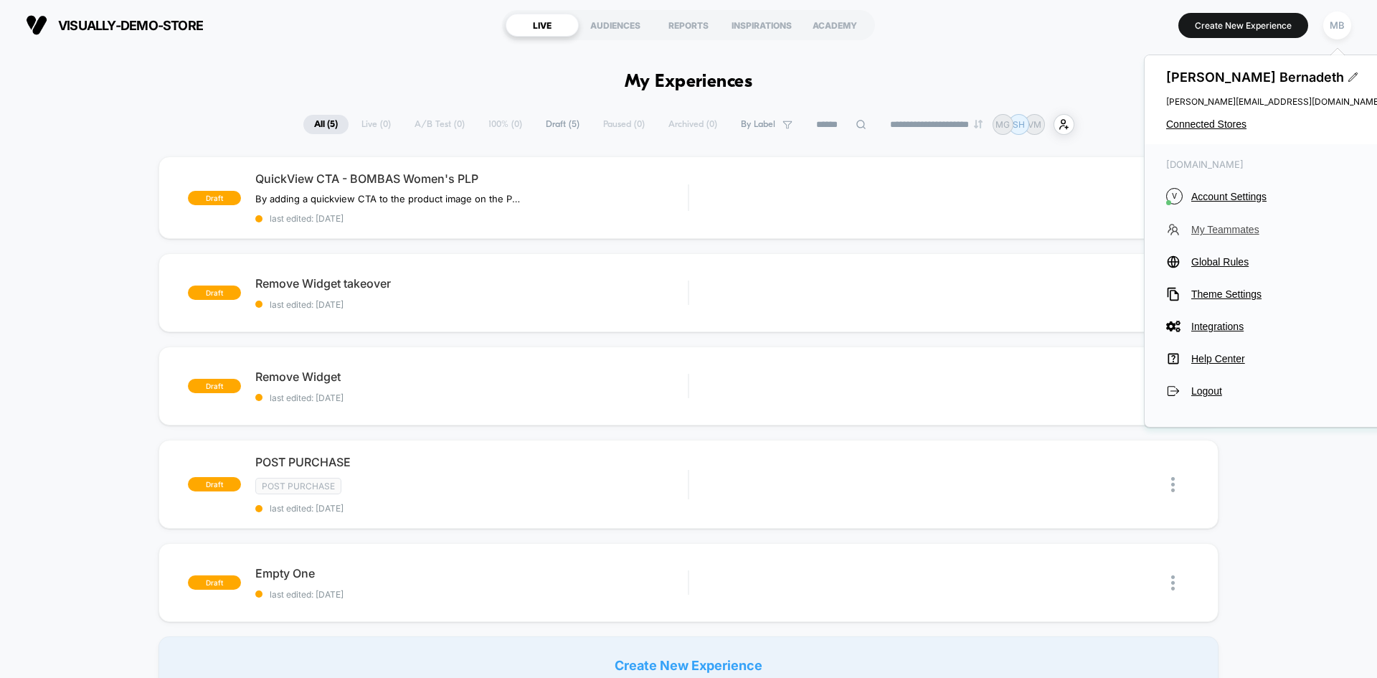
click at [1230, 228] on span "My Teammates" at bounding box center [1287, 229] width 190 height 11
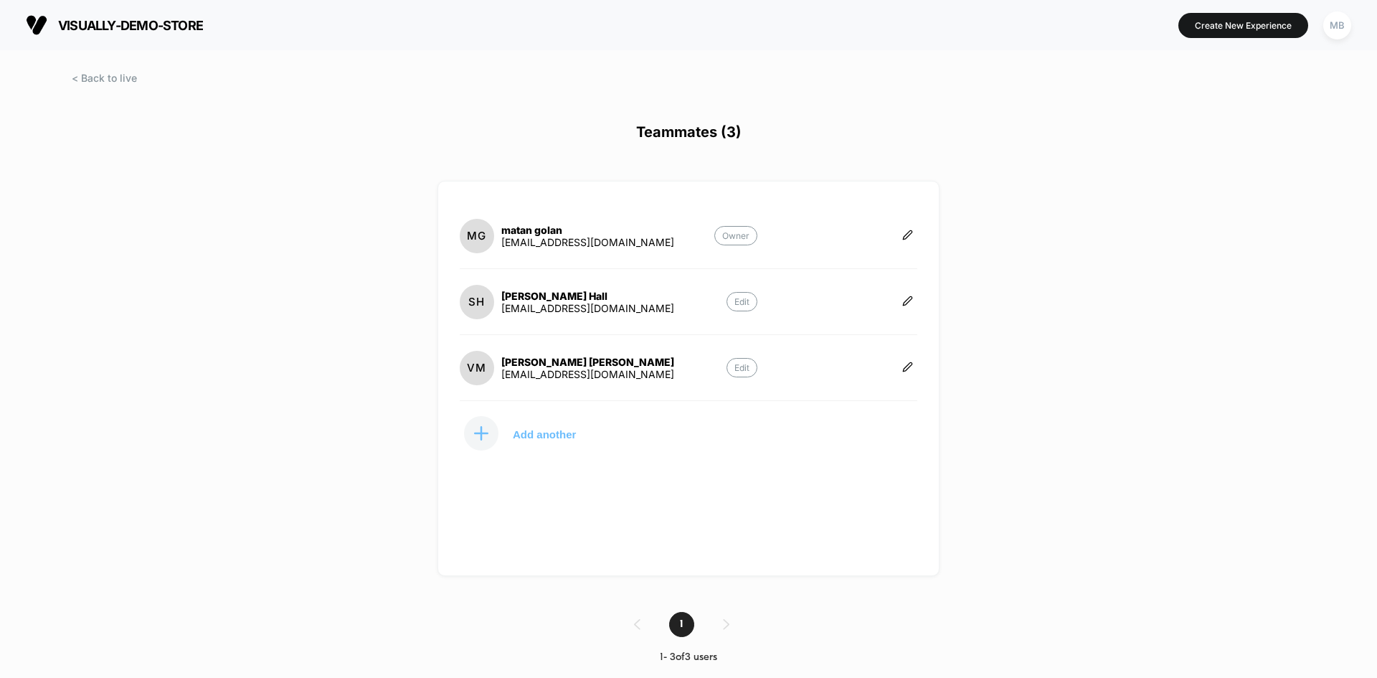
click at [496, 438] on div at bounding box center [481, 433] width 34 height 34
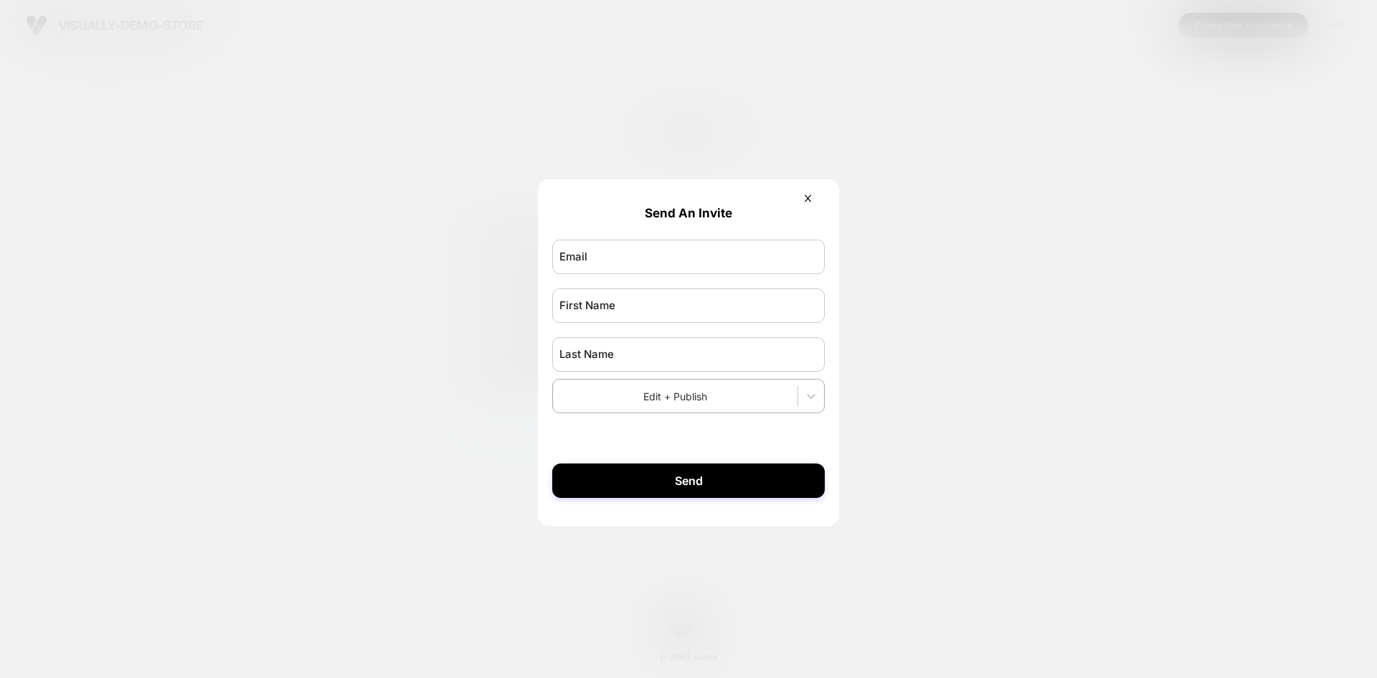
click at [823, 197] on form "Send An Invite Edit + Publish Send" at bounding box center [688, 345] width 301 height 333
